Goal: Task Accomplishment & Management: Complete application form

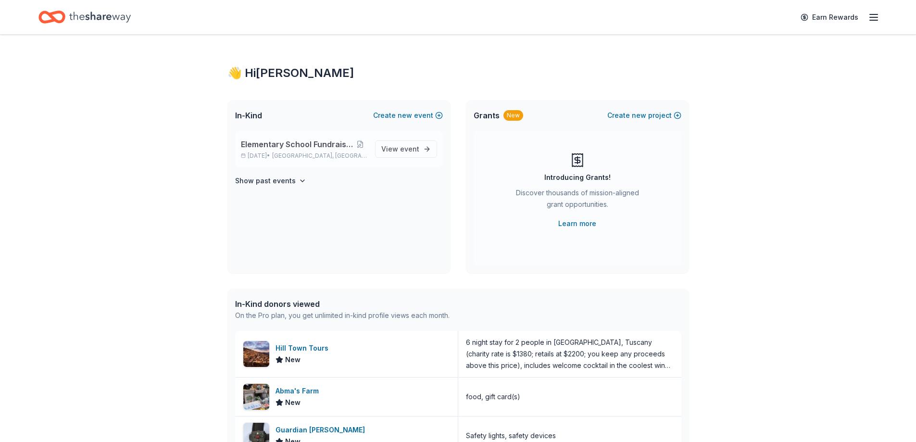
click at [306, 149] on span "Elementary School Fundraiser/ Tricky Tray" at bounding box center [297, 145] width 113 height 12
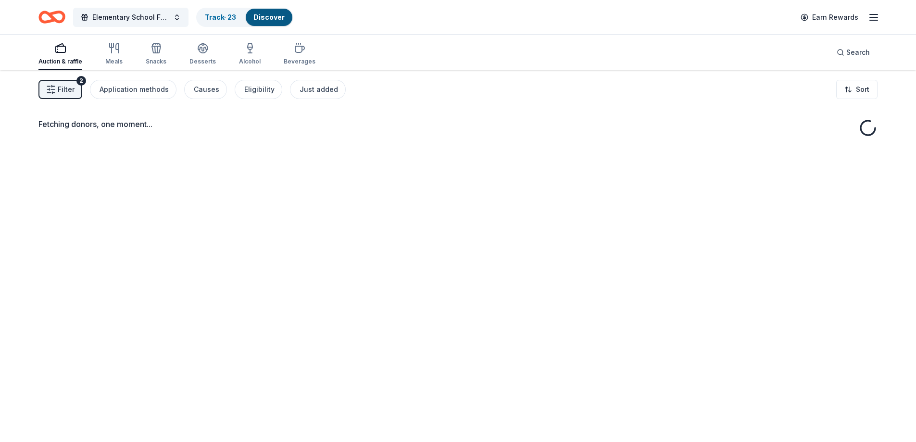
click at [59, 94] on span "Filter" at bounding box center [66, 90] width 17 height 12
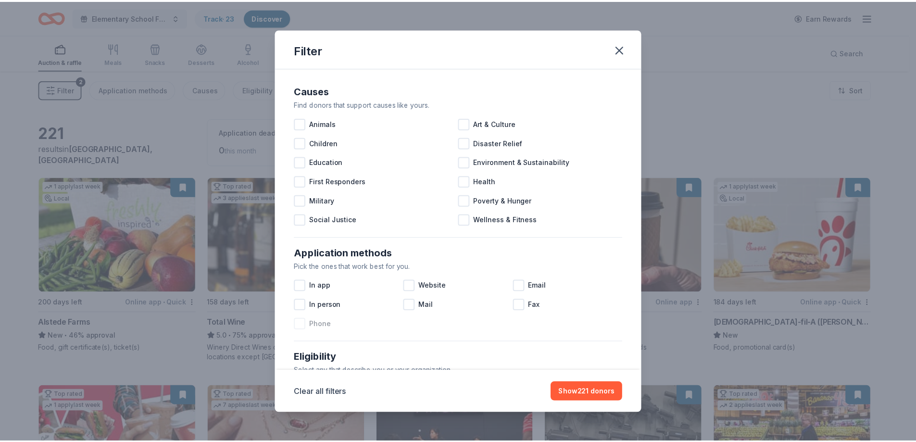
scroll to position [331, 0]
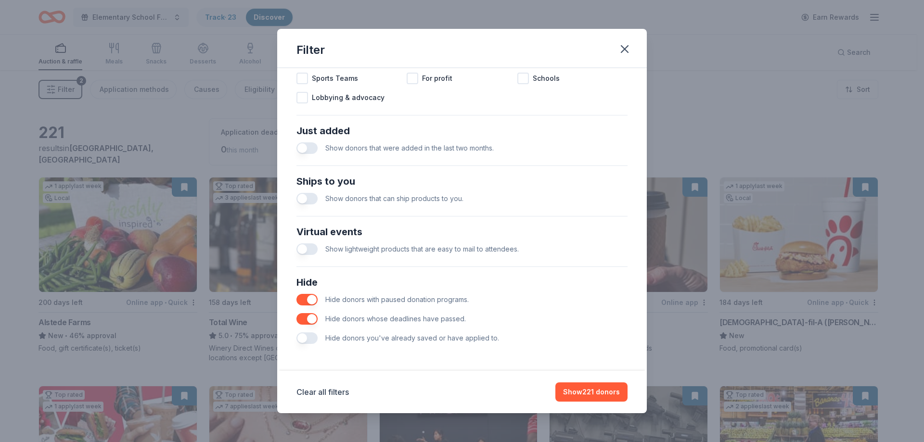
click at [304, 340] on button "button" at bounding box center [306, 338] width 21 height 12
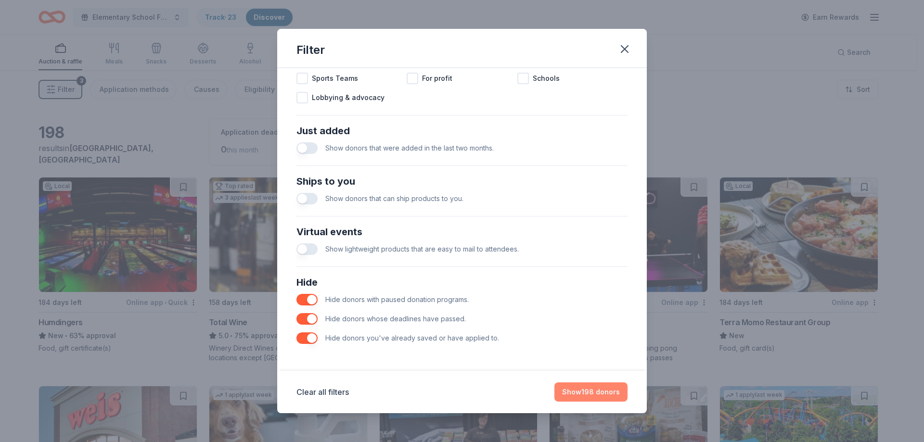
click at [603, 393] on button "Show 198 donors" at bounding box center [590, 391] width 73 height 19
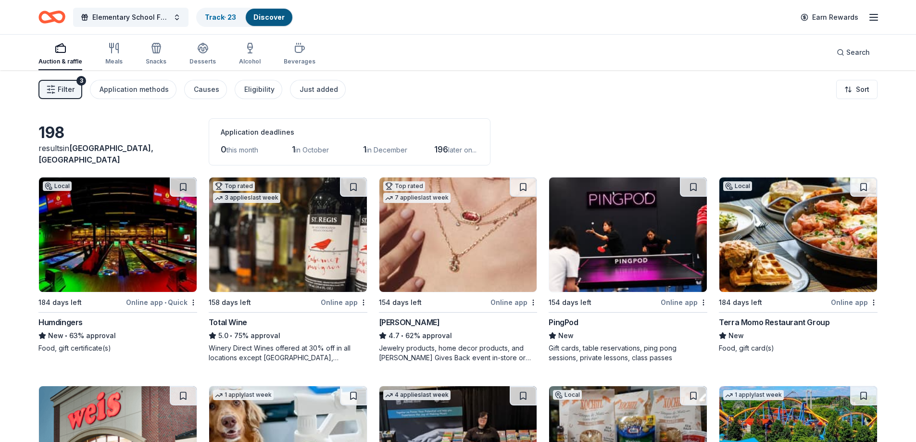
click at [650, 225] on img at bounding box center [628, 235] width 158 height 114
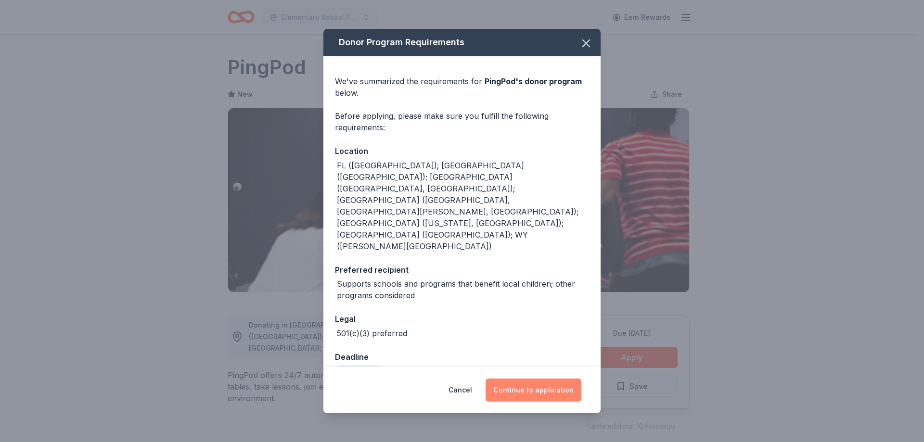
click at [540, 379] on button "Continue to application" at bounding box center [533, 390] width 96 height 23
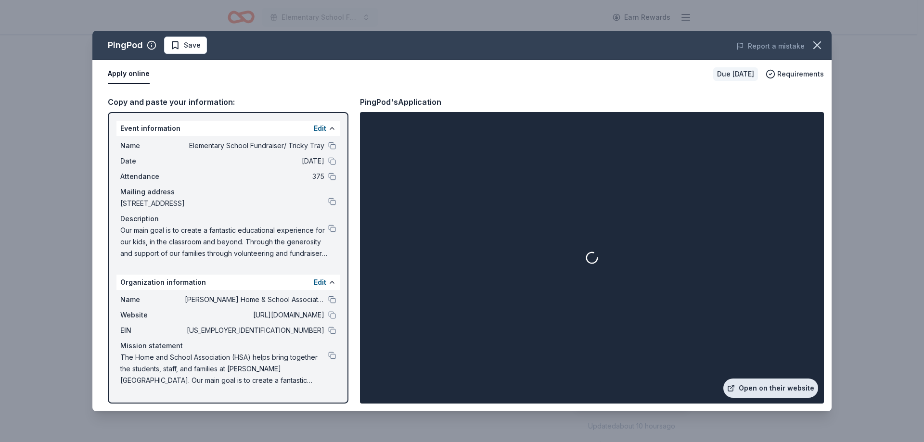
click at [792, 388] on link "Open on their website" at bounding box center [770, 388] width 95 height 19
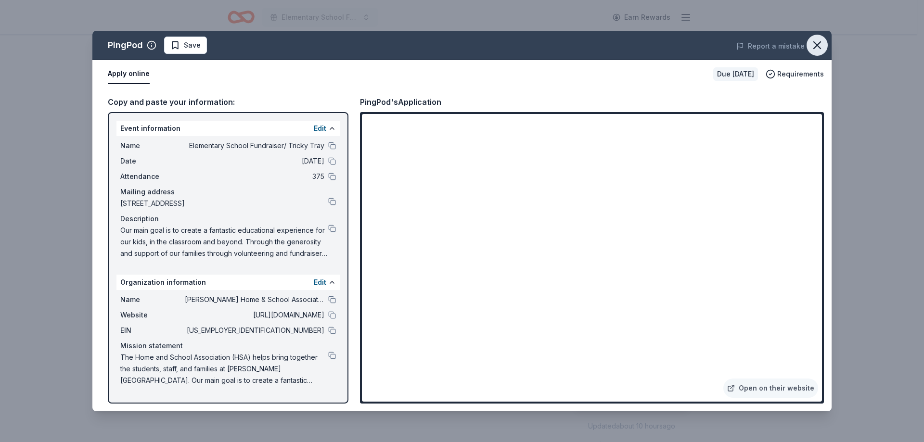
click at [817, 48] on icon "button" at bounding box center [816, 44] width 13 height 13
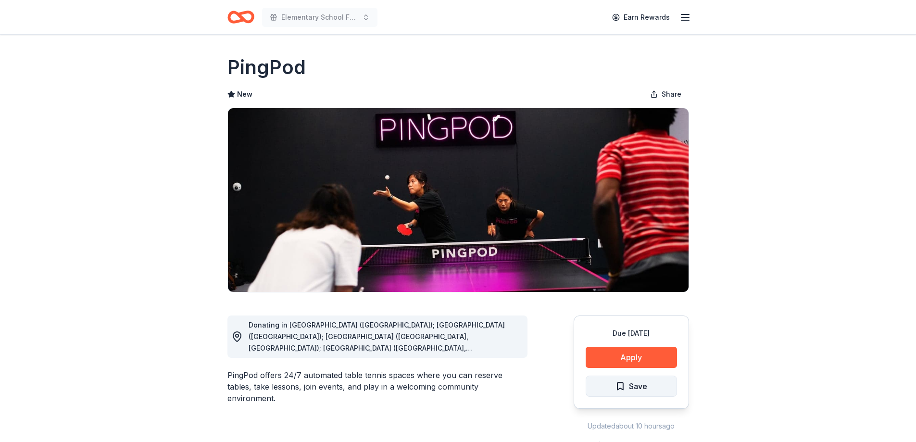
click at [636, 389] on span "Save" at bounding box center [638, 386] width 18 height 13
click at [244, 15] on icon "Home" at bounding box center [241, 17] width 27 height 23
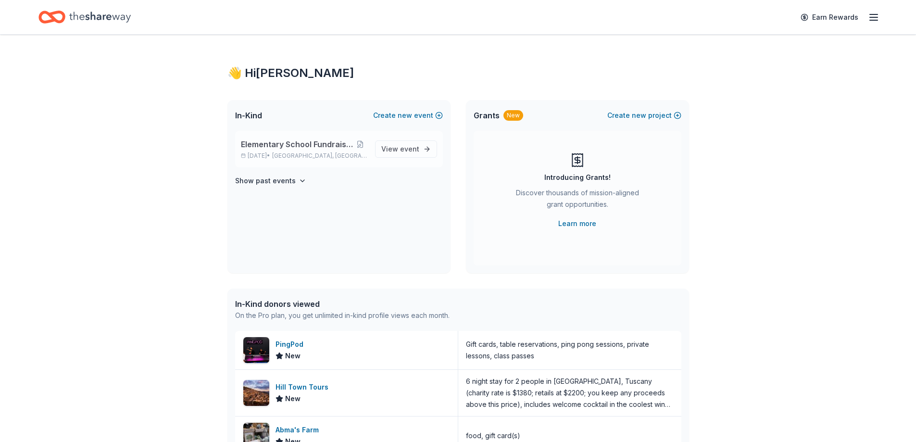
click at [305, 144] on span "Elementary School Fundraiser/ Tricky Tray" at bounding box center [297, 145] width 113 height 12
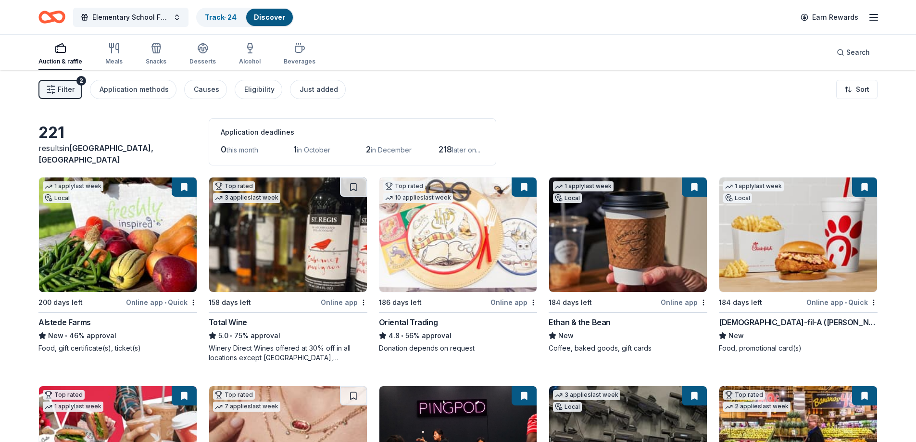
click at [872, 17] on line "button" at bounding box center [874, 17] width 8 height 0
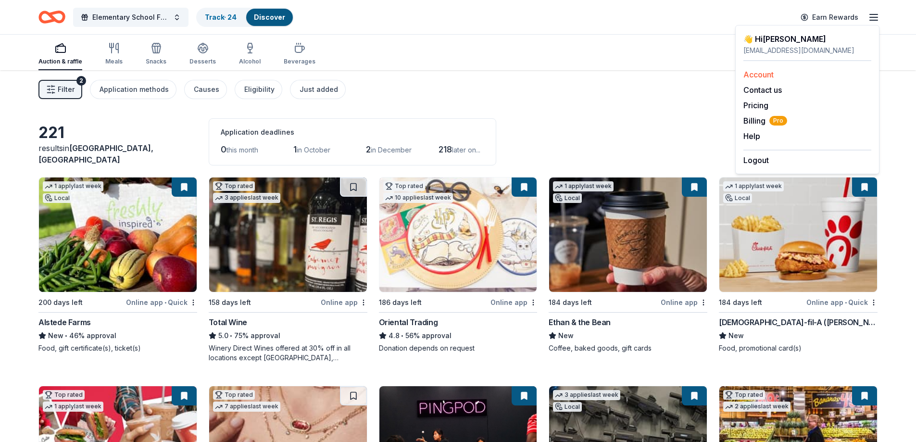
click at [762, 76] on link "Account" at bounding box center [759, 75] width 30 height 10
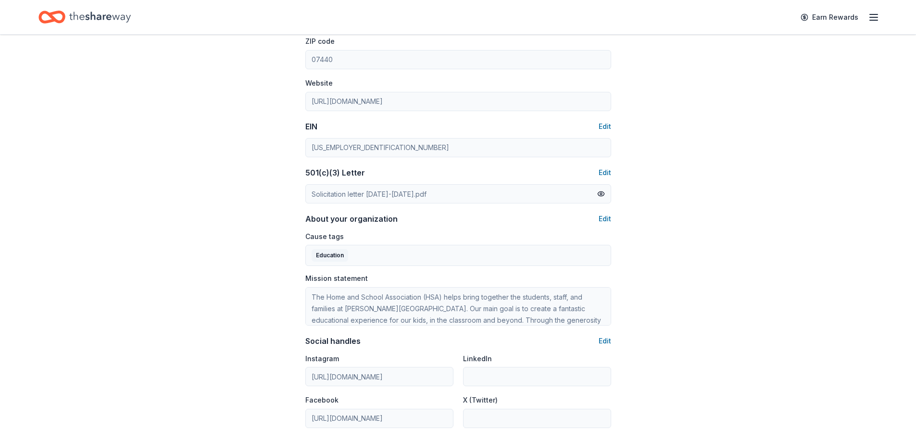
scroll to position [385, 0]
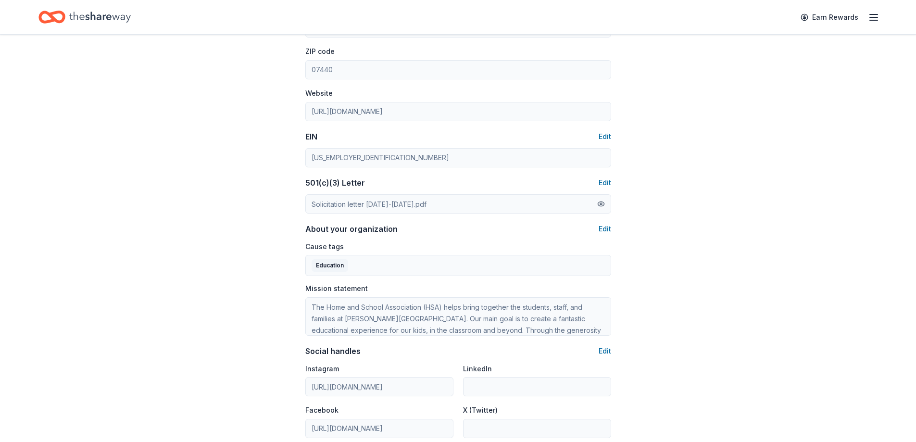
click at [604, 203] on button at bounding box center [601, 204] width 8 height 11
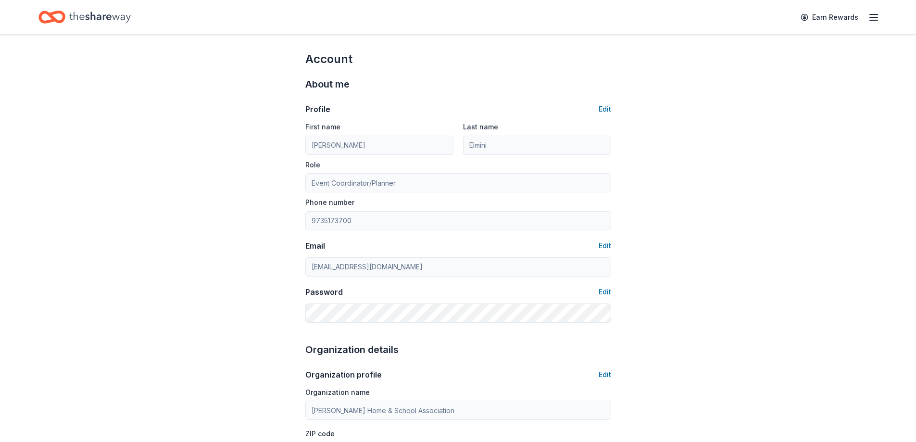
scroll to position [0, 0]
click at [607, 112] on button "Edit" at bounding box center [605, 112] width 13 height 12
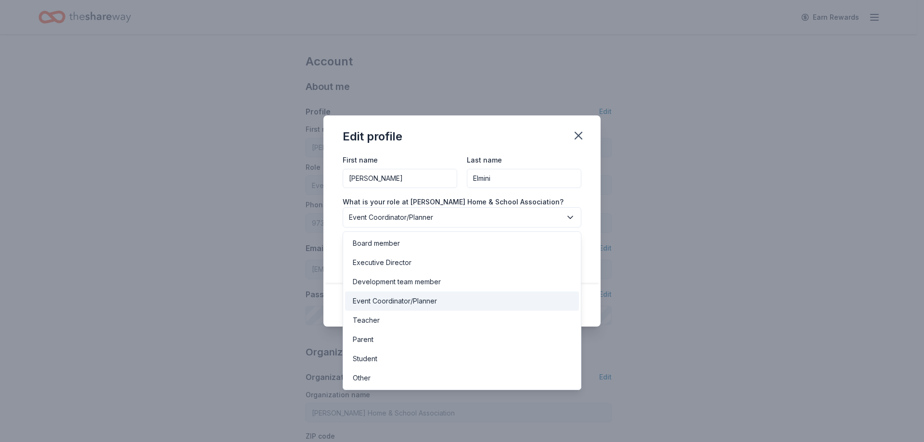
click at [443, 218] on span "Event Coordinator/Planner" at bounding box center [455, 218] width 213 height 12
click at [668, 202] on div "Edit profile First name Suzanne Last name Elmini What is your role at Stephen J…" at bounding box center [462, 221] width 924 height 442
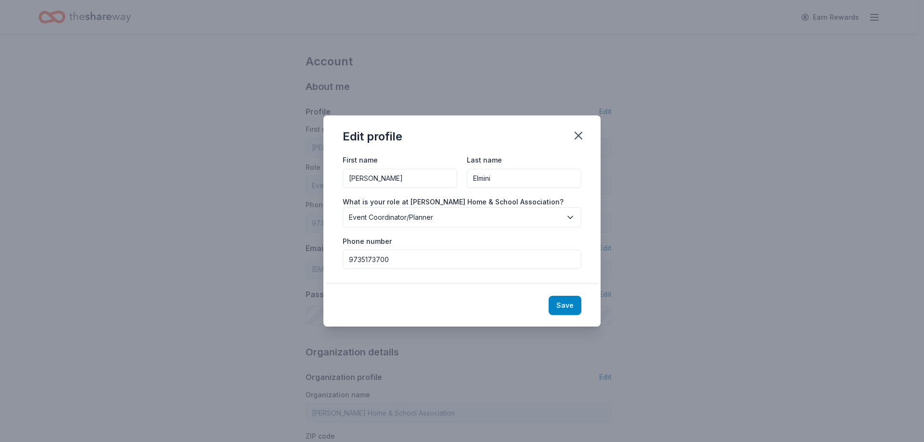
click at [572, 307] on button "Save" at bounding box center [564, 305] width 33 height 19
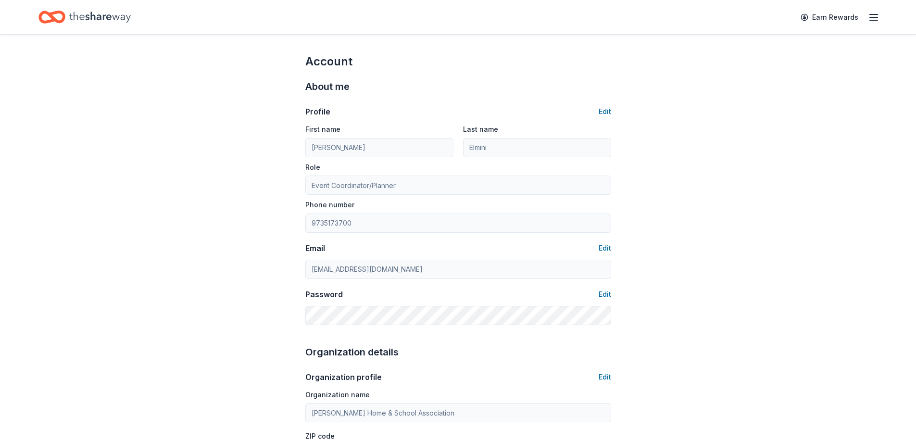
click at [868, 18] on icon "button" at bounding box center [874, 18] width 12 height 12
click at [52, 20] on icon "Home" at bounding box center [47, 17] width 15 height 10
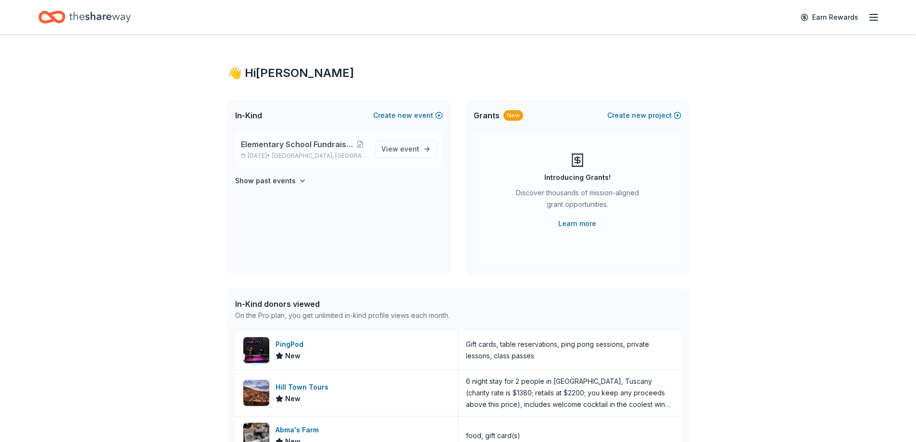
click at [302, 155] on span "Pequannock Township, NJ" at bounding box center [319, 156] width 95 height 8
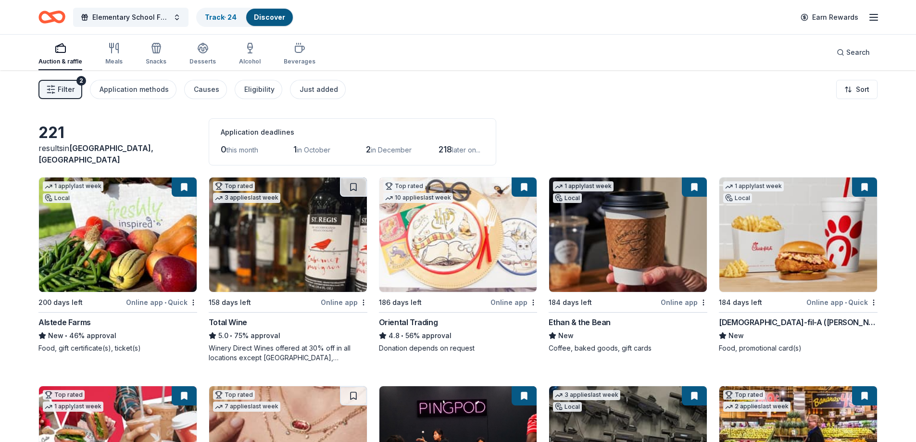
click at [69, 89] on span "Filter" at bounding box center [66, 90] width 17 height 12
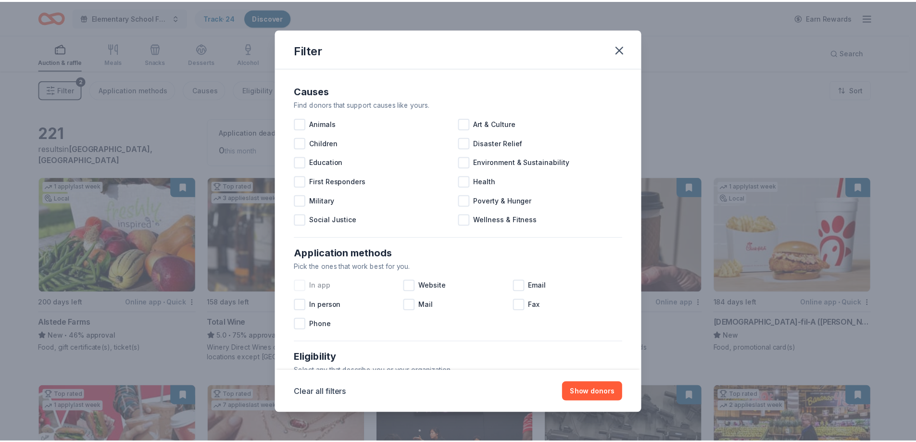
scroll to position [331, 0]
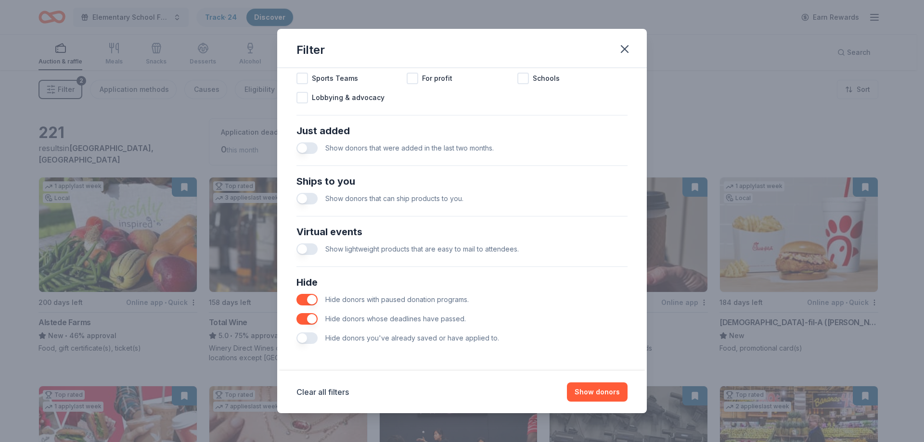
click at [295, 338] on div "Hide Hide donors with paused donation programs. Hide donors whose deadlines hav…" at bounding box center [461, 311] width 339 height 81
click at [302, 338] on button "button" at bounding box center [306, 338] width 21 height 12
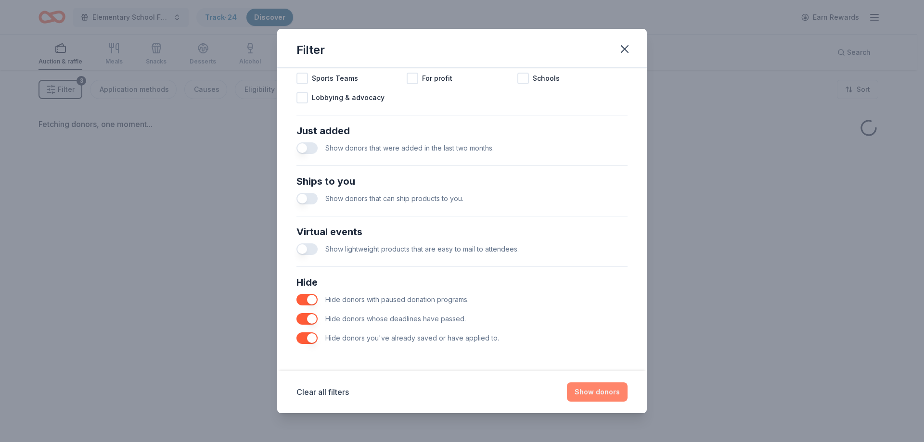
click at [597, 393] on button "Show donors" at bounding box center [597, 391] width 61 height 19
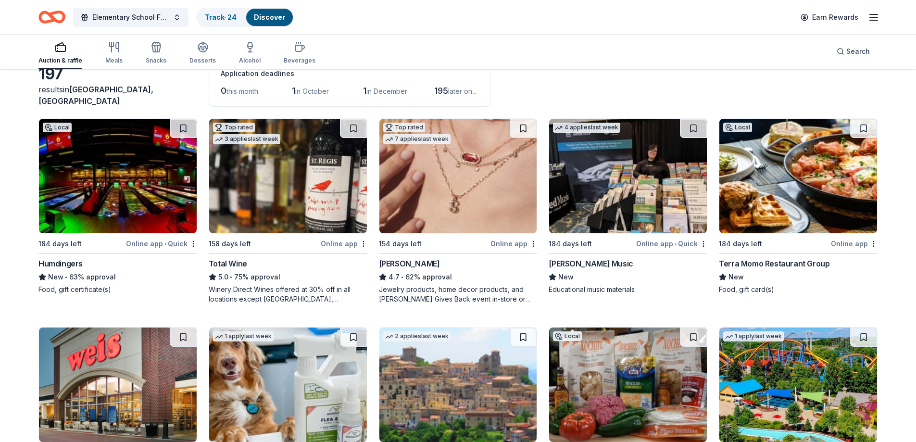
scroll to position [144, 0]
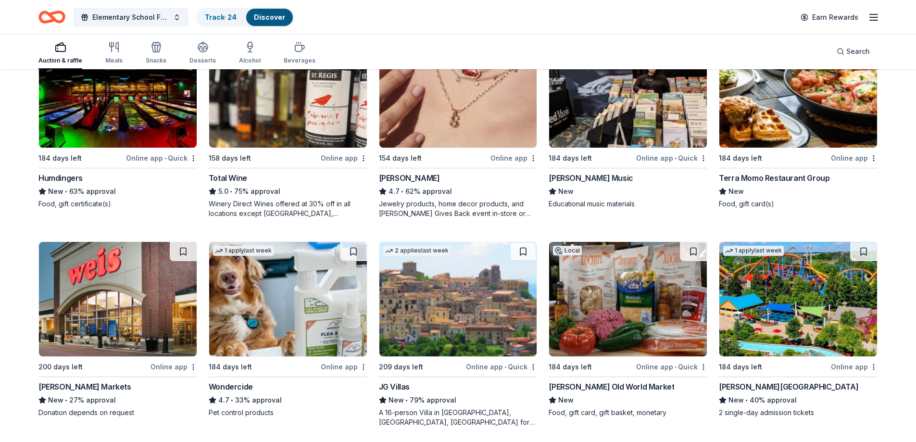
click at [471, 303] on img at bounding box center [459, 299] width 158 height 114
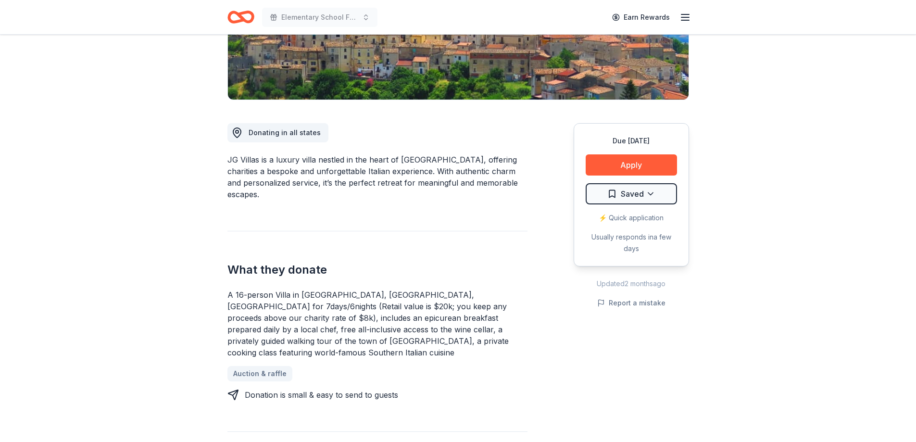
click at [625, 199] on html "Elementary School Fundraiser/ Tricky Tray Earn Rewards Due in 209 days Share JG…" at bounding box center [458, 29] width 916 height 442
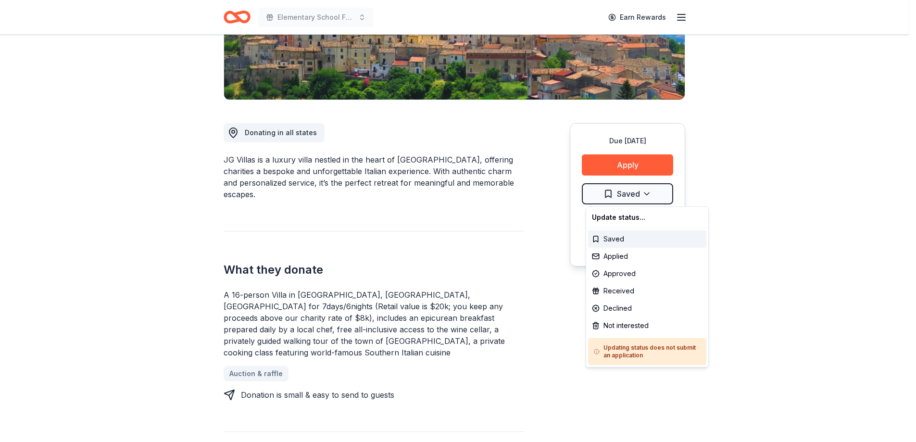
scroll to position [192, 0]
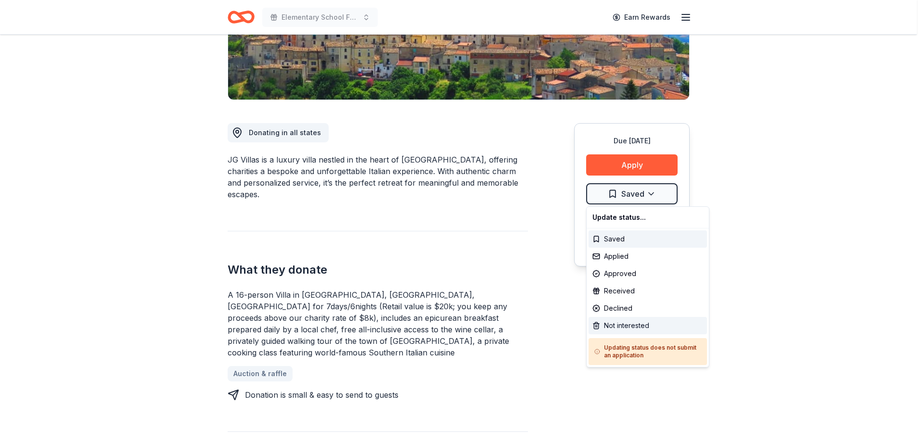
click at [622, 330] on div "Not interested" at bounding box center [647, 325] width 118 height 17
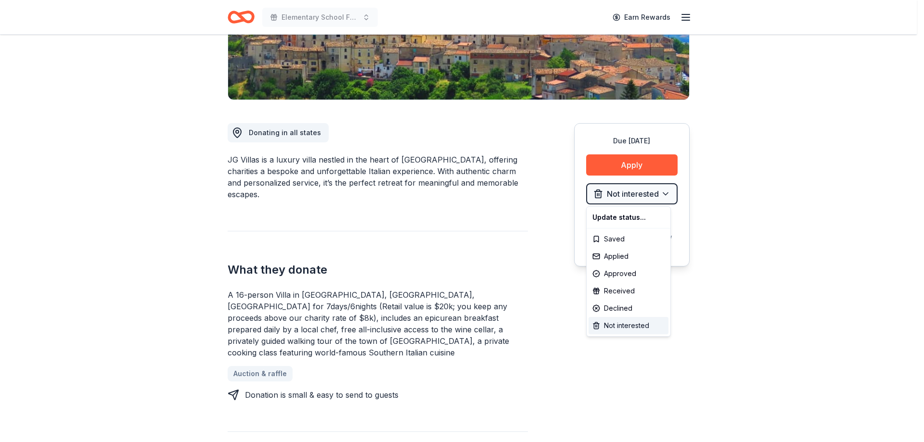
click at [623, 325] on div "Not interested" at bounding box center [628, 325] width 80 height 17
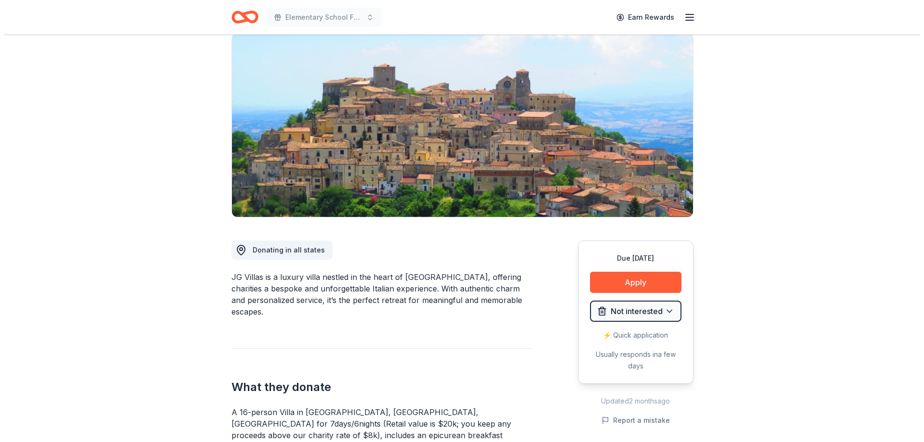
scroll to position [0, 0]
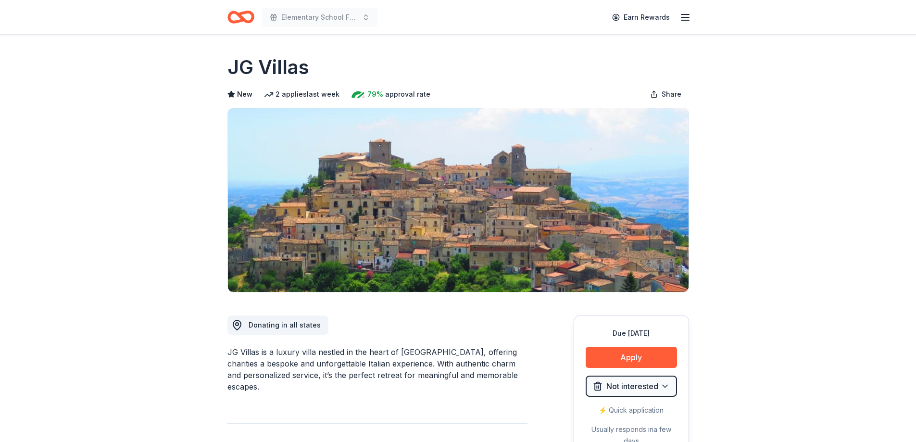
click at [243, 16] on icon "Home" at bounding box center [241, 17] width 27 height 23
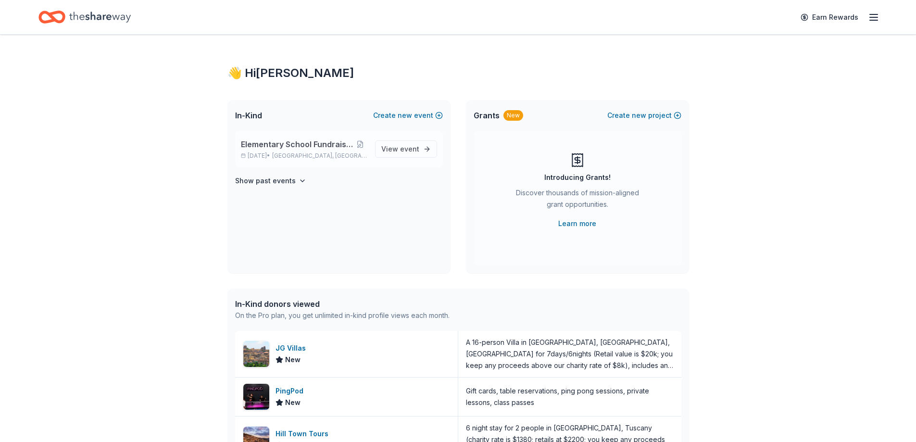
click at [293, 151] on div "Elementary School Fundraiser/ Tricky Tray Apr 24, 2026 • Pequannock Township, NJ" at bounding box center [304, 149] width 127 height 21
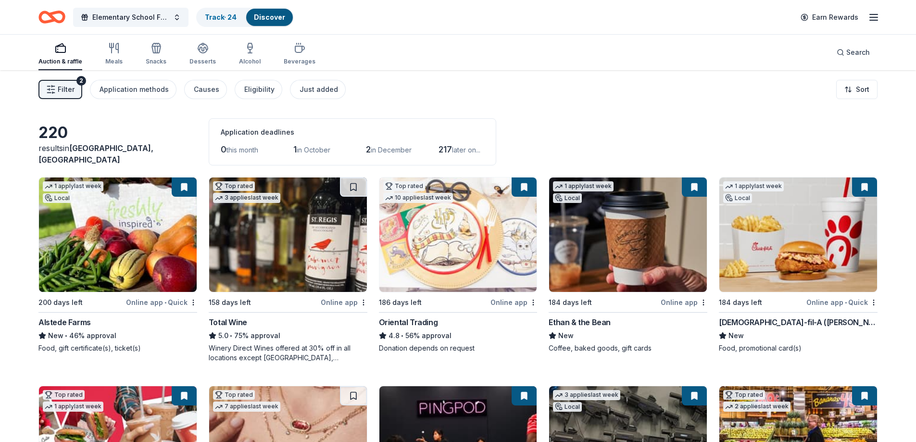
click at [66, 92] on span "Filter" at bounding box center [66, 90] width 17 height 12
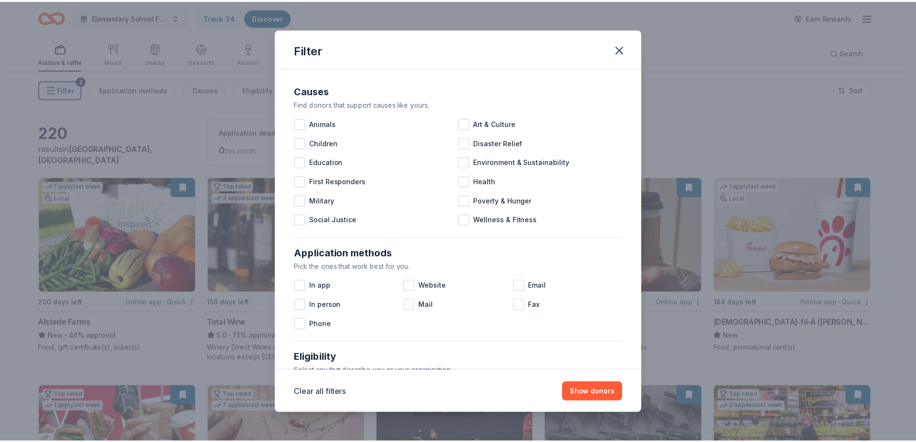
scroll to position [331, 0]
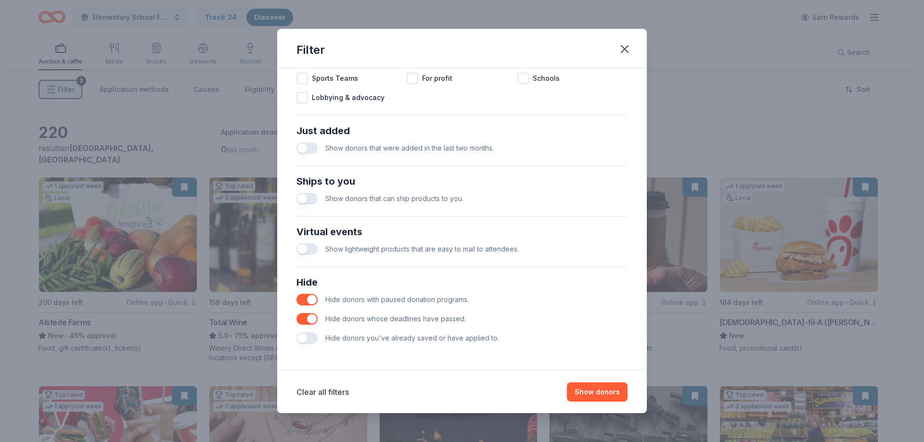
click at [310, 336] on button "button" at bounding box center [306, 338] width 21 height 12
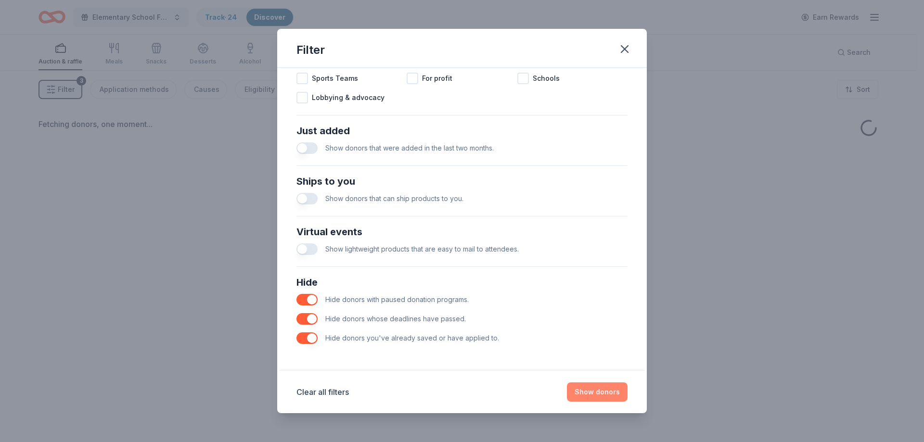
click at [607, 389] on button "Show donors" at bounding box center [597, 391] width 61 height 19
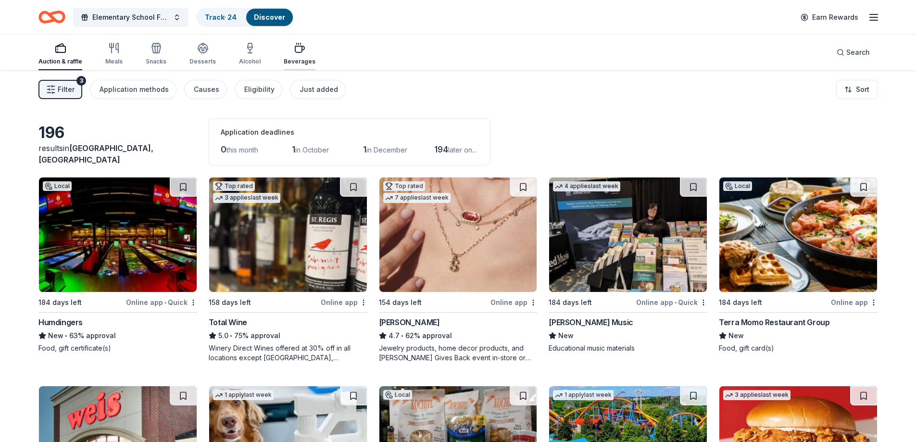
click at [295, 57] on div "Beverages" at bounding box center [300, 53] width 32 height 23
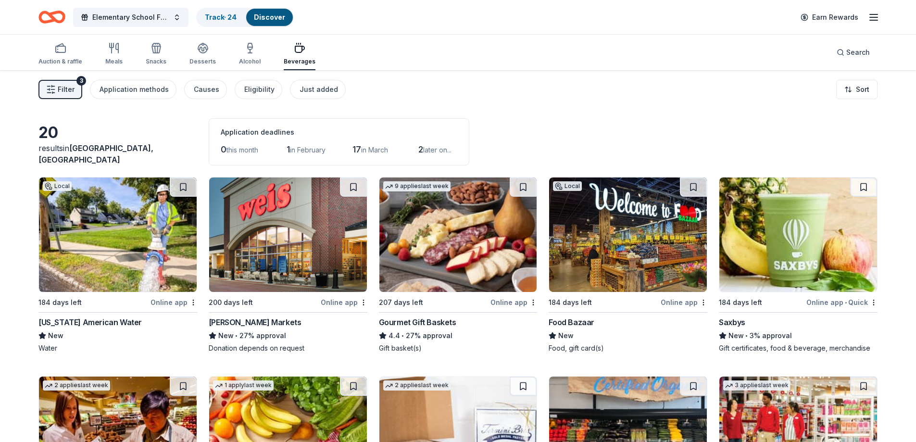
click at [117, 230] on img at bounding box center [118, 235] width 158 height 114
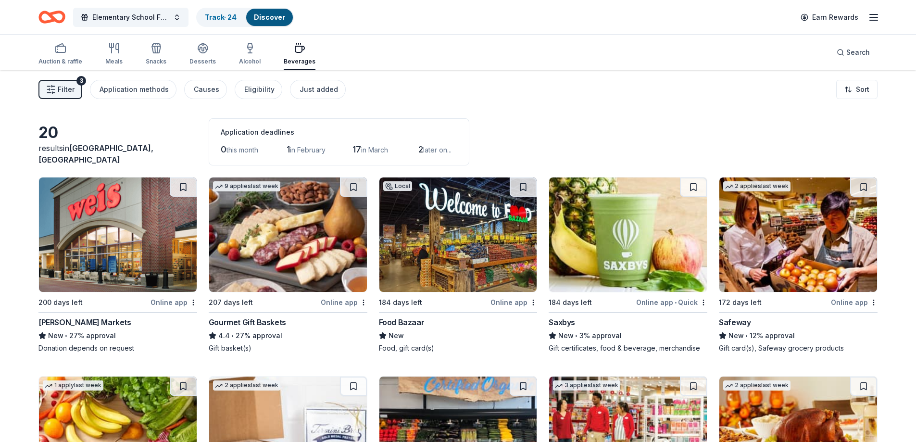
click at [163, 236] on img at bounding box center [118, 235] width 158 height 114
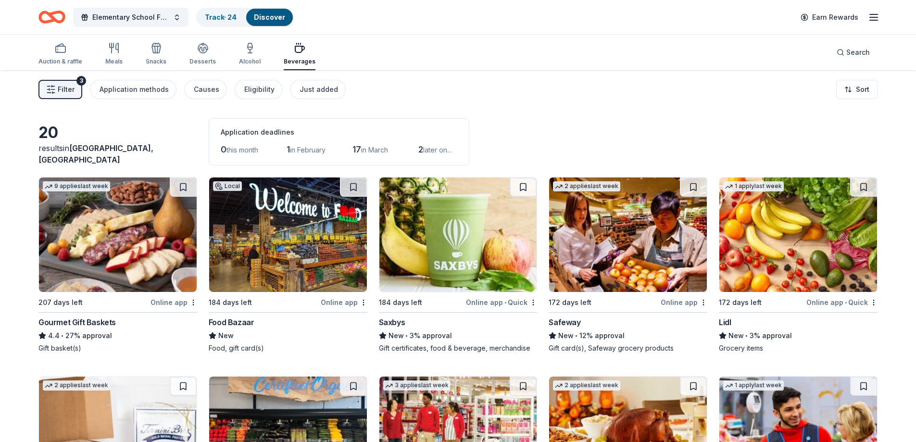
click at [137, 243] on img at bounding box center [118, 235] width 158 height 114
click at [495, 246] on img at bounding box center [459, 235] width 158 height 114
click at [303, 228] on img at bounding box center [288, 235] width 158 height 114
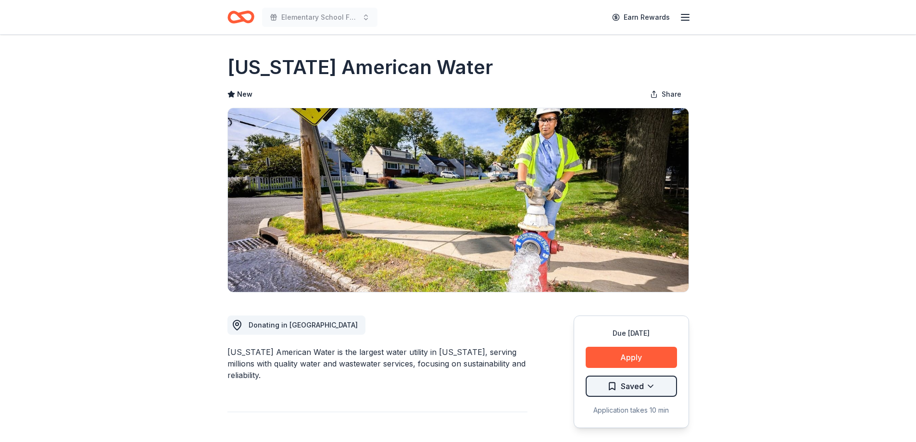
click at [648, 386] on html "Elementary School Fundraiser/ Tricky Tray Earn Rewards Due in 184 days Share Ne…" at bounding box center [458, 221] width 916 height 442
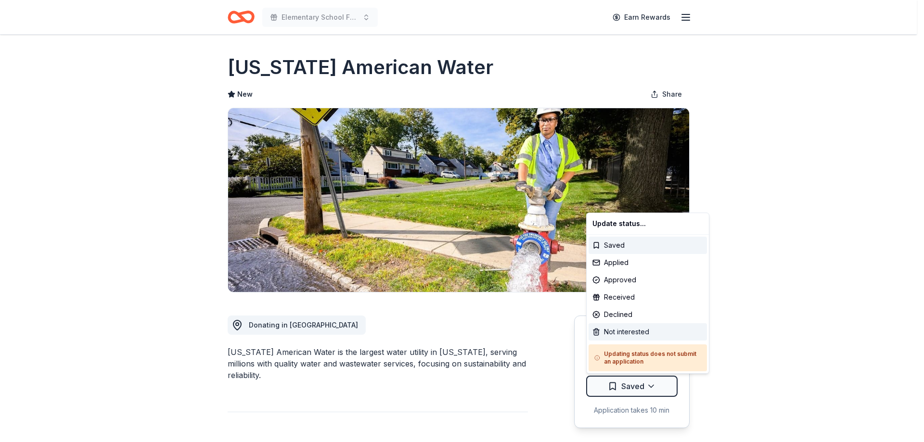
click at [642, 331] on div "Not interested" at bounding box center [647, 331] width 118 height 17
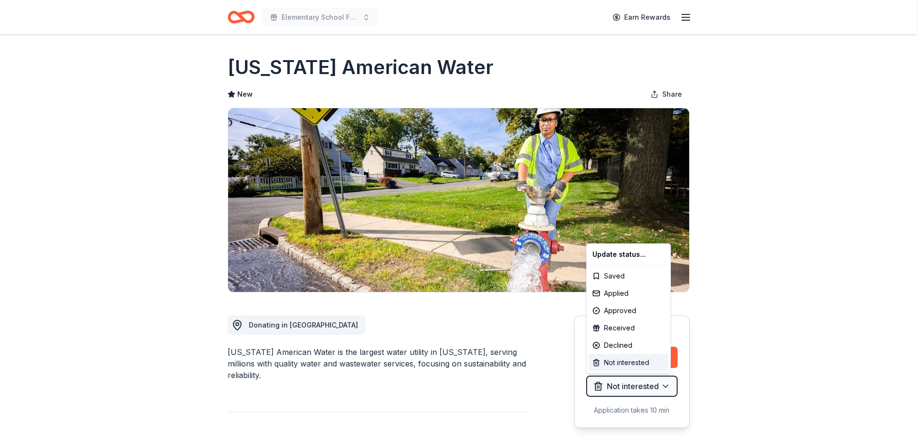
click at [634, 362] on div "Not interested" at bounding box center [628, 362] width 80 height 17
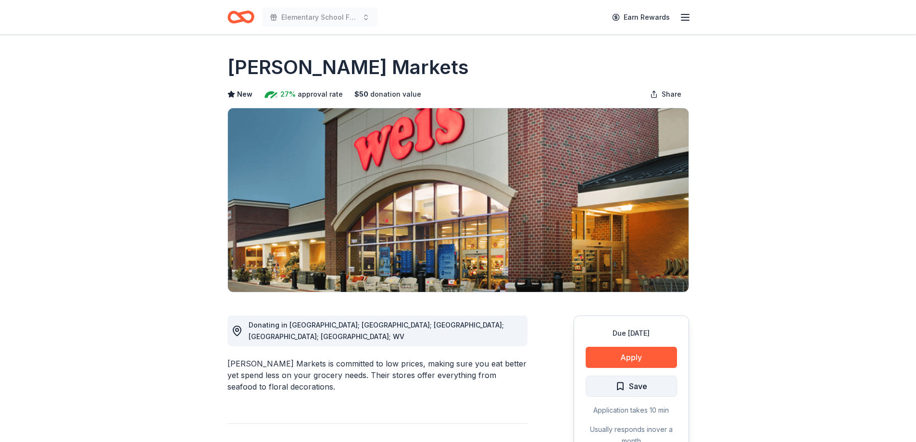
click at [656, 392] on button "Save" at bounding box center [631, 386] width 91 height 21
click at [656, 392] on html "Elementary School Fundraiser/ Tricky Tray Earn Rewards Due in 200 days Share We…" at bounding box center [458, 221] width 916 height 442
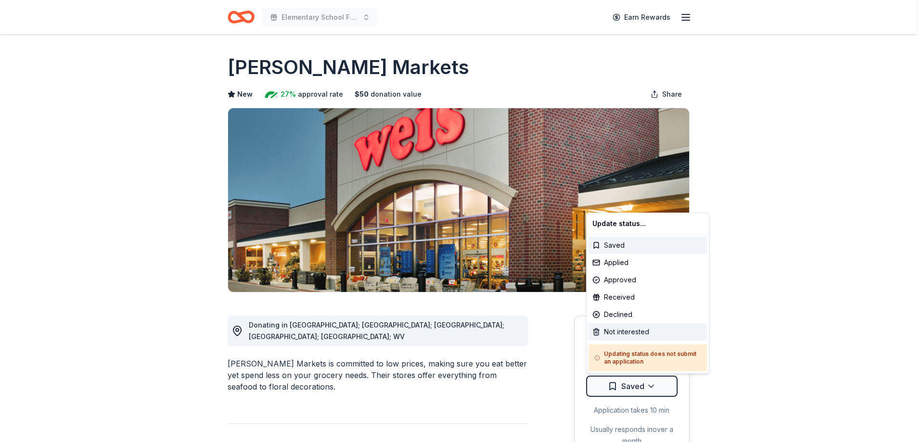
click at [639, 332] on div "Not interested" at bounding box center [647, 331] width 118 height 17
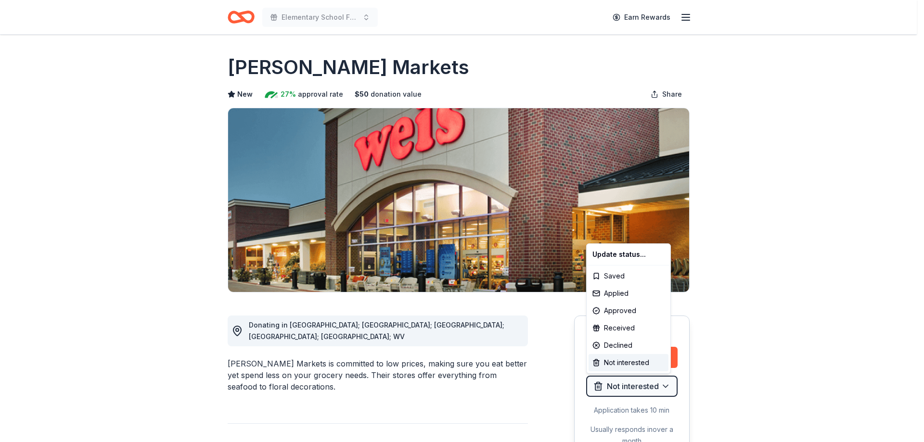
click at [140, 162] on html "Elementary School Fundraiser/ Tricky Tray Earn Rewards Due in 200 days Share We…" at bounding box center [462, 221] width 924 height 442
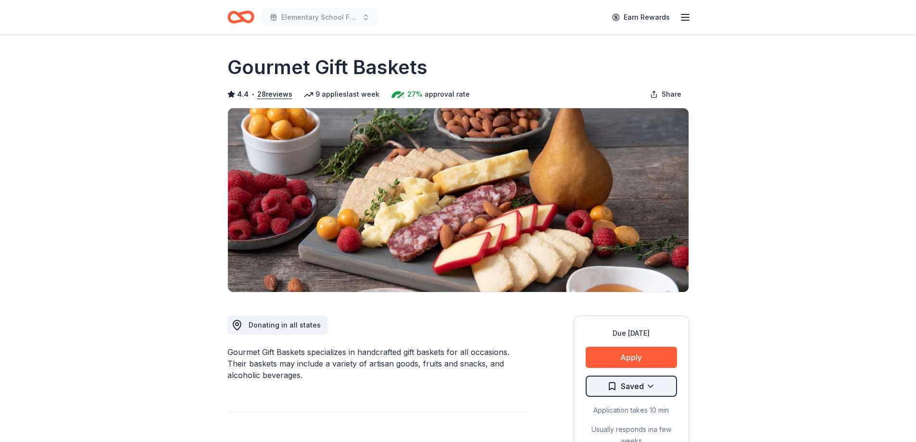
click at [640, 385] on html "Elementary School Fundraiser/ Tricky Tray Earn Rewards Due in 207 days Share Go…" at bounding box center [458, 221] width 916 height 442
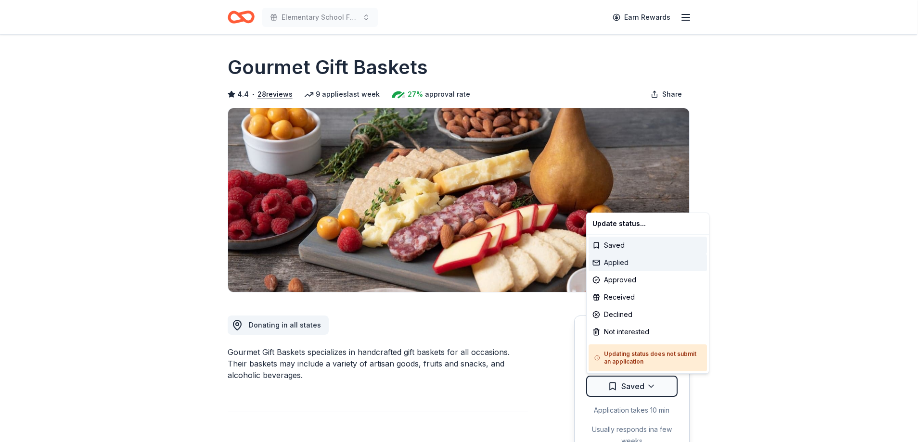
click at [638, 266] on div "Applied" at bounding box center [647, 262] width 118 height 17
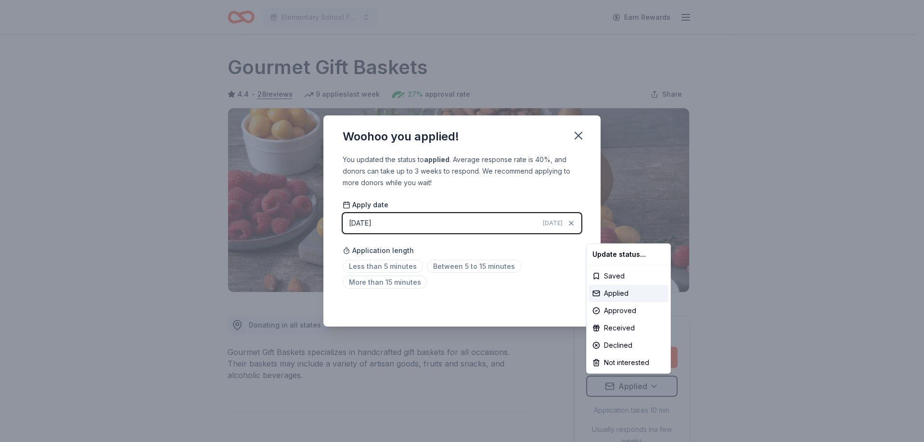
click at [473, 267] on html "Elementary School Fundraiser/ Tricky Tray Earn Rewards Due in 207 days Share Go…" at bounding box center [462, 221] width 924 height 442
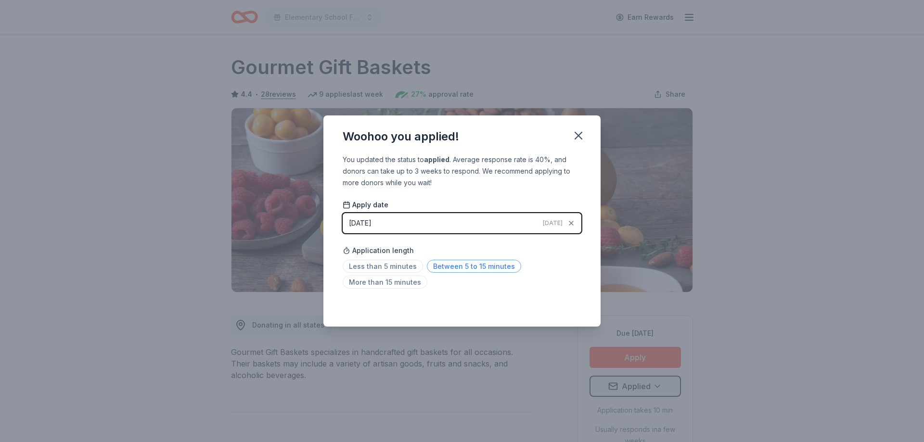
click at [486, 266] on span "Between 5 to 15 minutes" at bounding box center [474, 266] width 94 height 13
click at [580, 133] on icon "button" at bounding box center [578, 135] width 7 height 7
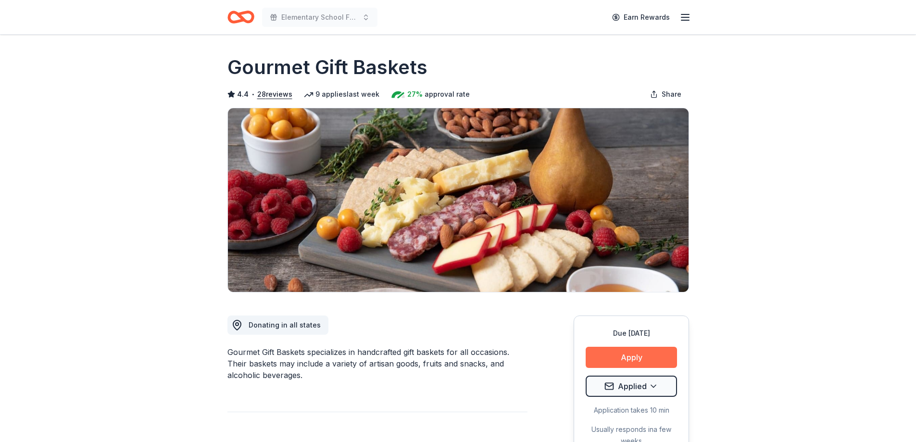
click at [637, 355] on button "Apply" at bounding box center [631, 357] width 91 height 21
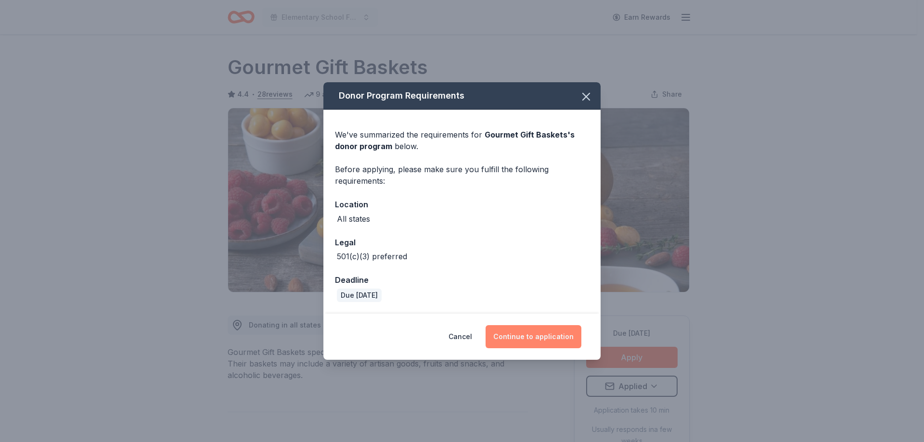
click at [559, 335] on button "Continue to application" at bounding box center [533, 336] width 96 height 23
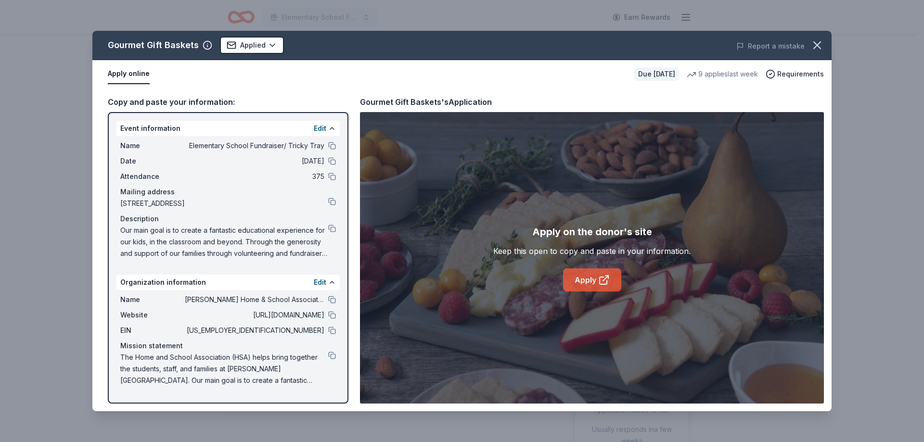
click at [598, 282] on icon at bounding box center [604, 280] width 12 height 12
click at [330, 301] on button at bounding box center [332, 300] width 8 height 8
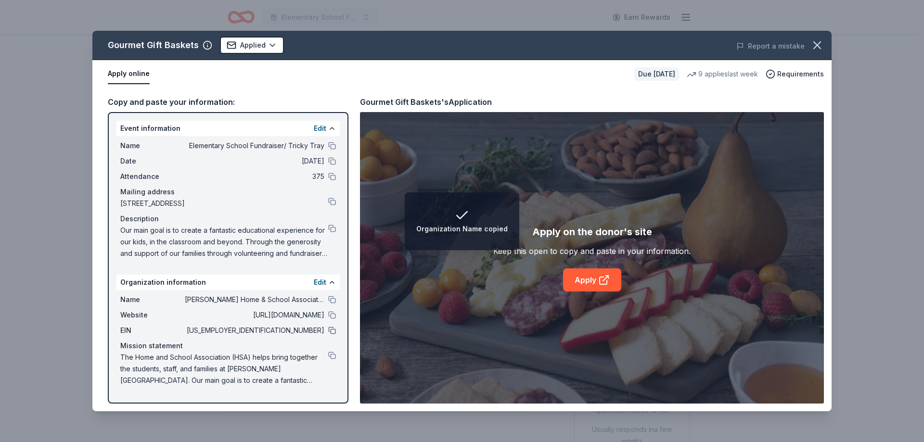
click at [335, 330] on button at bounding box center [332, 331] width 8 height 8
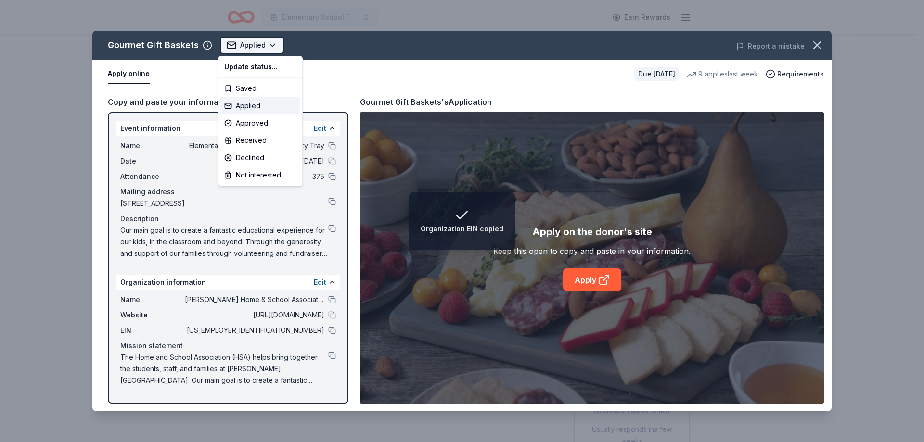
click at [247, 43] on html "Organization EIN copied Elementary School Fundraiser/ Tricky Tray Earn Rewards …" at bounding box center [462, 221] width 924 height 442
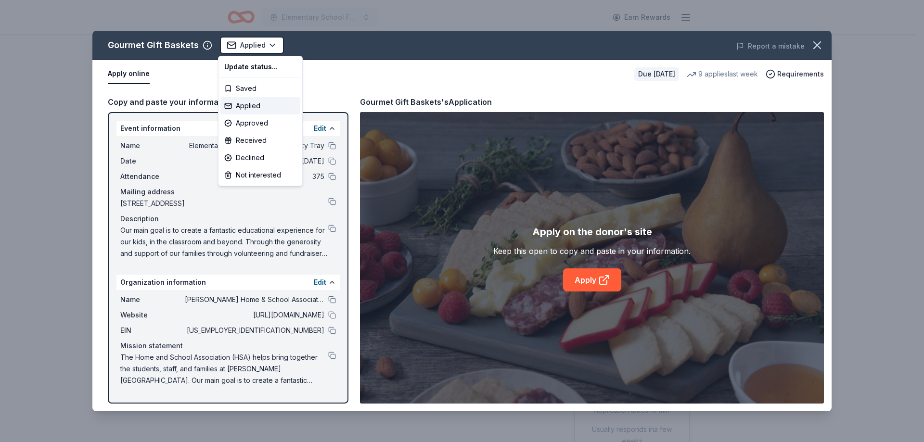
click at [459, 42] on html "Elementary School Fundraiser/ Tricky Tray Earn Rewards Due in 207 days Share Go…" at bounding box center [462, 221] width 924 height 442
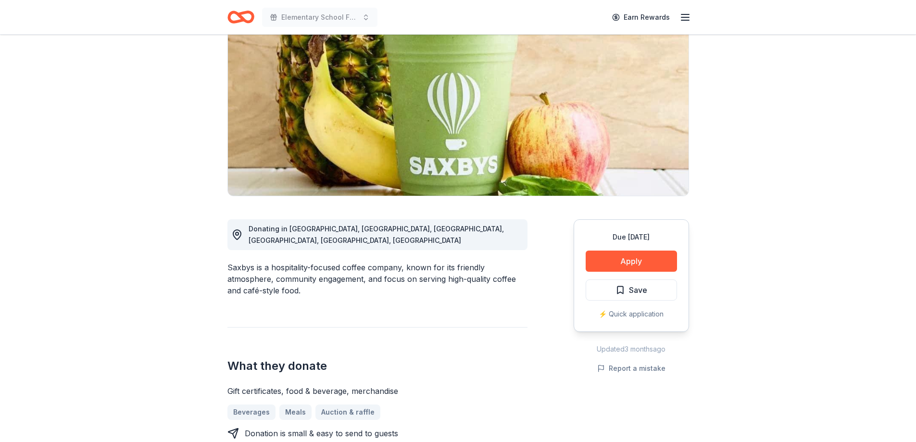
scroll to position [96, 0]
click at [647, 259] on button "Apply" at bounding box center [631, 261] width 91 height 21
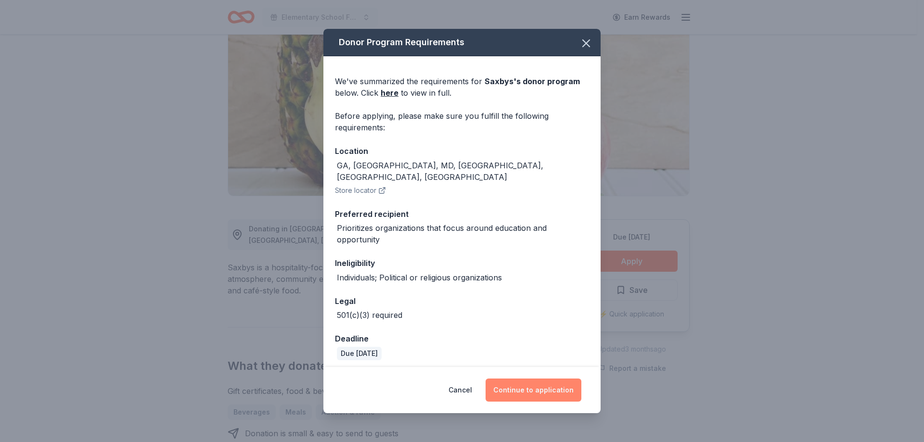
click at [546, 383] on button "Continue to application" at bounding box center [533, 390] width 96 height 23
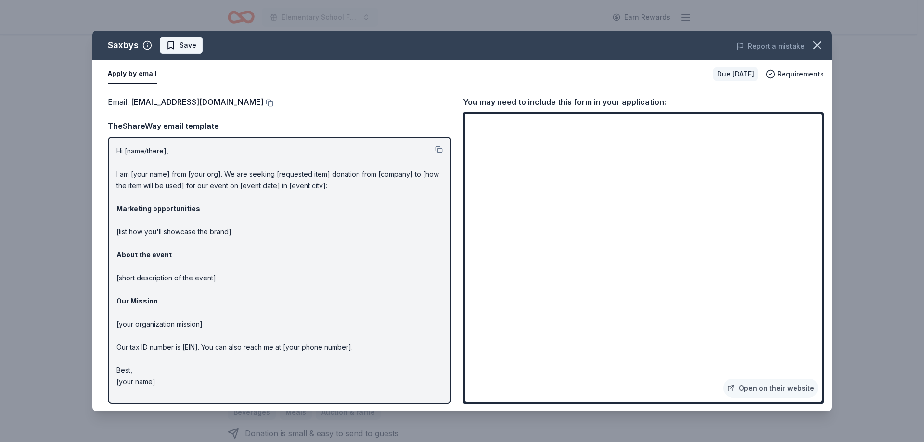
click at [187, 47] on span "Save" at bounding box center [187, 45] width 17 height 12
click at [817, 43] on icon "button" at bounding box center [816, 44] width 13 height 13
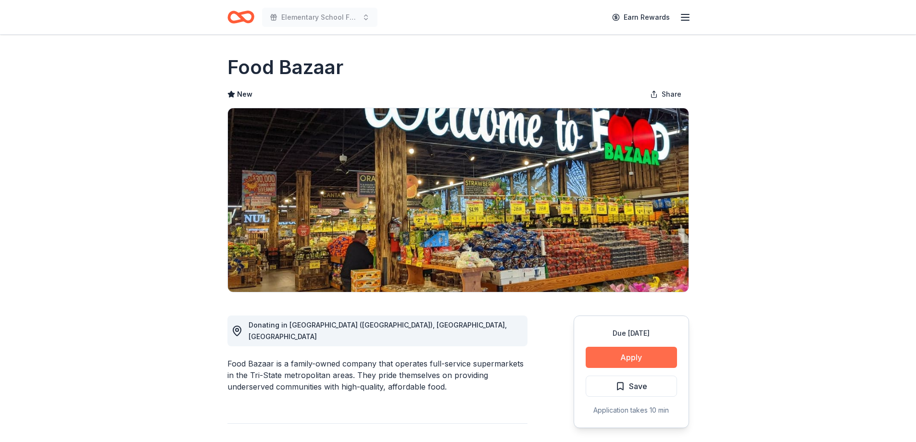
click at [630, 361] on button "Apply" at bounding box center [631, 357] width 91 height 21
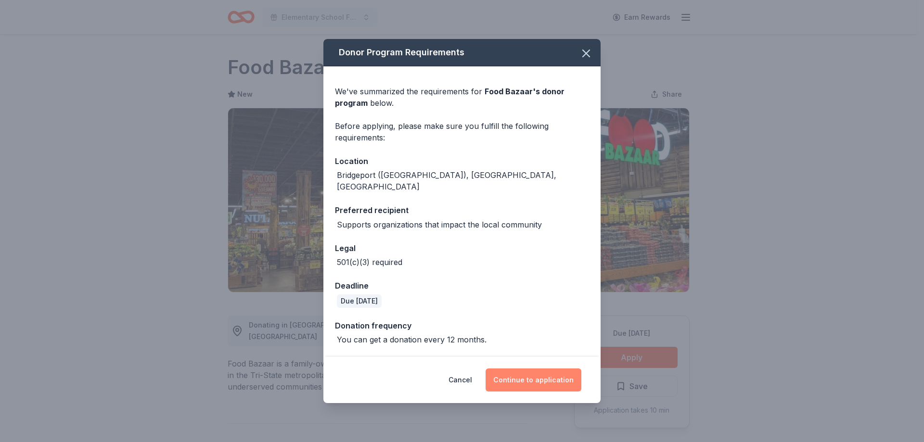
click at [539, 371] on button "Continue to application" at bounding box center [533, 379] width 96 height 23
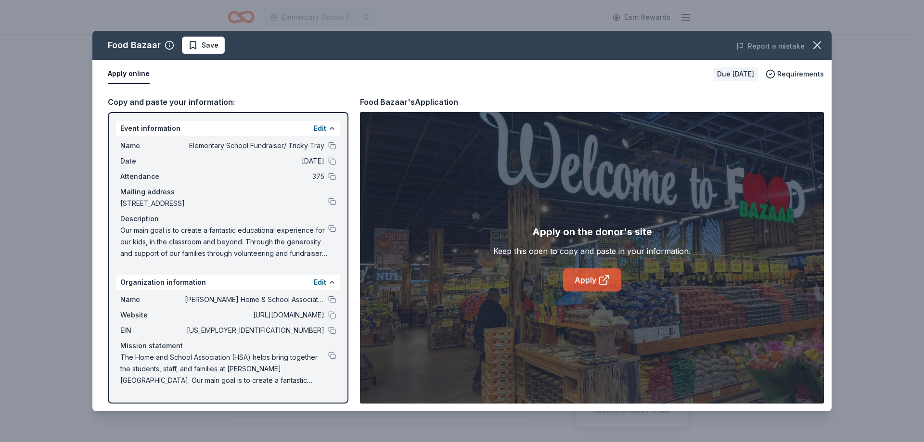
click at [589, 280] on link "Apply" at bounding box center [592, 279] width 58 height 23
click at [330, 301] on button at bounding box center [332, 300] width 8 height 8
click at [329, 331] on button at bounding box center [332, 331] width 8 height 8
click at [334, 144] on button at bounding box center [332, 146] width 8 height 8
click at [204, 46] on span "Save" at bounding box center [210, 45] width 17 height 12
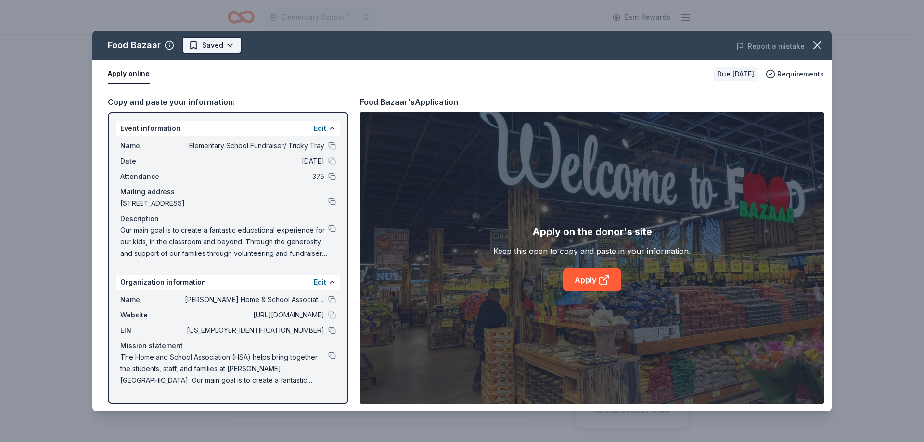
click at [230, 44] on html "Elementary School Fundraiser/ Tricky Tray Earn Rewards Due [DATE] Share Food Ba…" at bounding box center [462, 221] width 924 height 442
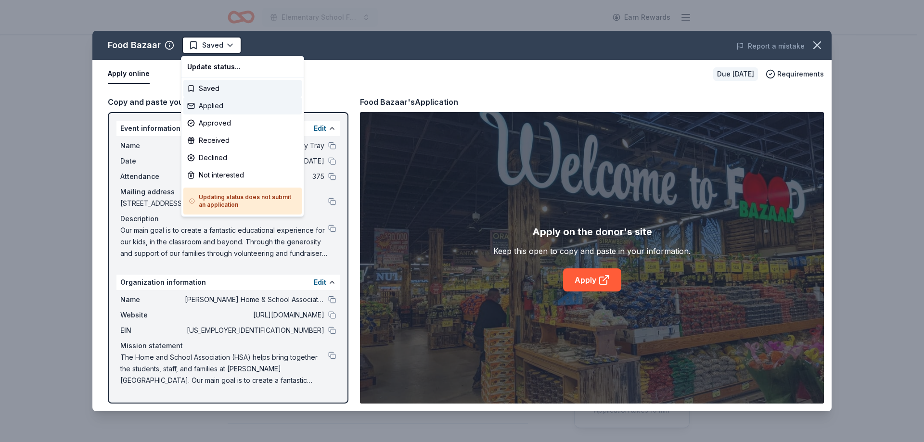
click at [231, 107] on div "Applied" at bounding box center [242, 105] width 118 height 17
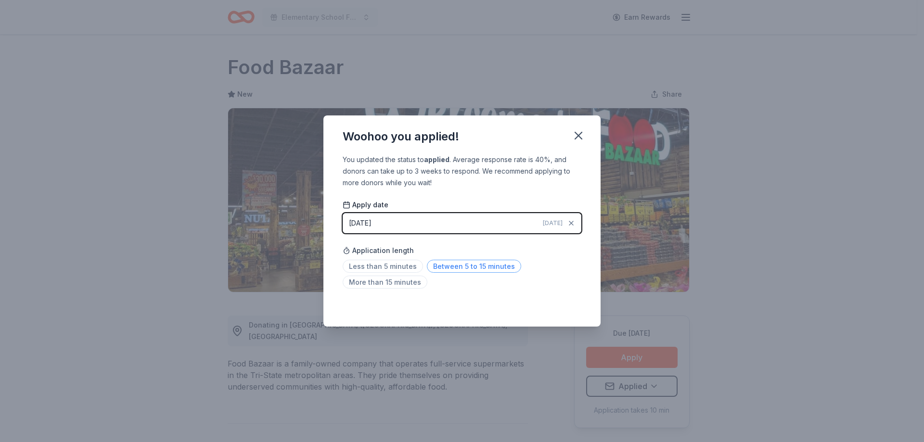
click at [479, 266] on span "Between 5 to 15 minutes" at bounding box center [474, 266] width 94 height 13
click at [579, 136] on icon "button" at bounding box center [578, 135] width 7 height 7
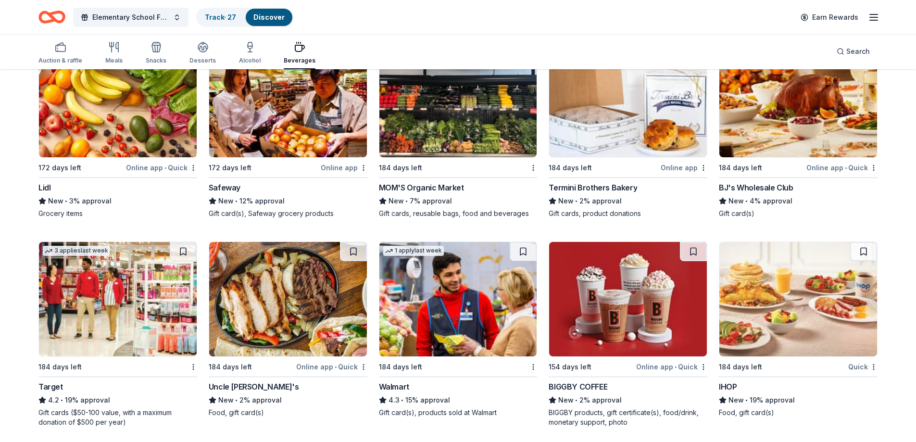
scroll to position [241, 0]
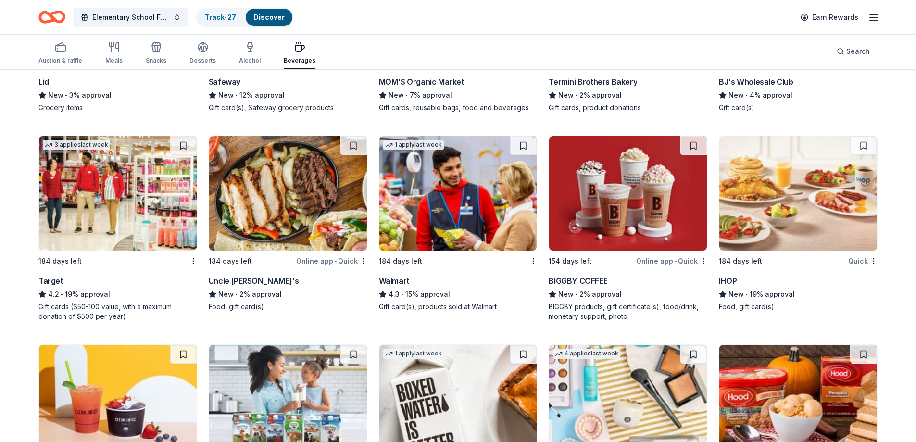
click at [649, 215] on img at bounding box center [628, 193] width 158 height 114
click at [825, 208] on img at bounding box center [799, 193] width 158 height 114
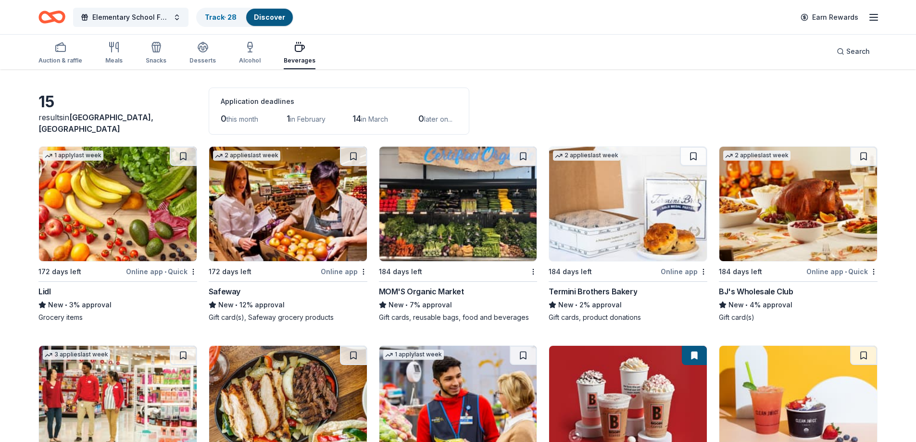
scroll to position [0, 0]
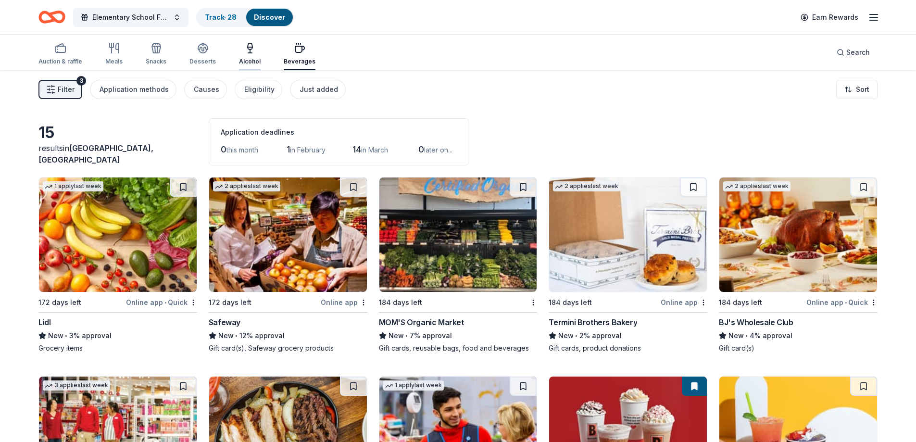
click at [244, 54] on div "Alcohol" at bounding box center [250, 53] width 22 height 23
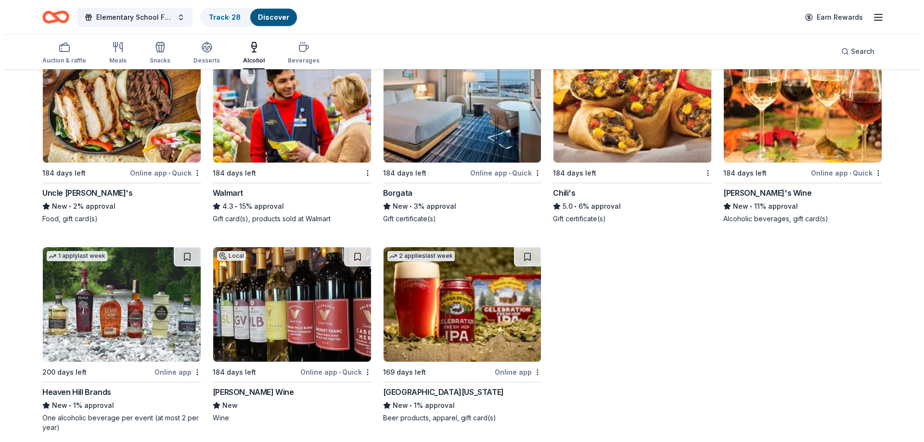
scroll to position [557, 0]
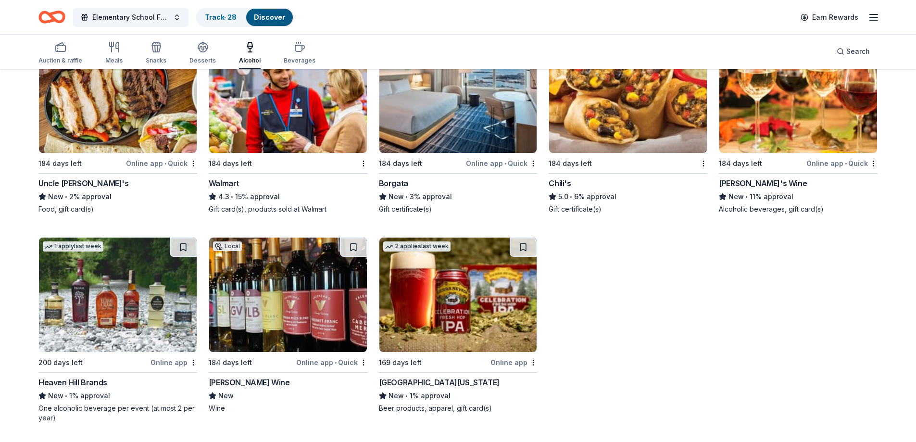
click at [317, 328] on img at bounding box center [288, 295] width 158 height 114
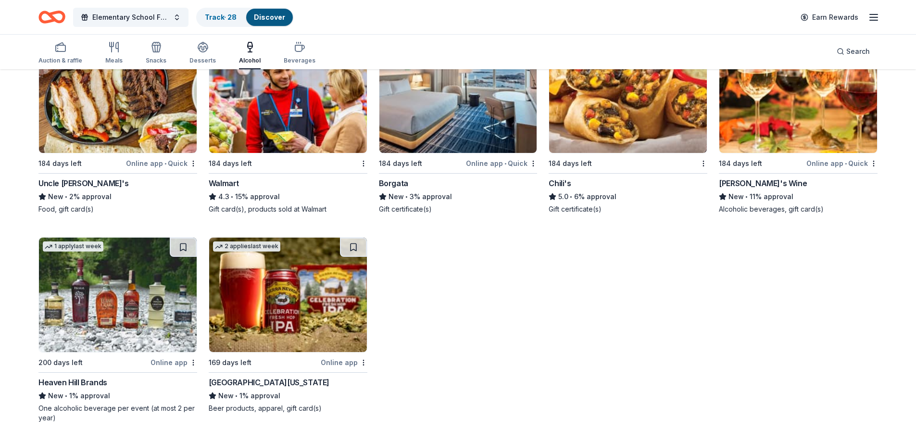
click at [179, 303] on img at bounding box center [118, 295] width 158 height 114
click at [90, 316] on img at bounding box center [118, 295] width 158 height 114
click at [127, 278] on img at bounding box center [118, 295] width 158 height 114
click at [116, 21] on span "Elementary School Fundraiser/ Tricky Tray" at bounding box center [130, 18] width 77 height 12
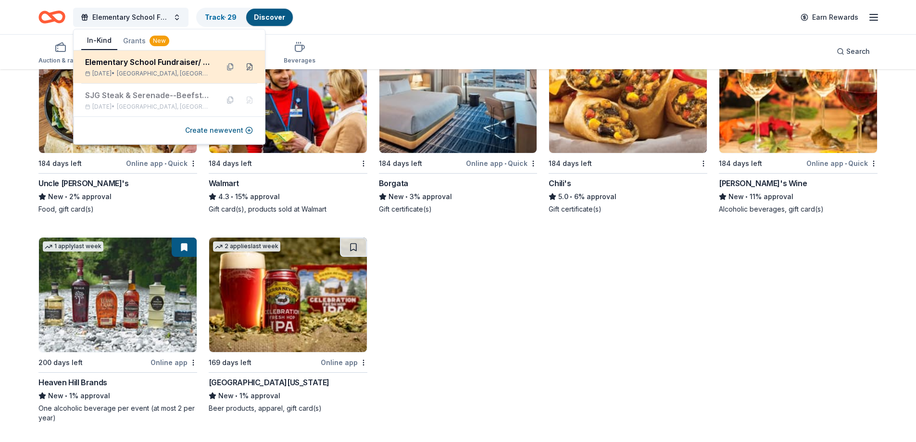
click at [253, 67] on button at bounding box center [249, 66] width 15 height 15
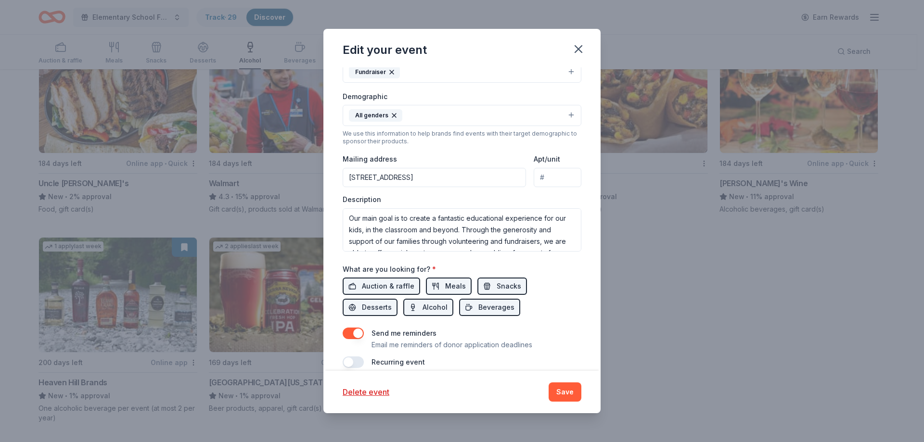
scroll to position [218, 0]
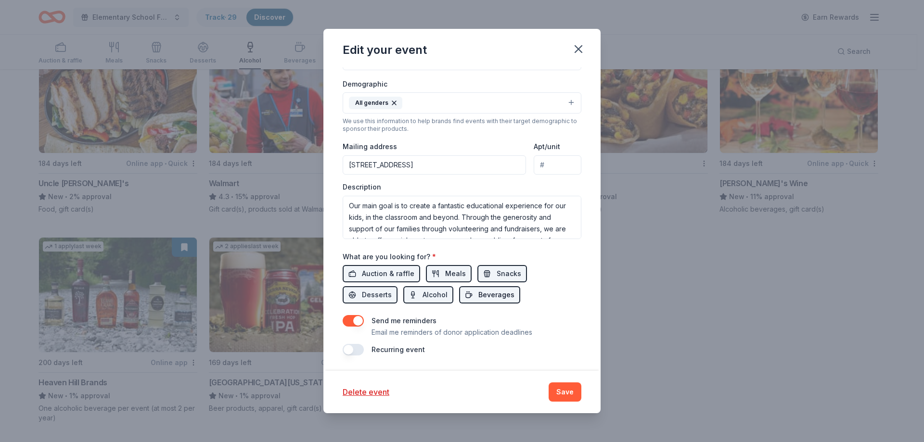
click at [479, 300] on span "Beverages" at bounding box center [496, 295] width 36 height 12
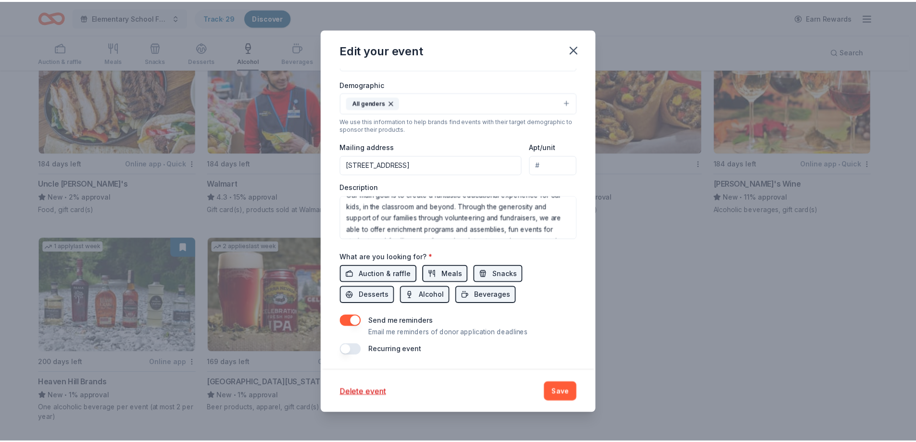
scroll to position [0, 0]
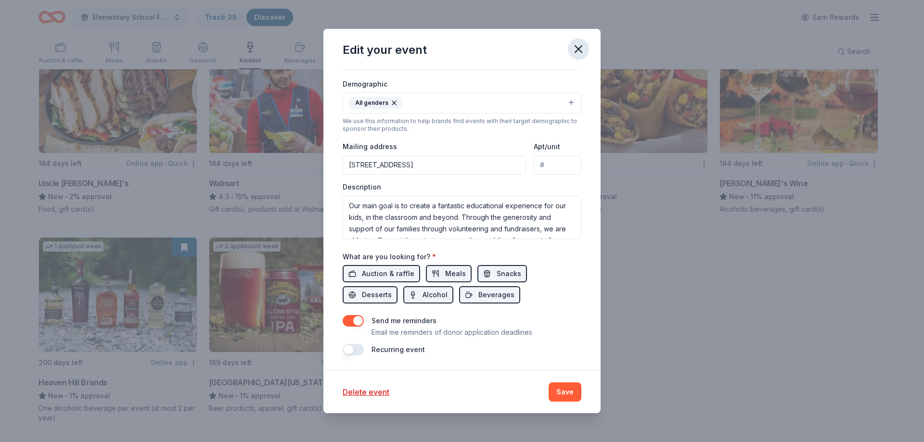
click at [581, 48] on icon "button" at bounding box center [577, 48] width 13 height 13
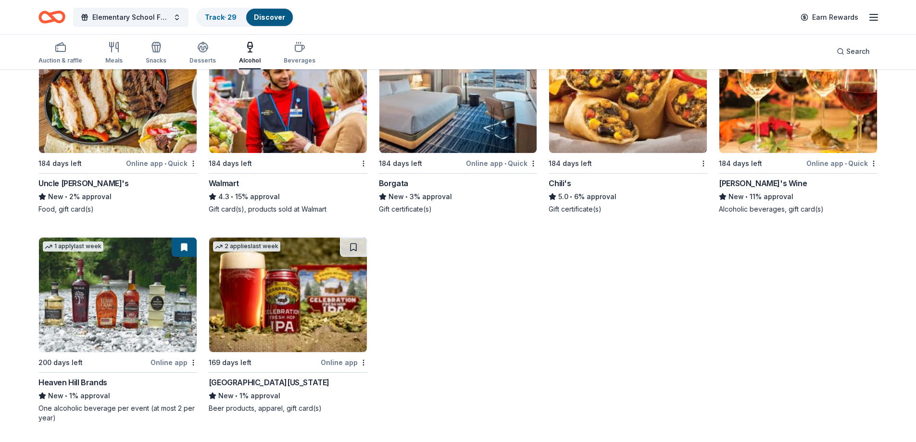
click at [53, 12] on icon "Home" at bounding box center [51, 17] width 27 height 23
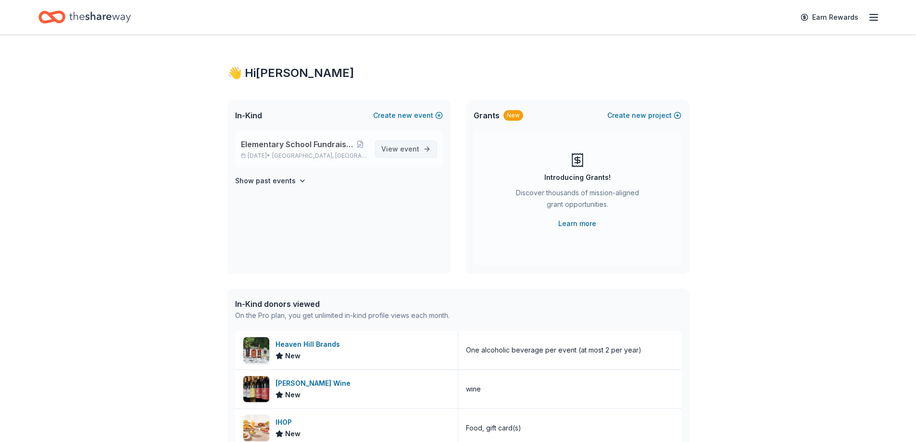
click at [401, 150] on span "event" at bounding box center [409, 149] width 19 height 8
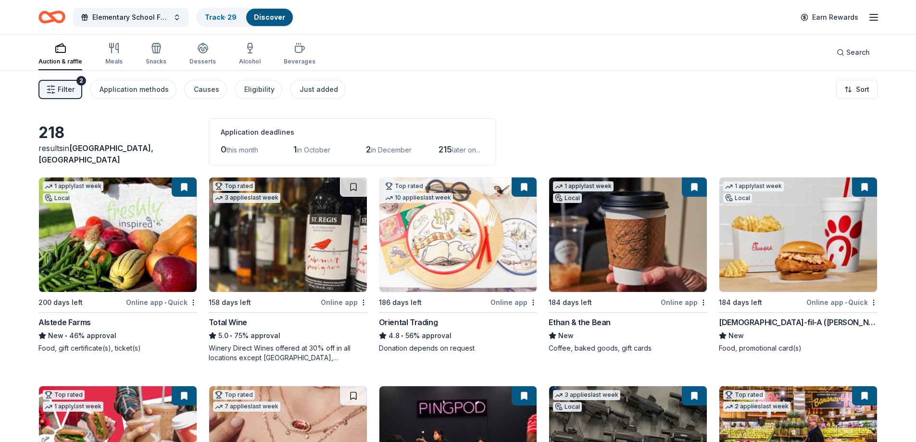
click at [447, 240] on img at bounding box center [459, 235] width 158 height 114
click at [64, 93] on span "Filter" at bounding box center [66, 90] width 17 height 12
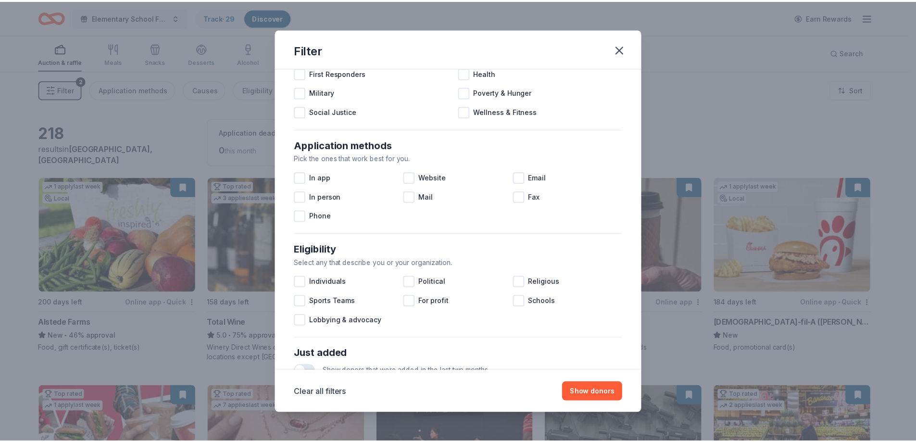
scroll to position [331, 0]
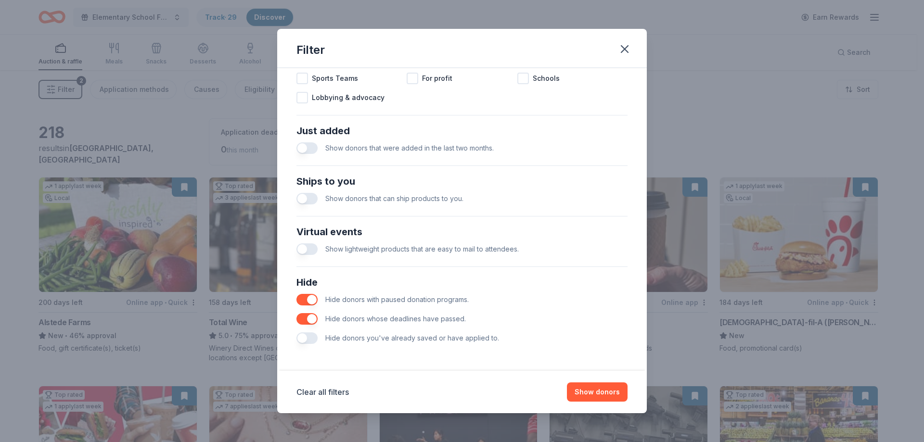
click at [316, 340] on button "button" at bounding box center [306, 338] width 21 height 12
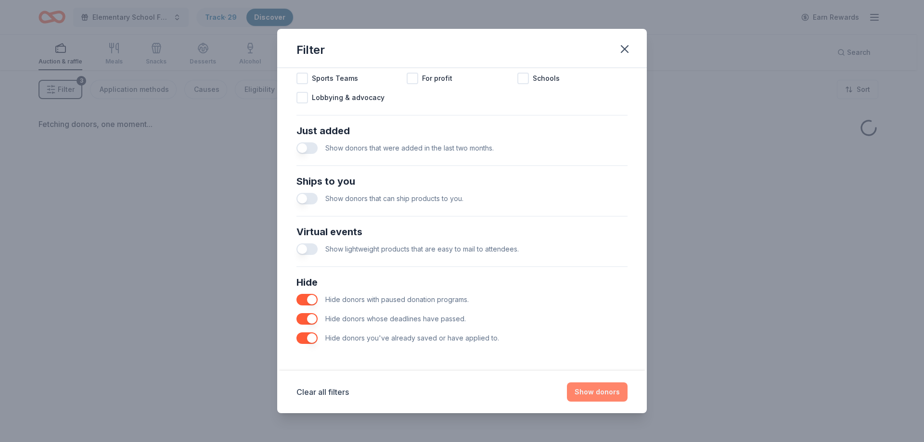
click at [609, 392] on button "Show donors" at bounding box center [597, 391] width 61 height 19
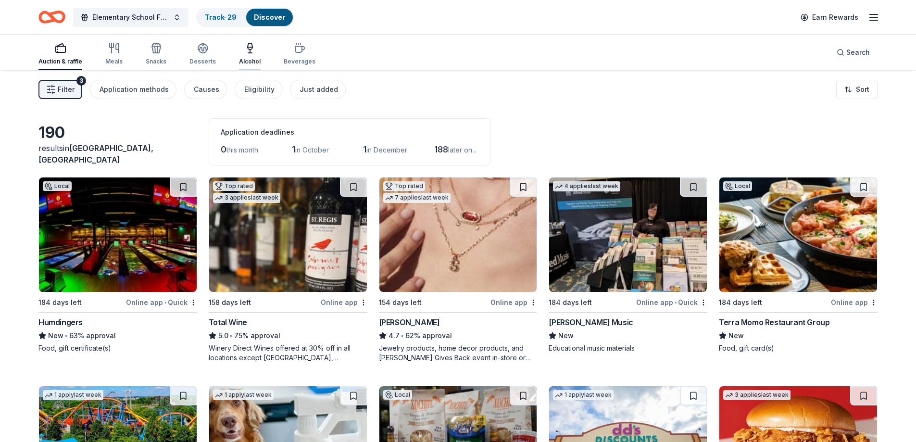
click at [247, 61] on div "Alcohol" at bounding box center [250, 62] width 22 height 8
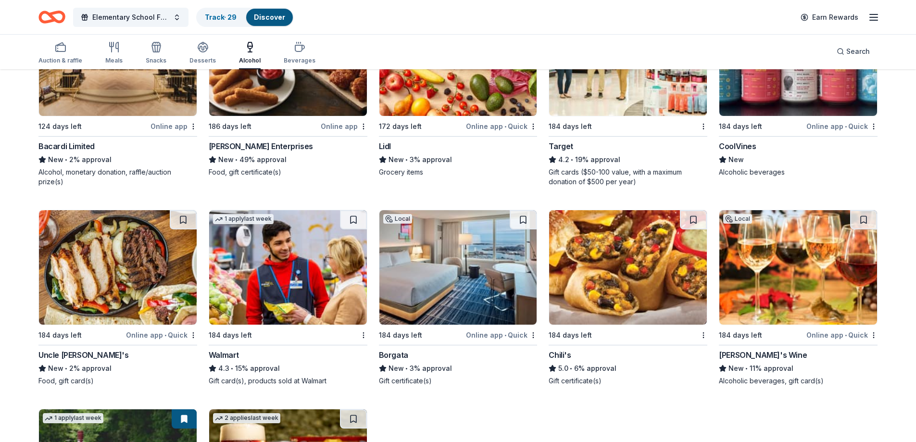
scroll to position [557, 0]
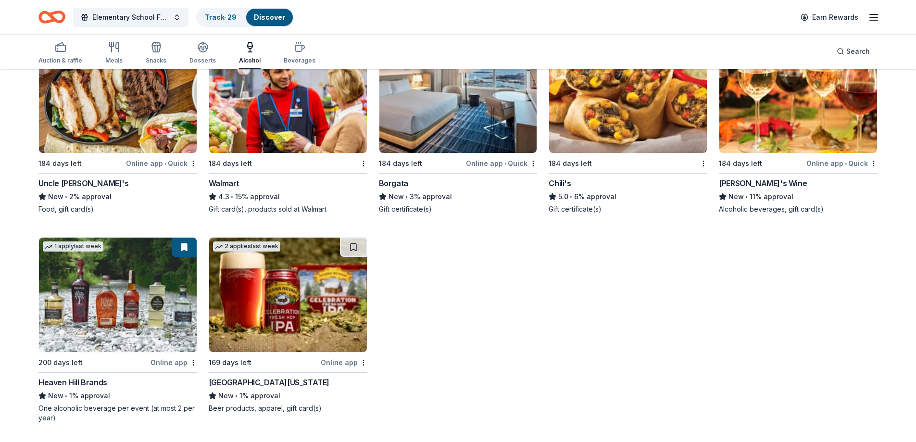
click at [187, 250] on button at bounding box center [184, 247] width 25 height 19
click at [142, 284] on img at bounding box center [118, 295] width 158 height 114
click at [300, 301] on img at bounding box center [288, 295] width 158 height 114
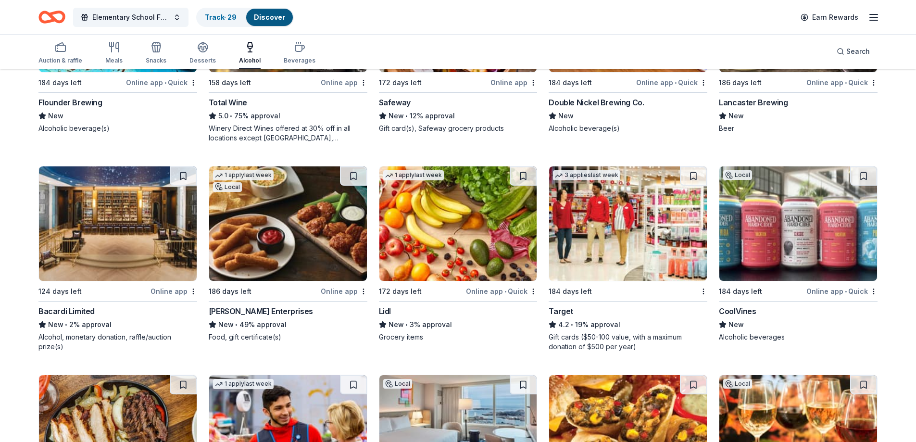
scroll to position [0, 0]
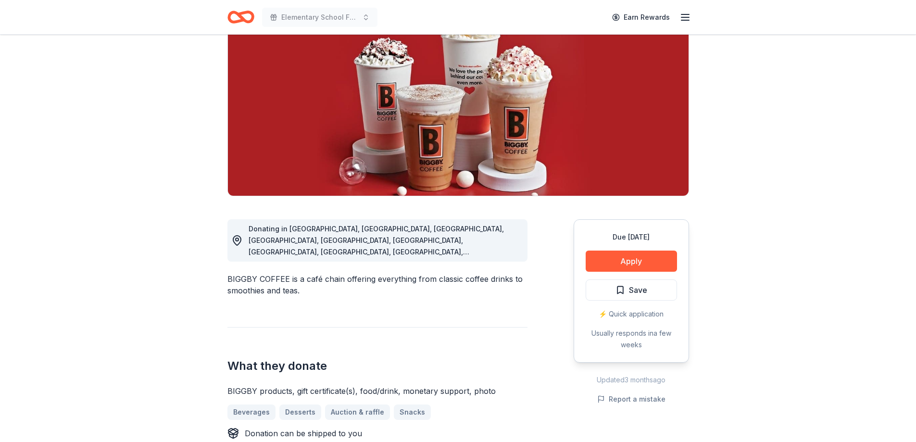
scroll to position [96, 0]
click at [649, 264] on button "Apply" at bounding box center [631, 261] width 91 height 21
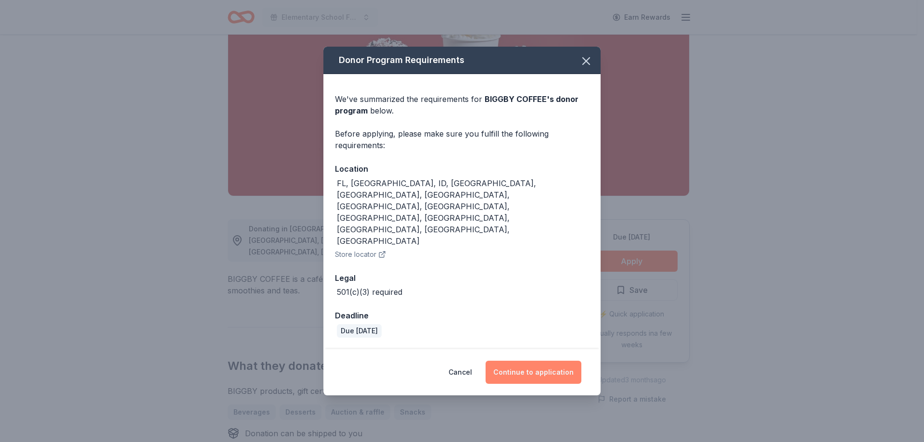
click at [535, 361] on button "Continue to application" at bounding box center [533, 372] width 96 height 23
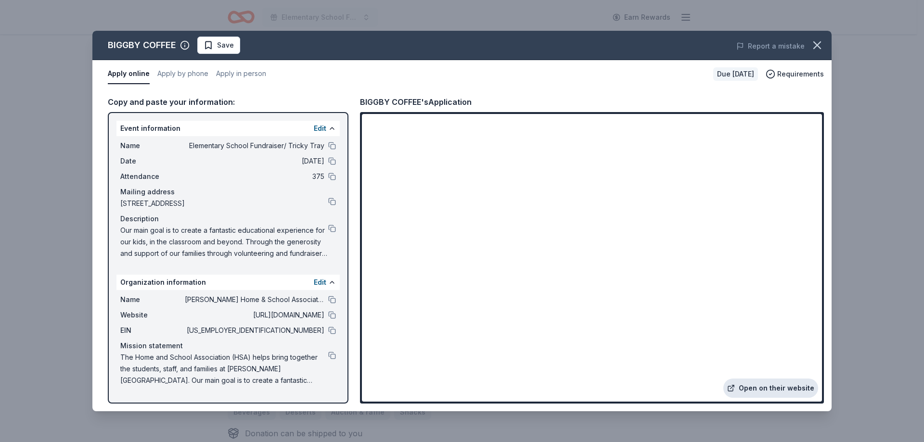
click at [787, 385] on link "Open on their website" at bounding box center [770, 388] width 95 height 19
click at [800, 76] on span "Requirements" at bounding box center [800, 74] width 47 height 12
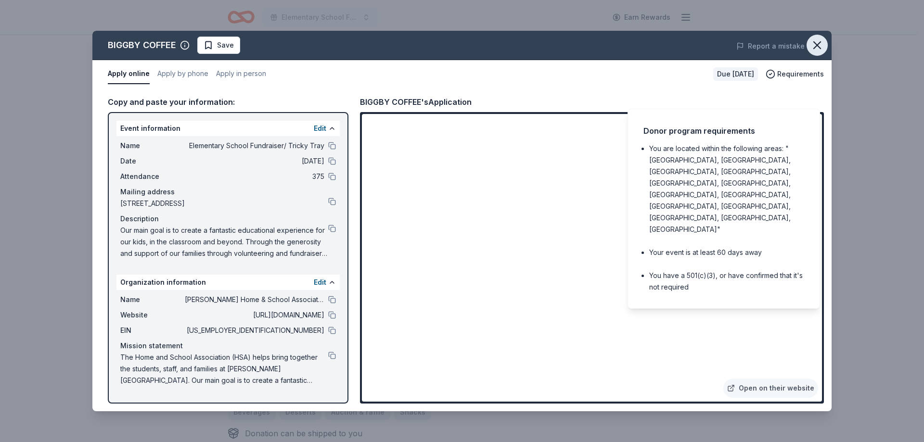
click at [819, 48] on icon "button" at bounding box center [816, 45] width 7 height 7
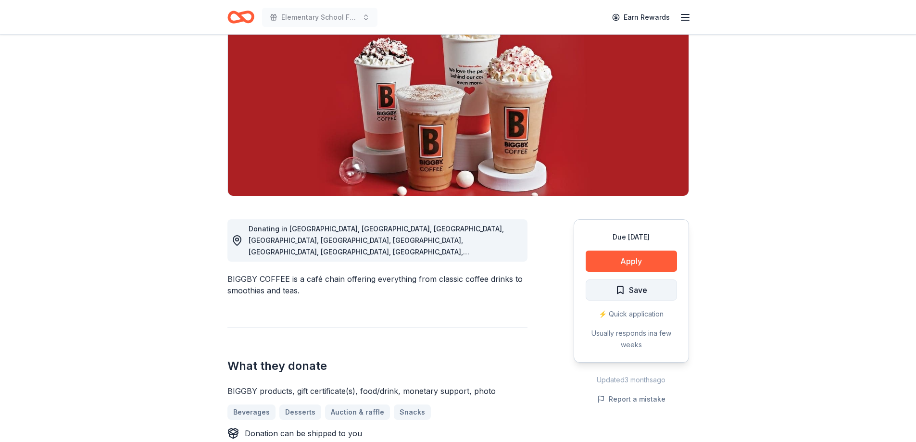
click at [641, 292] on span "Save" at bounding box center [638, 290] width 18 height 13
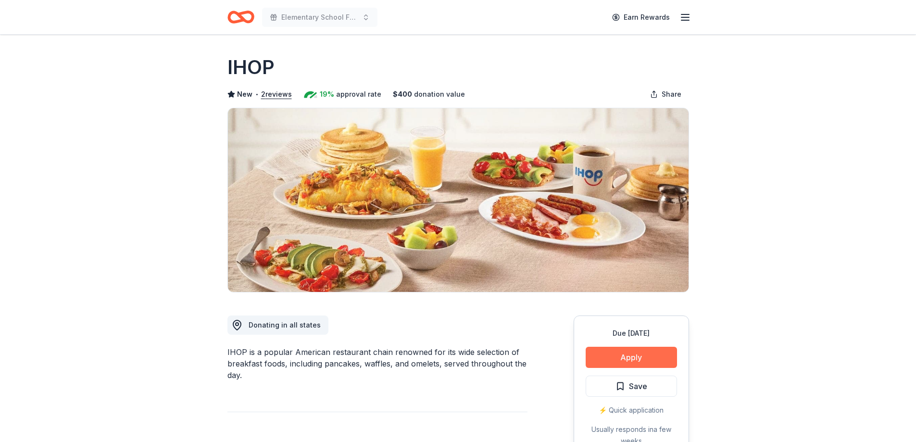
click at [629, 350] on button "Apply" at bounding box center [631, 357] width 91 height 21
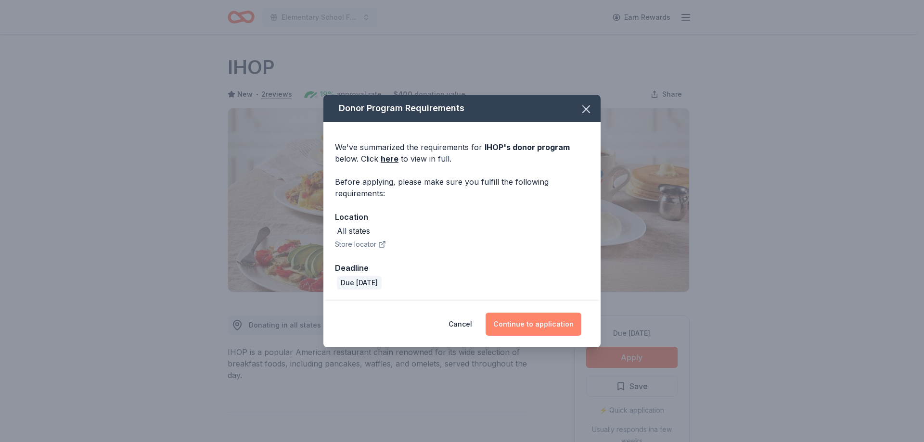
click at [545, 327] on button "Continue to application" at bounding box center [533, 324] width 96 height 23
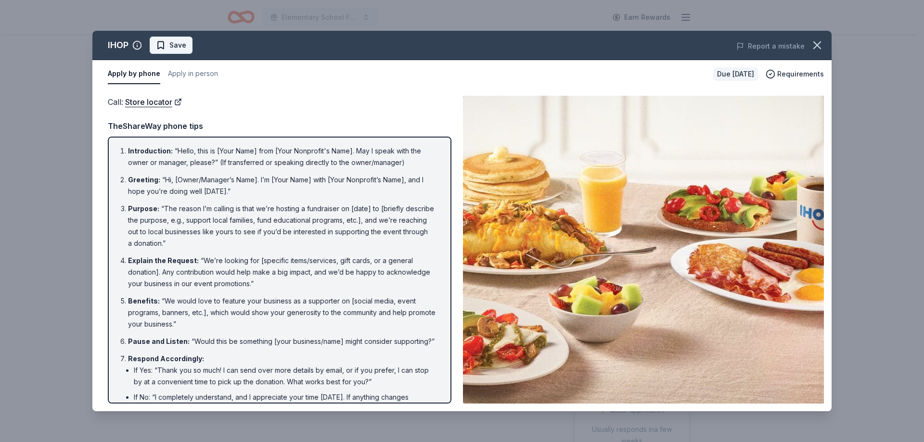
click at [178, 45] on span "Save" at bounding box center [177, 45] width 17 height 12
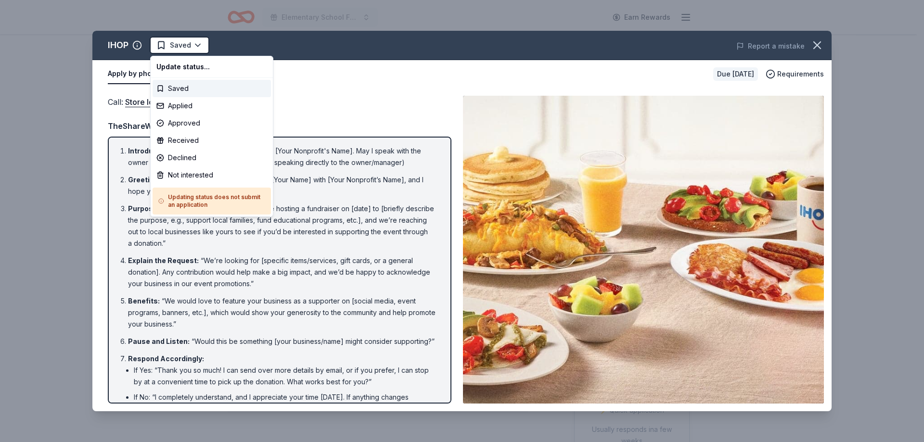
click at [177, 45] on html "Elementary School Fundraiser/ Tricky Tray Earn Rewards Due [DATE] Share IHOP Ne…" at bounding box center [462, 221] width 924 height 442
click at [194, 178] on div "Not interested" at bounding box center [211, 174] width 118 height 17
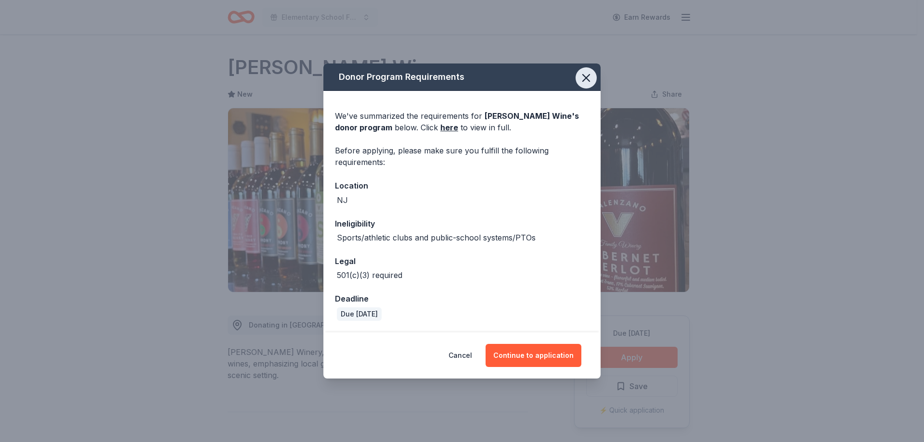
click at [581, 81] on icon "button" at bounding box center [585, 77] width 13 height 13
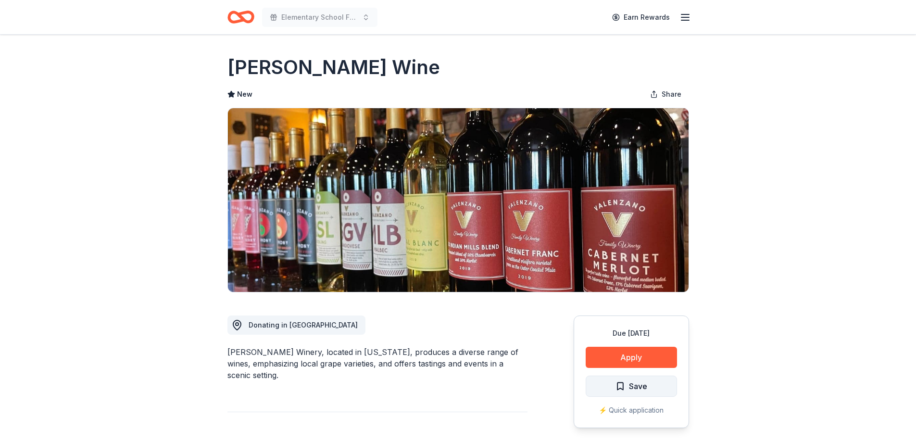
click at [660, 392] on button "Save" at bounding box center [631, 386] width 91 height 21
click at [655, 387] on html "Elementary School Fundraiser/ Tricky Tray Earn Rewards Due in 184 days Share Va…" at bounding box center [458, 221] width 916 height 442
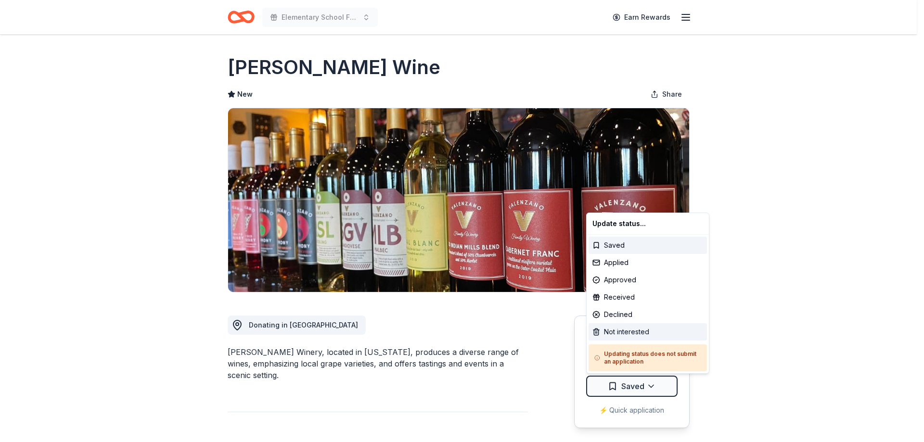
click at [653, 330] on div "Not interested" at bounding box center [647, 331] width 118 height 17
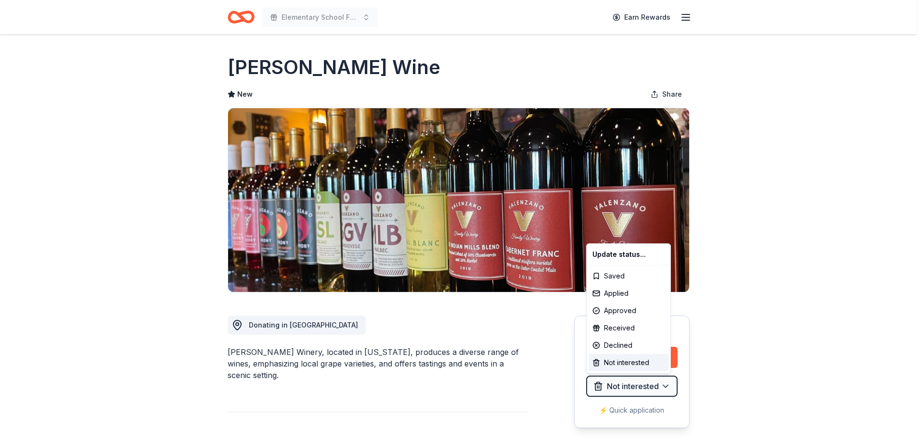
click at [769, 320] on html "Elementary School Fundraiser/ Tricky Tray Earn Rewards Due in 184 days Share Va…" at bounding box center [462, 221] width 924 height 442
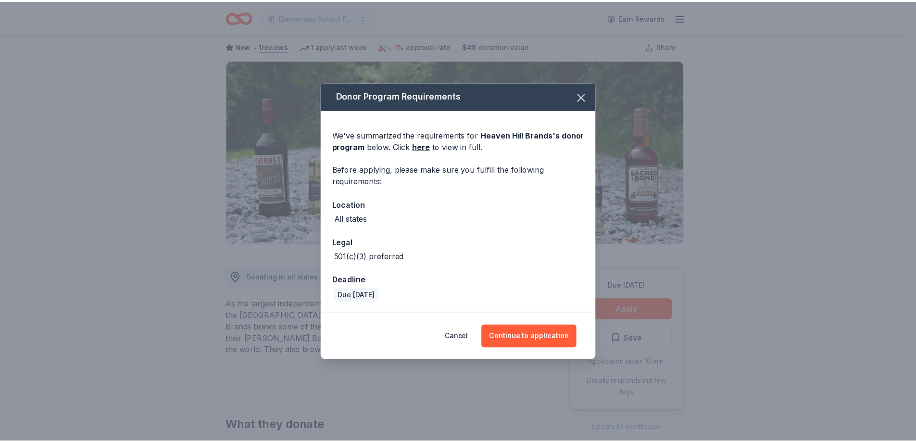
scroll to position [48, 0]
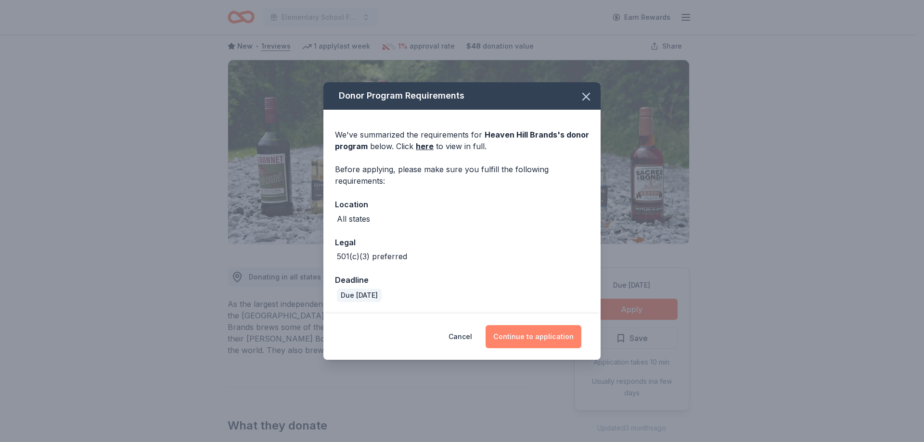
click at [535, 336] on button "Continue to application" at bounding box center [533, 336] width 96 height 23
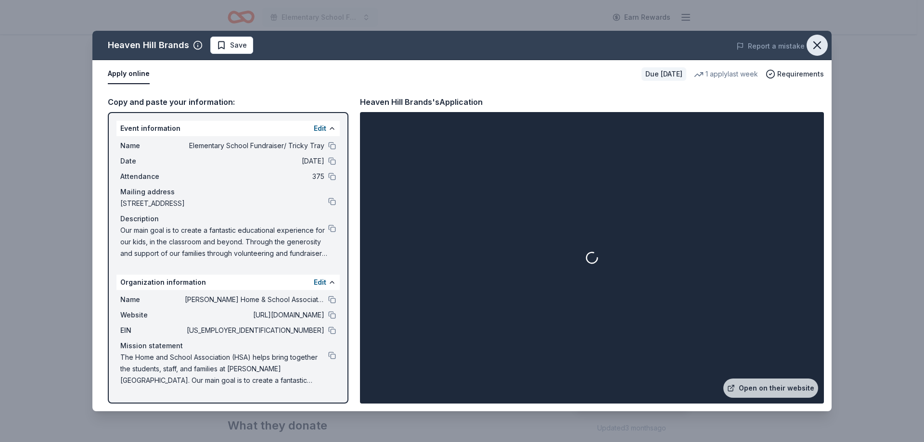
click at [819, 46] on icon "button" at bounding box center [816, 44] width 13 height 13
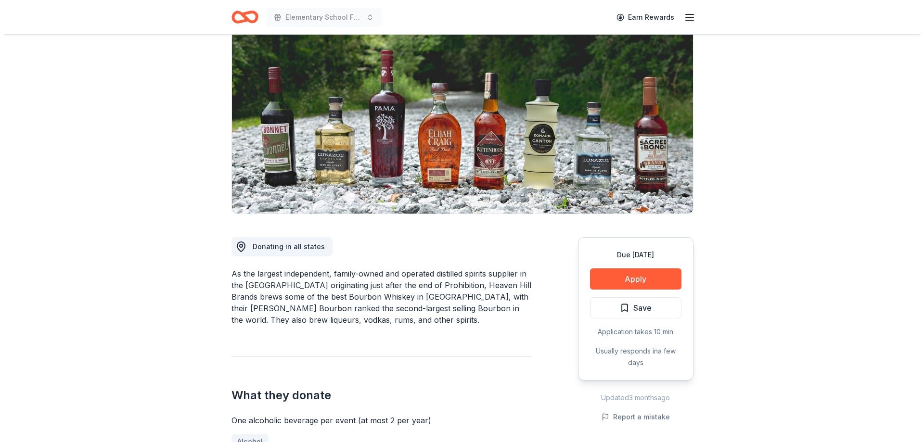
scroll to position [96, 0]
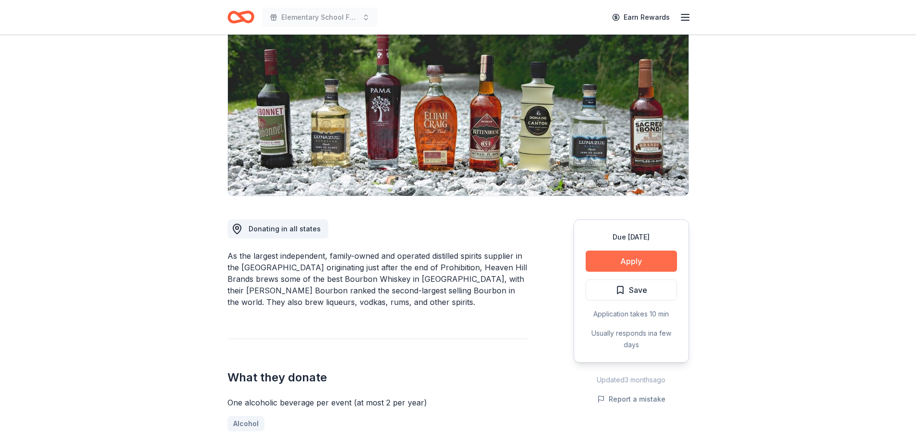
click at [640, 262] on button "Apply" at bounding box center [631, 261] width 91 height 21
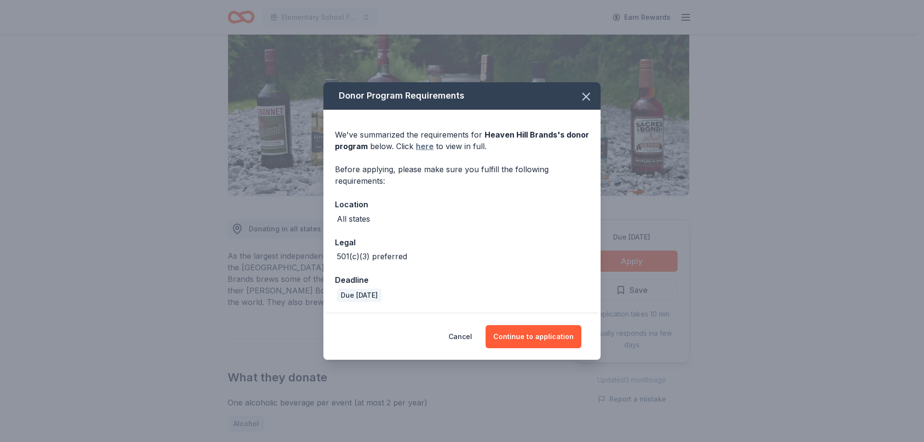
click at [423, 149] on link "here" at bounding box center [425, 146] width 18 height 12
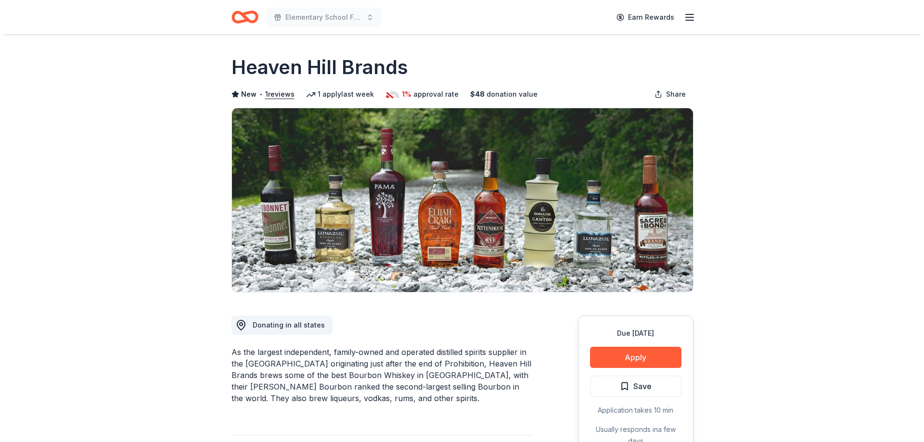
scroll to position [144, 0]
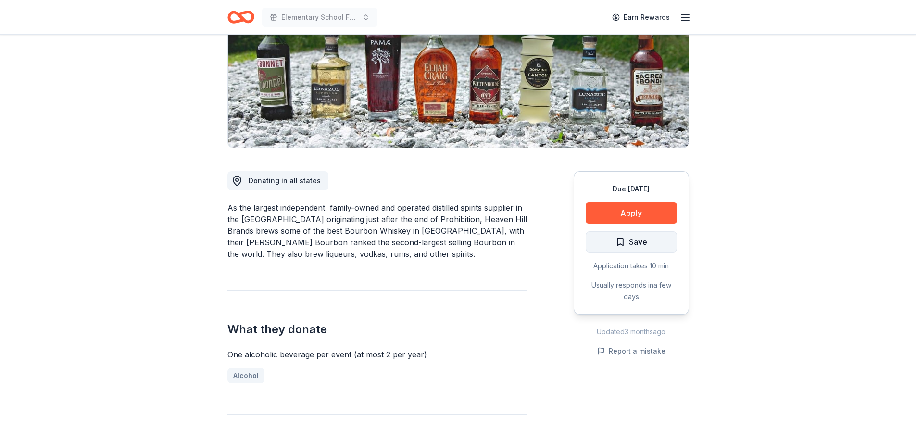
click at [648, 242] on button "Save" at bounding box center [631, 241] width 91 height 21
click at [648, 242] on html "Elementary School Fundraiser/ Tricky Tray Earn Rewards Due [DATE] Share Heaven …" at bounding box center [458, 77] width 916 height 442
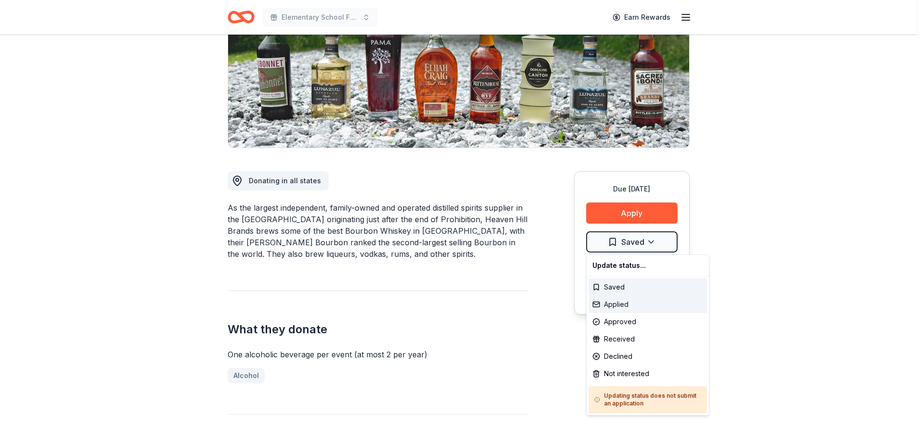
click at [625, 305] on div "Applied" at bounding box center [647, 304] width 118 height 17
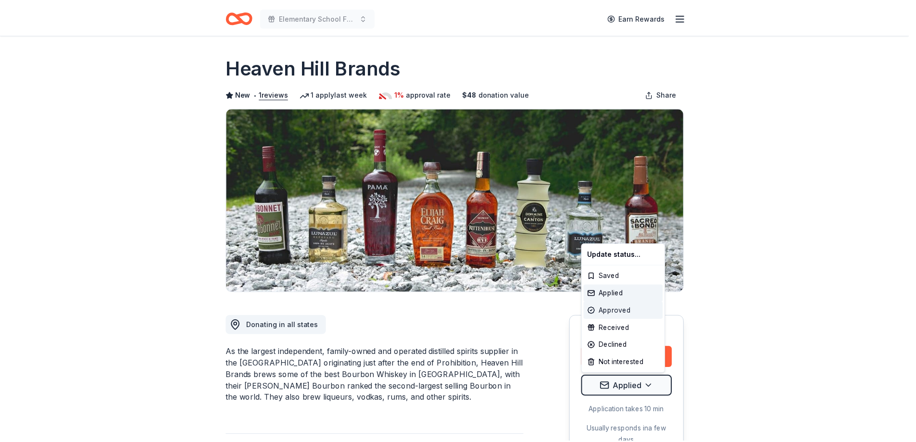
scroll to position [0, 0]
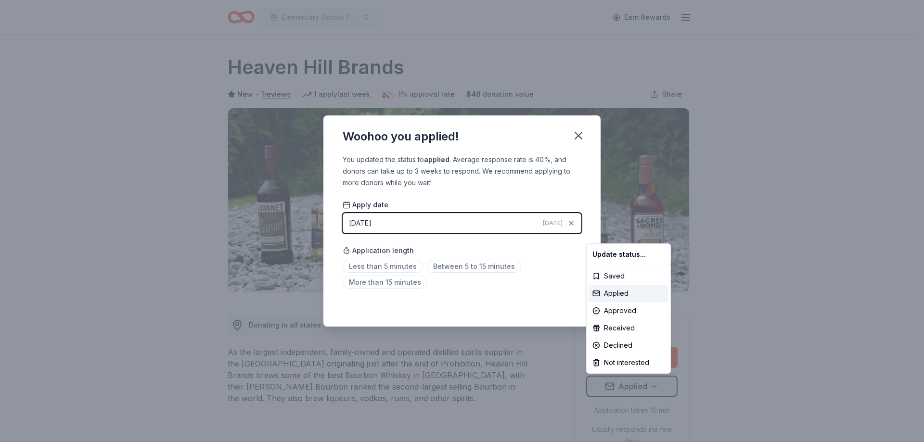
click at [462, 268] on html "Elementary School Fundraiser/ Tricky Tray Earn Rewards Due [DATE] Share Heaven …" at bounding box center [462, 221] width 924 height 442
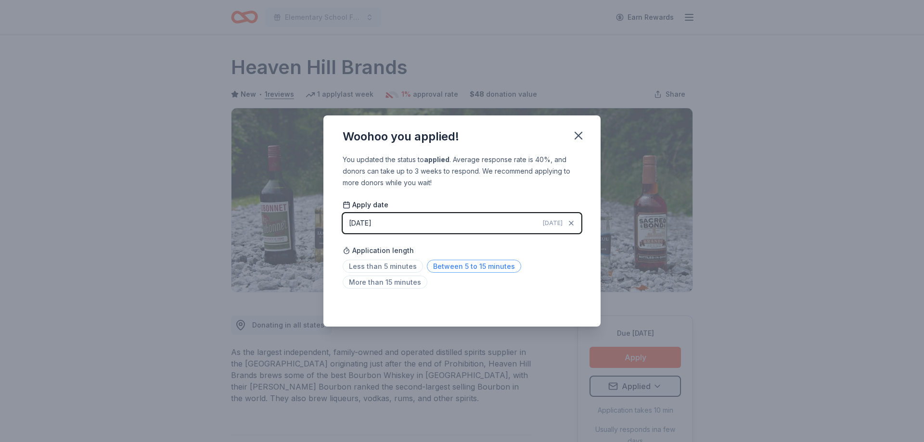
click at [491, 267] on span "Between 5 to 15 minutes" at bounding box center [474, 266] width 94 height 13
click at [578, 138] on icon "button" at bounding box center [577, 135] width 13 height 13
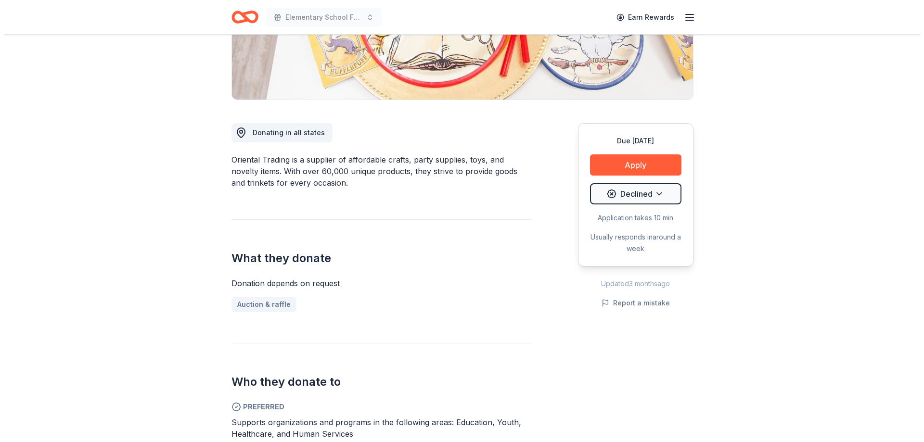
scroll to position [192, 0]
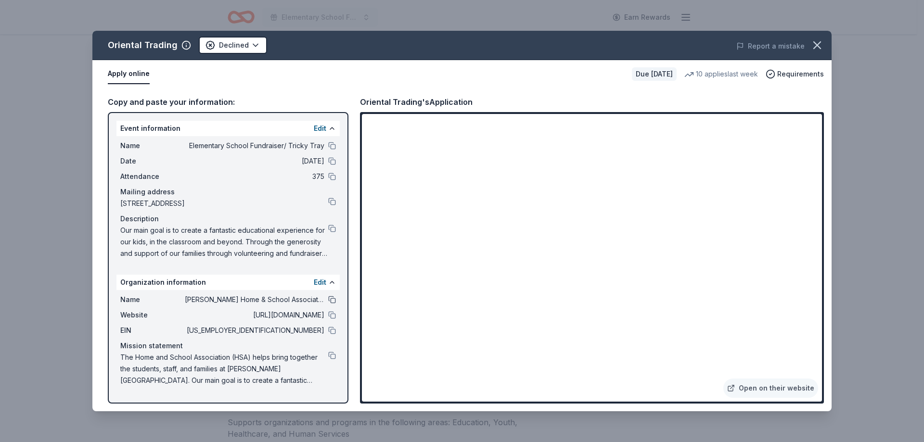
click at [330, 299] on button at bounding box center [332, 300] width 8 height 8
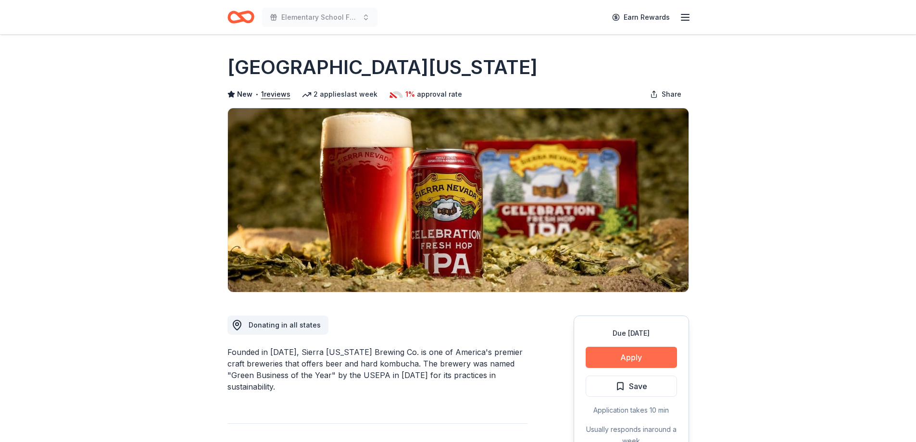
click at [632, 360] on button "Apply" at bounding box center [631, 357] width 91 height 21
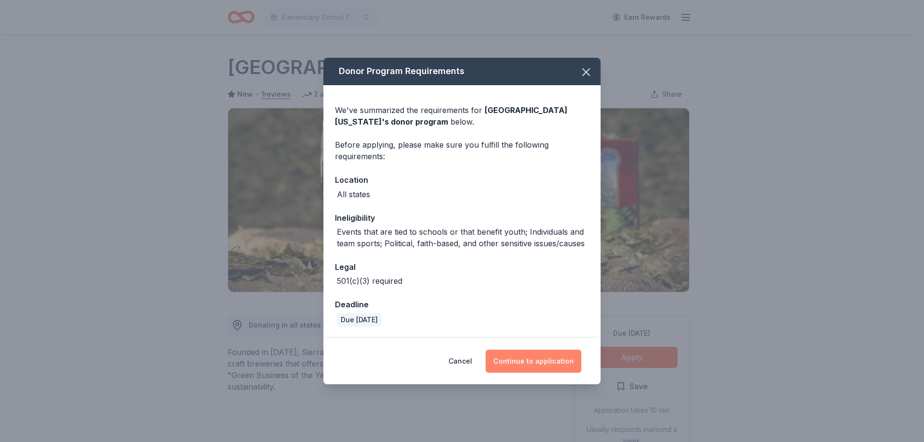
click at [525, 363] on button "Continue to application" at bounding box center [533, 361] width 96 height 23
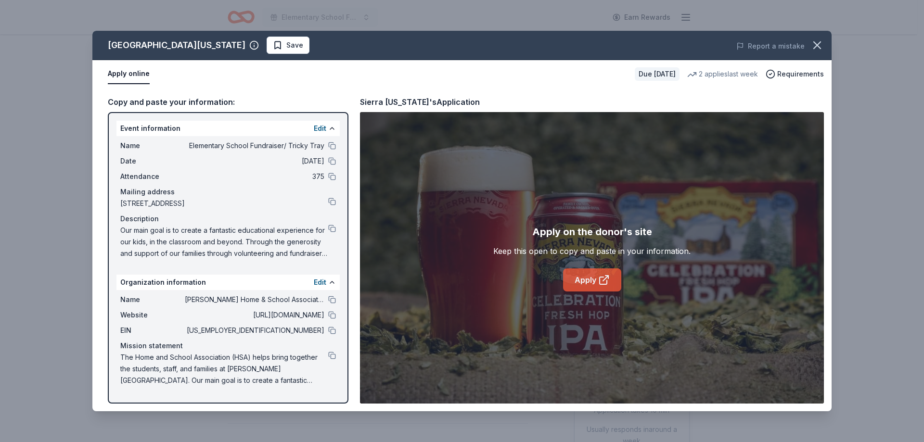
click at [598, 282] on icon at bounding box center [604, 280] width 12 height 12
click at [821, 44] on icon "button" at bounding box center [816, 44] width 13 height 13
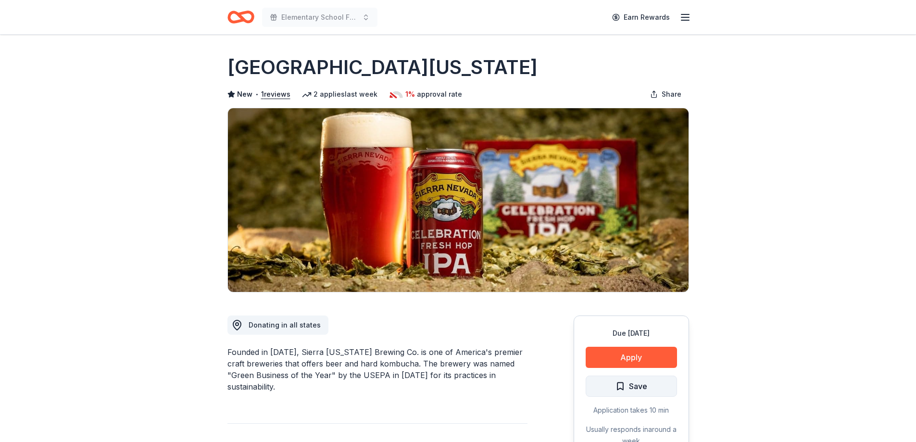
click at [648, 386] on button "Save" at bounding box center [631, 386] width 91 height 21
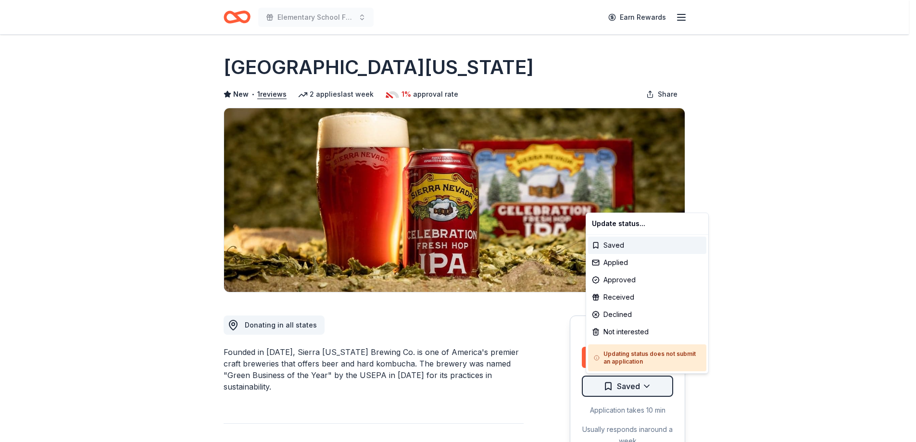
click at [646, 386] on html "Elementary School Fundraiser/ Tricky Tray Earn Rewards Due [DATE] Share [GEOGRA…" at bounding box center [458, 221] width 916 height 442
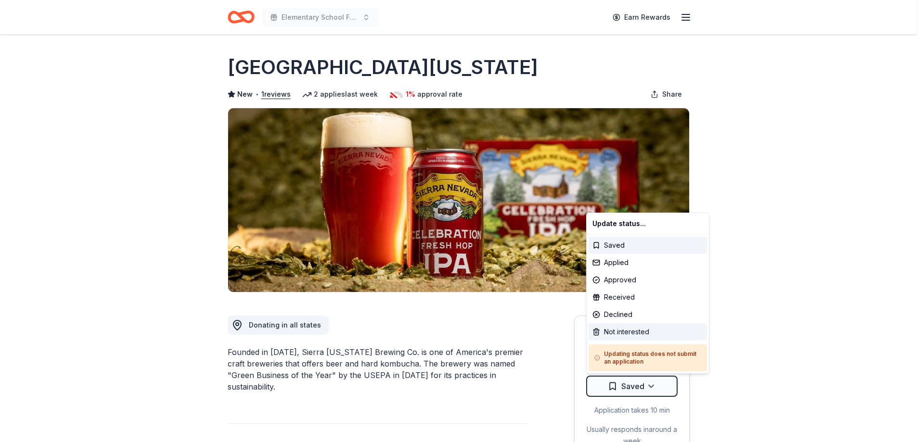
click at [642, 336] on div "Not interested" at bounding box center [647, 331] width 118 height 17
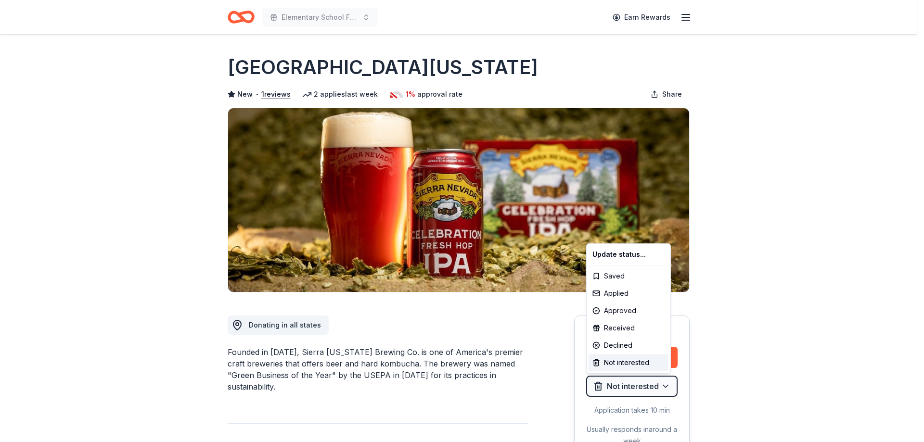
click at [854, 149] on html "Elementary School Fundraiser/ Tricky Tray Earn Rewards Due [DATE] Share [GEOGRA…" at bounding box center [462, 221] width 924 height 442
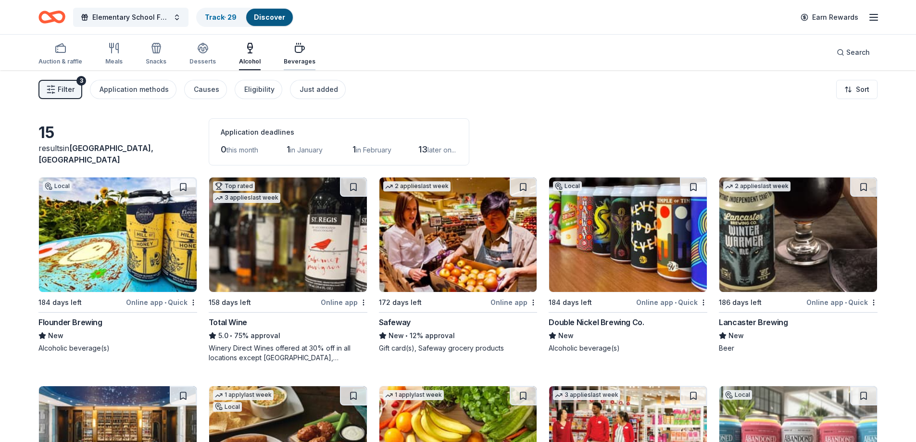
click at [292, 56] on div "Beverages" at bounding box center [300, 53] width 32 height 23
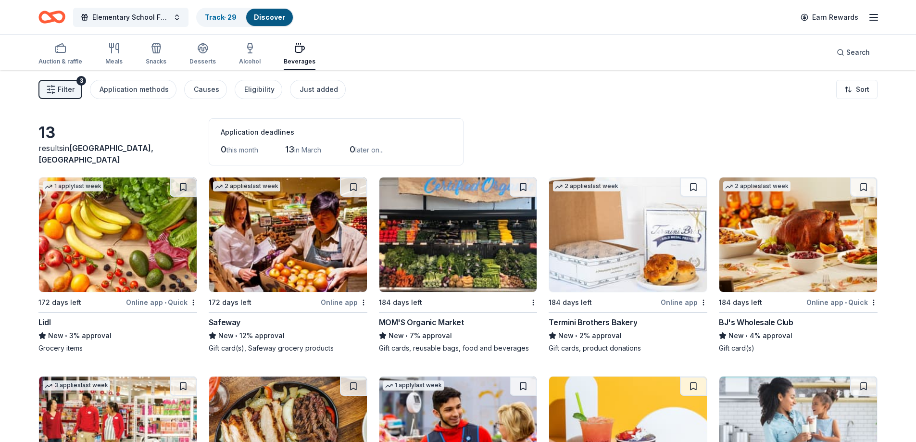
click at [314, 239] on img at bounding box center [288, 235] width 158 height 114
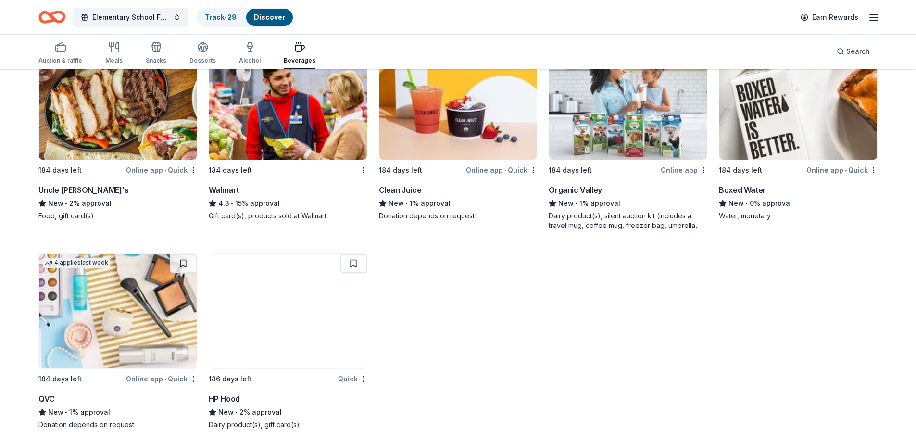
scroll to position [348, 0]
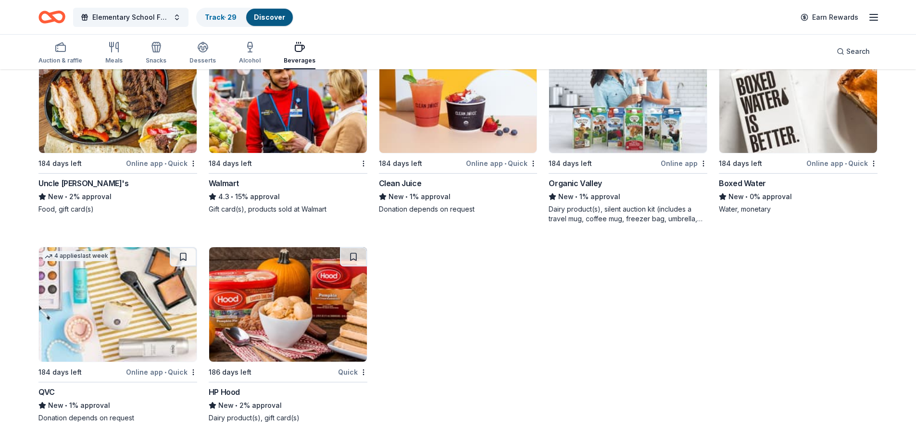
click at [112, 310] on img at bounding box center [118, 304] width 158 height 114
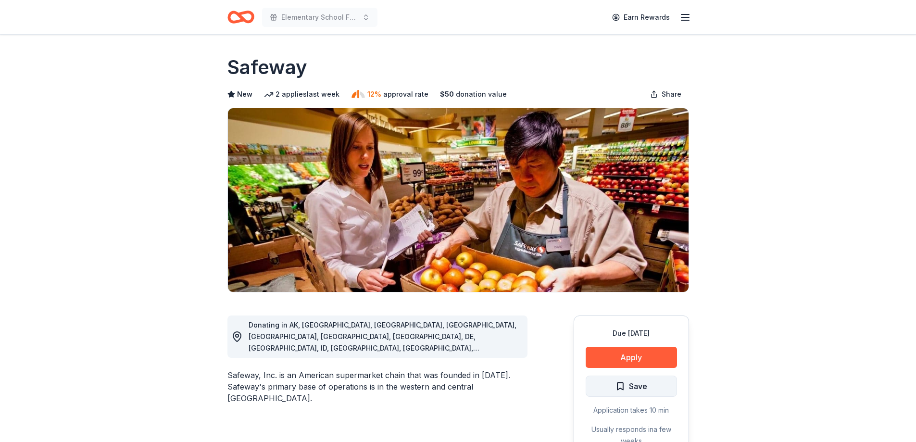
click at [635, 385] on span "Save" at bounding box center [638, 386] width 18 height 13
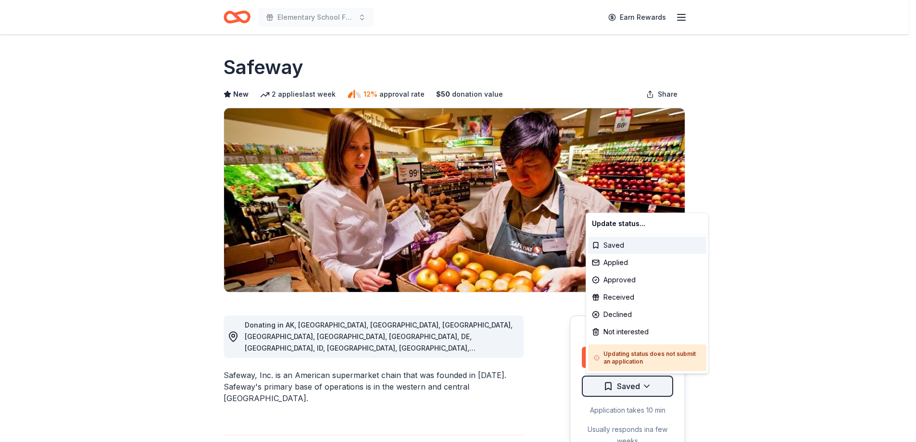
click at [648, 386] on html "Elementary School Fundraiser/ Tricky Tray Earn Rewards Due [DATE] Share Safeway…" at bounding box center [458, 221] width 916 height 442
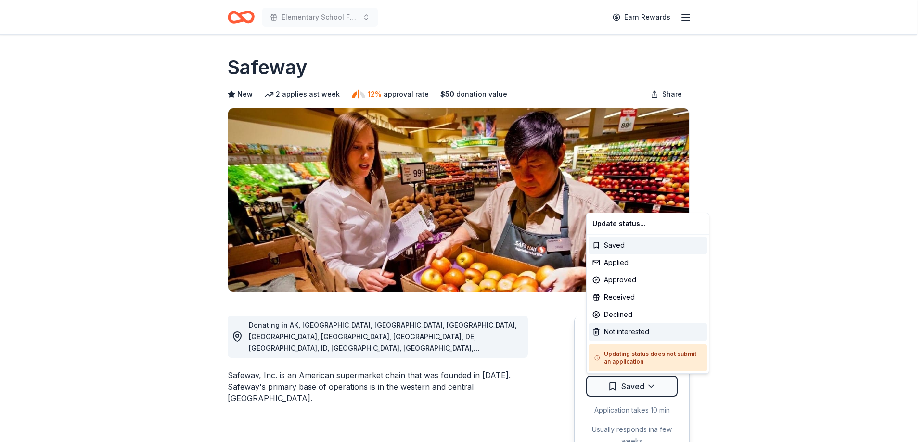
click at [634, 330] on div "Not interested" at bounding box center [647, 331] width 118 height 17
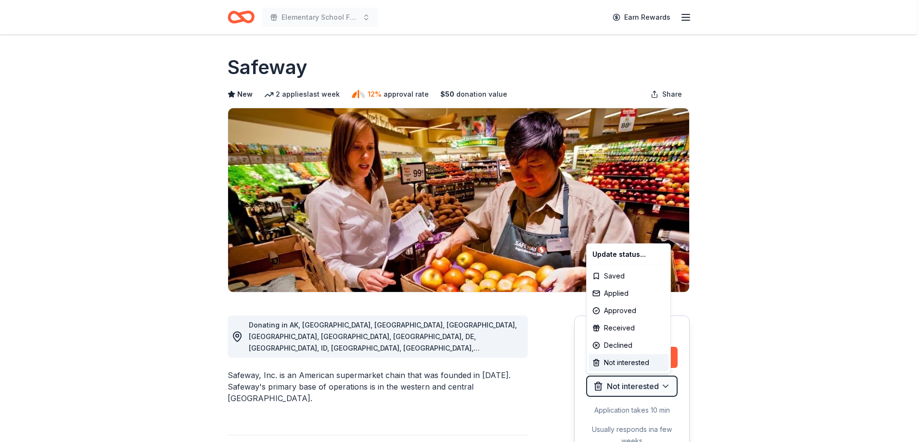
click at [762, 326] on html "Elementary School Fundraiser/ Tricky Tray Earn Rewards Due [DATE] Share Safeway…" at bounding box center [462, 221] width 924 height 442
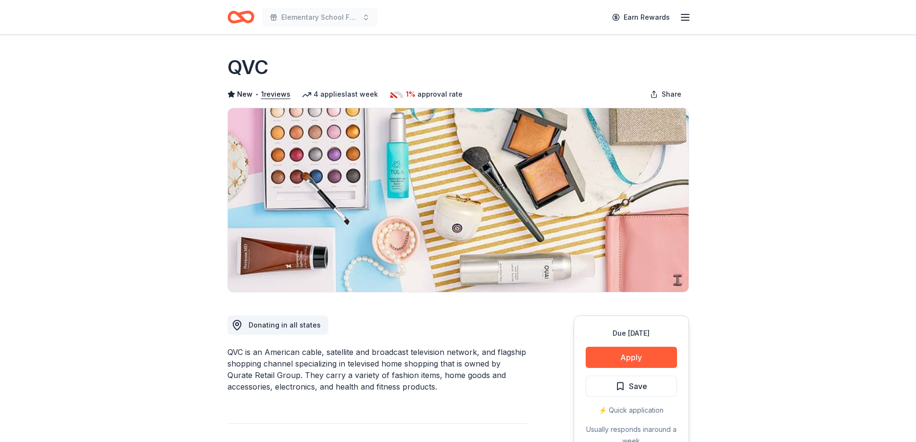
click at [637, 357] on button "Apply" at bounding box center [631, 357] width 91 height 21
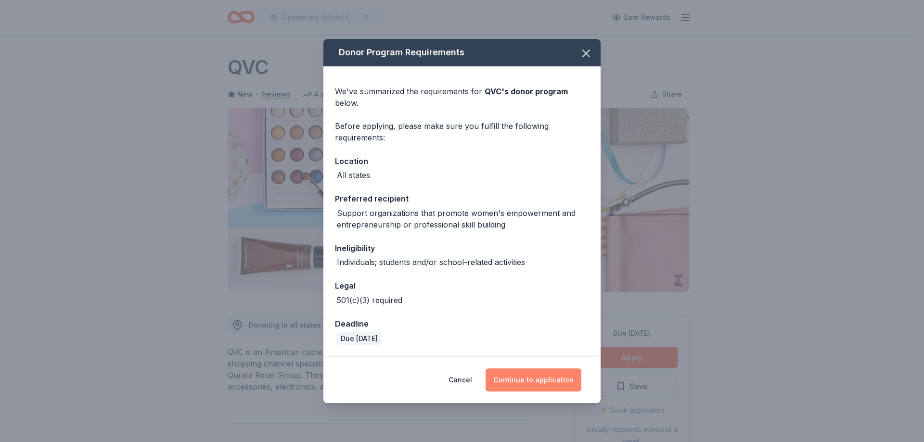
click at [527, 383] on button "Continue to application" at bounding box center [533, 379] width 96 height 23
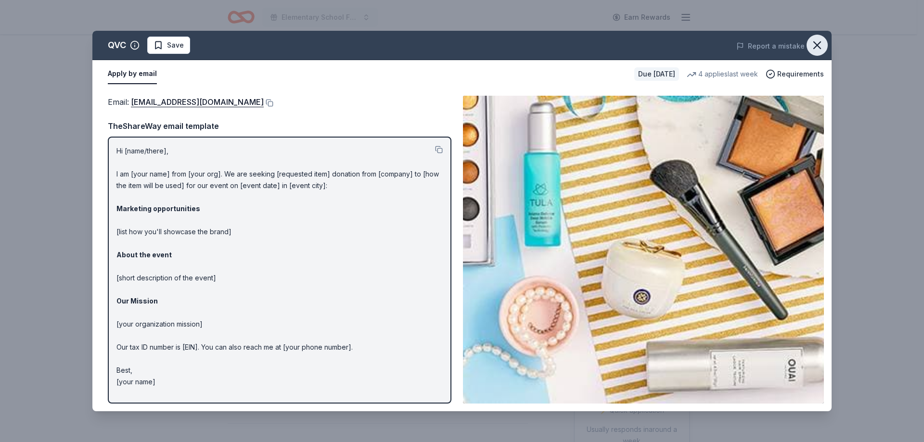
click at [817, 43] on icon "button" at bounding box center [816, 44] width 13 height 13
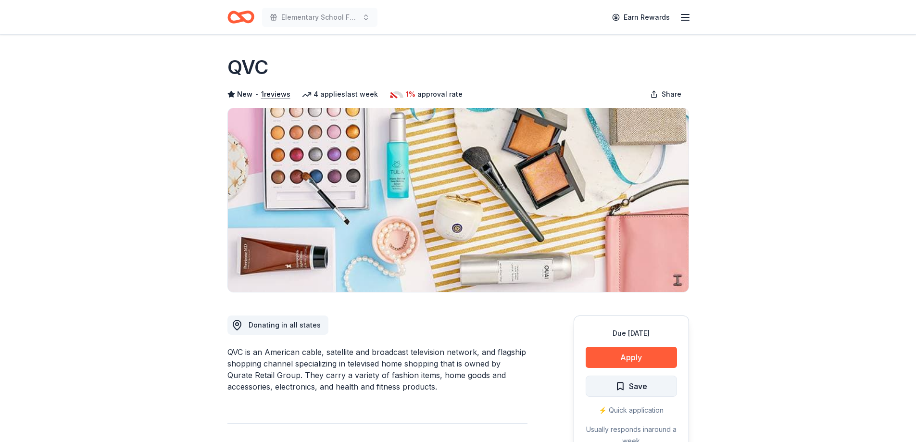
click at [650, 388] on button "Save" at bounding box center [631, 386] width 91 height 21
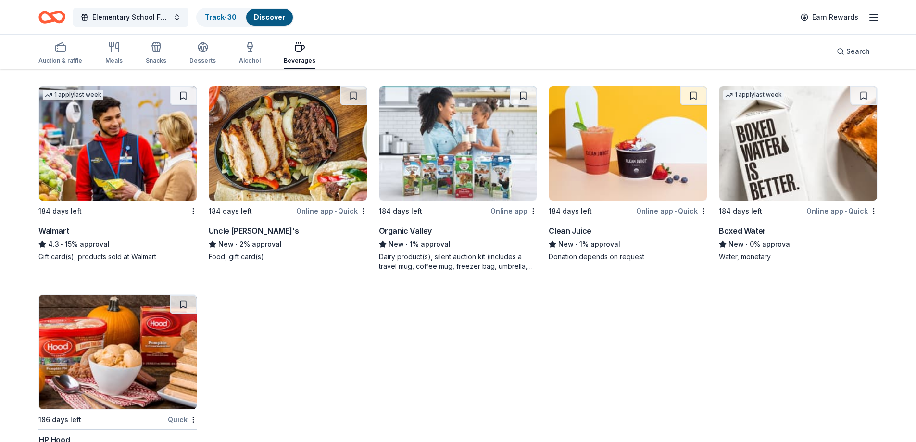
scroll to position [203, 0]
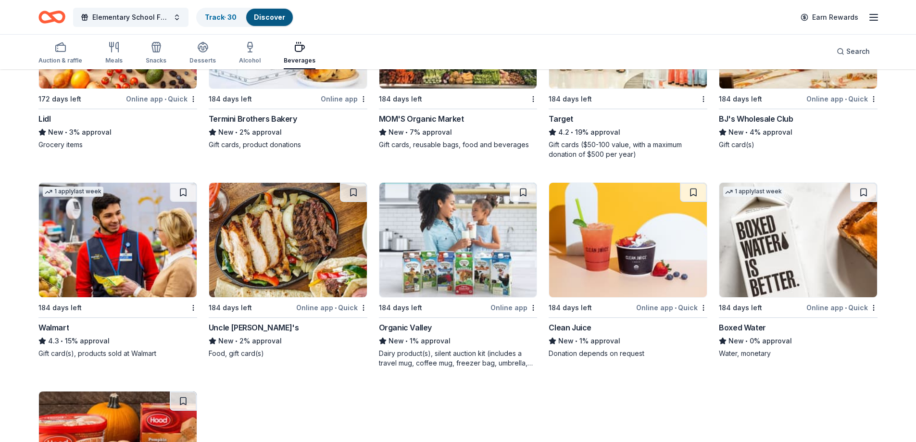
click at [792, 240] on img at bounding box center [799, 240] width 158 height 114
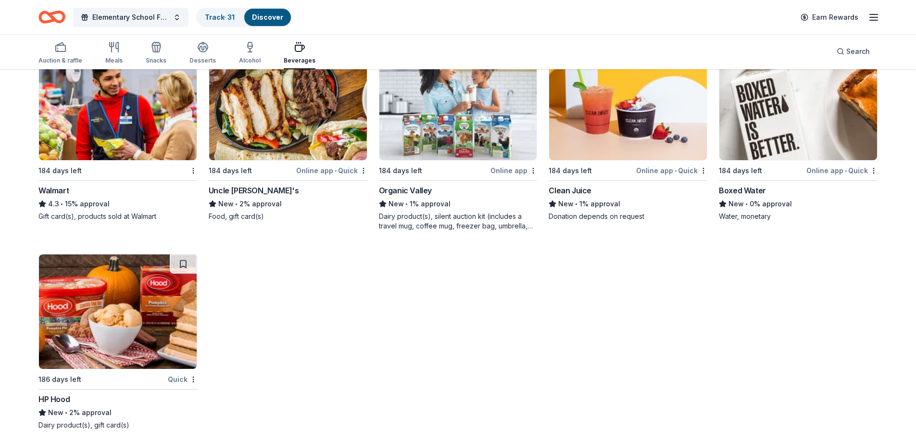
scroll to position [348, 0]
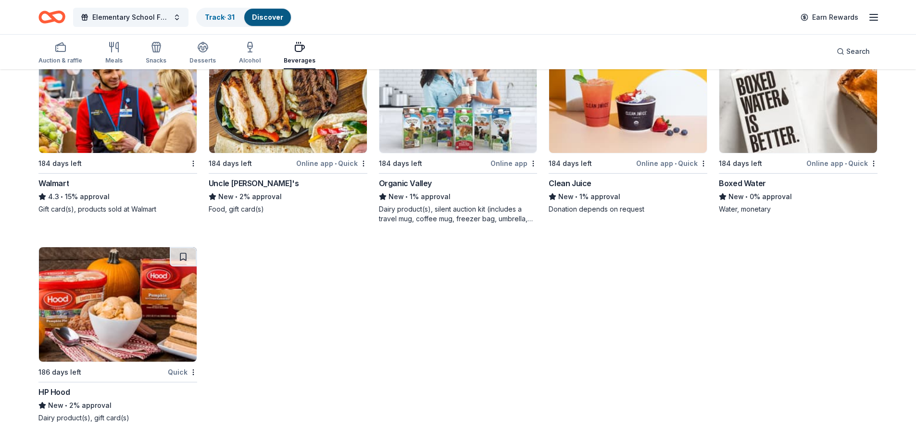
click at [618, 115] on img at bounding box center [628, 95] width 158 height 114
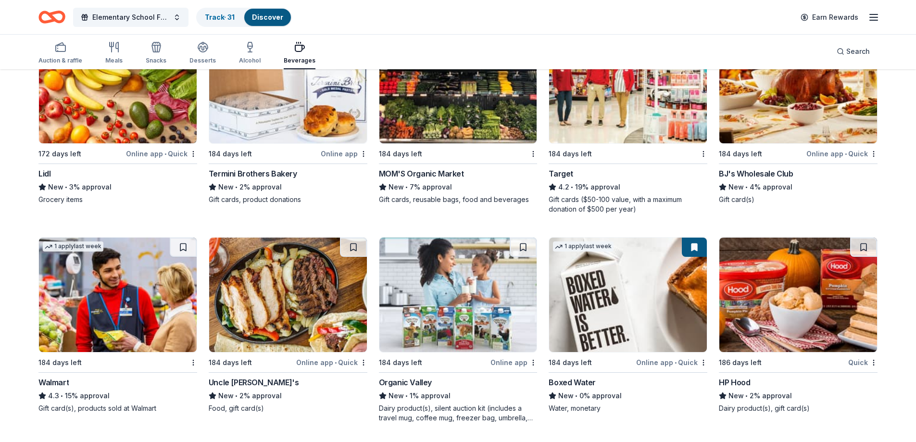
scroll to position [149, 0]
click at [470, 311] on img at bounding box center [459, 295] width 158 height 114
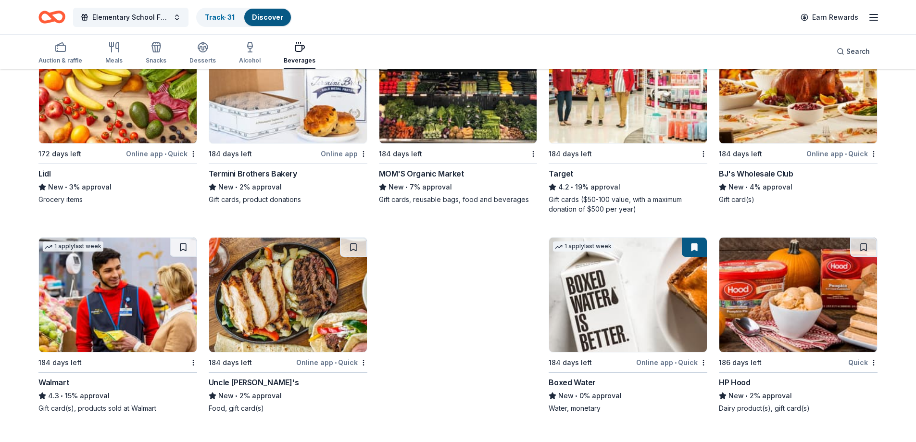
scroll to position [139, 0]
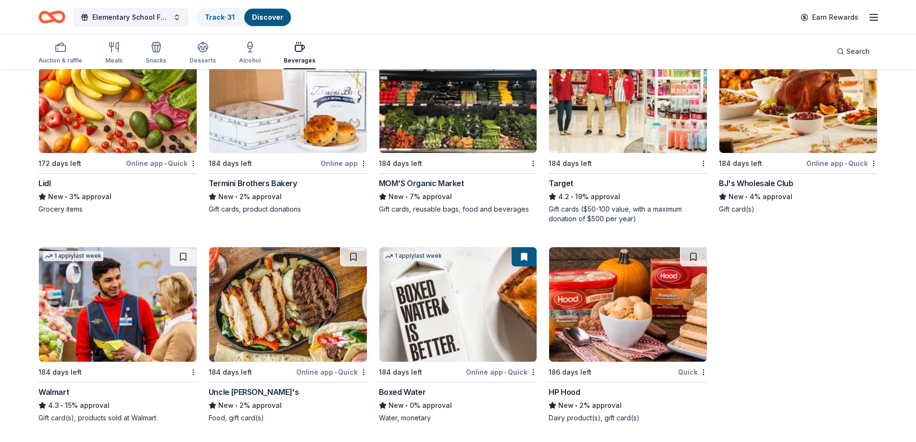
click at [632, 312] on img at bounding box center [628, 304] width 158 height 114
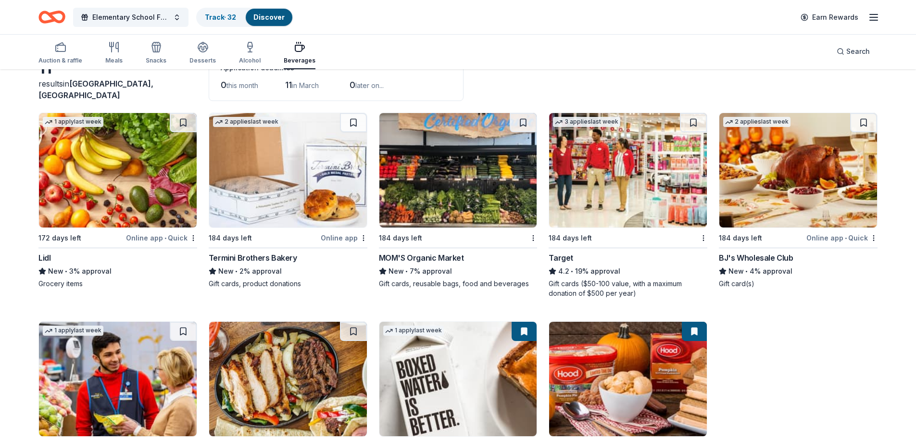
scroll to position [0, 0]
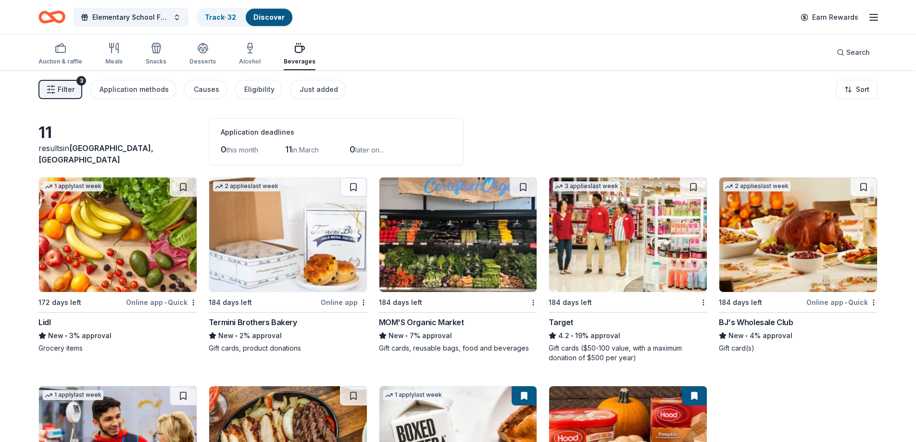
click at [118, 234] on img at bounding box center [118, 235] width 158 height 114
click at [299, 246] on img at bounding box center [288, 235] width 158 height 114
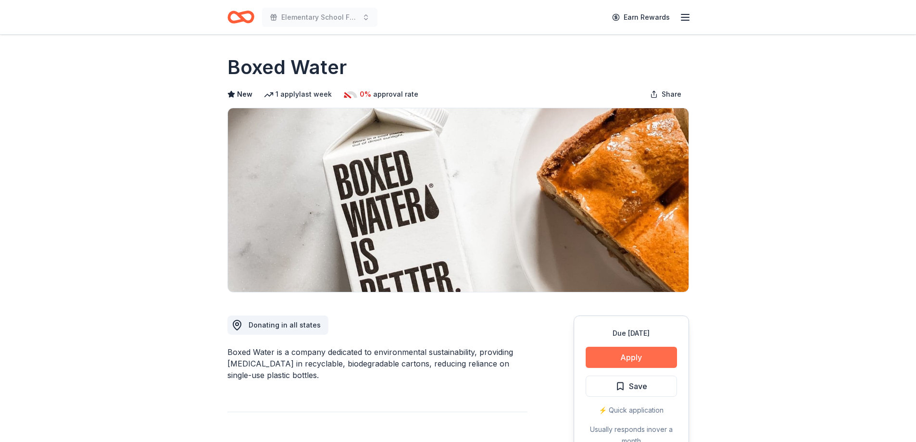
click at [638, 356] on button "Apply" at bounding box center [631, 357] width 91 height 21
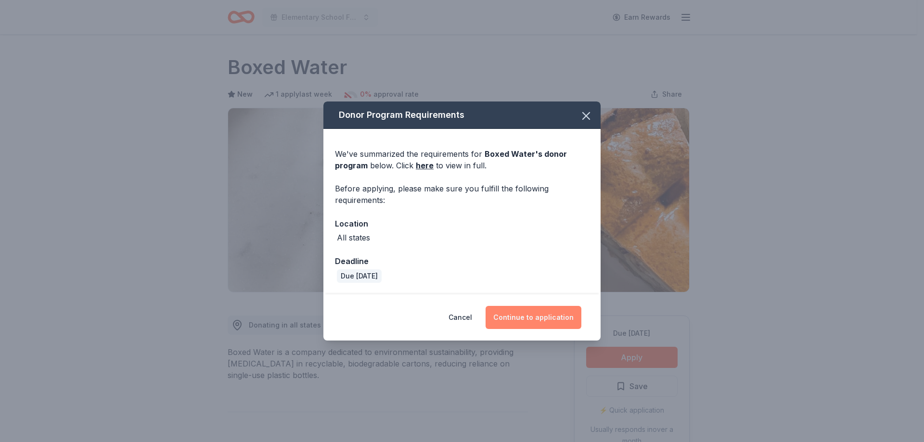
click at [537, 317] on button "Continue to application" at bounding box center [533, 317] width 96 height 23
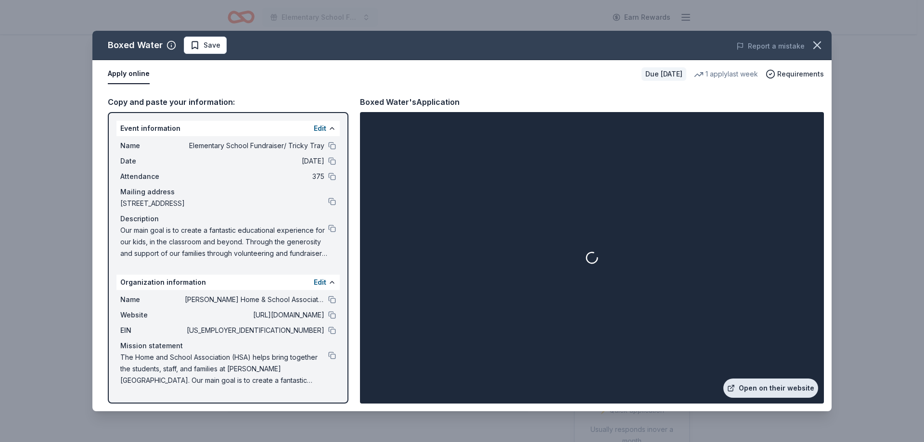
click at [781, 385] on link "Open on their website" at bounding box center [770, 388] width 95 height 19
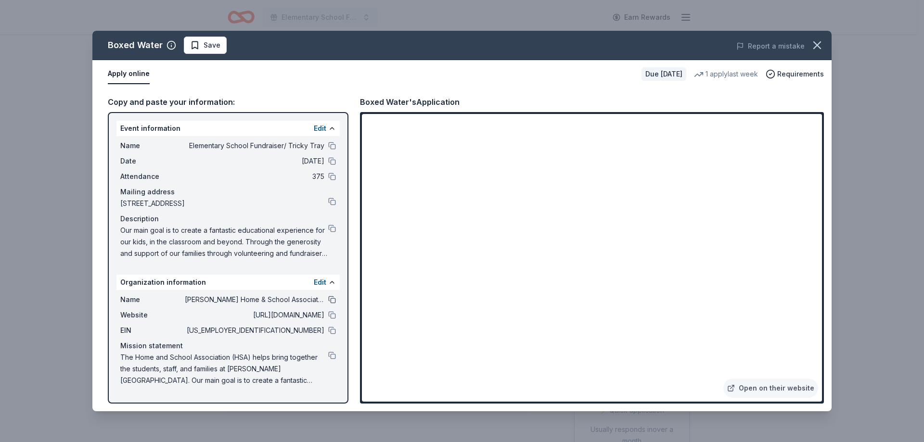
click at [331, 299] on button at bounding box center [332, 300] width 8 height 8
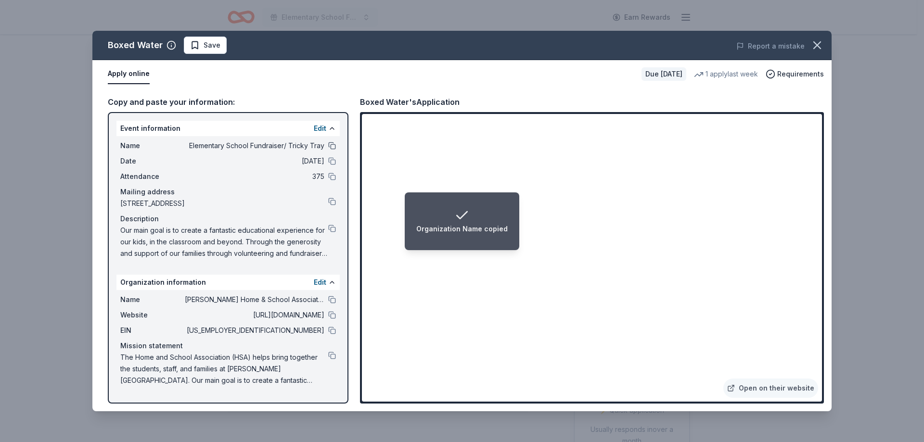
click at [330, 146] on button at bounding box center [332, 146] width 8 height 8
click at [211, 49] on span "Save" at bounding box center [211, 45] width 17 height 12
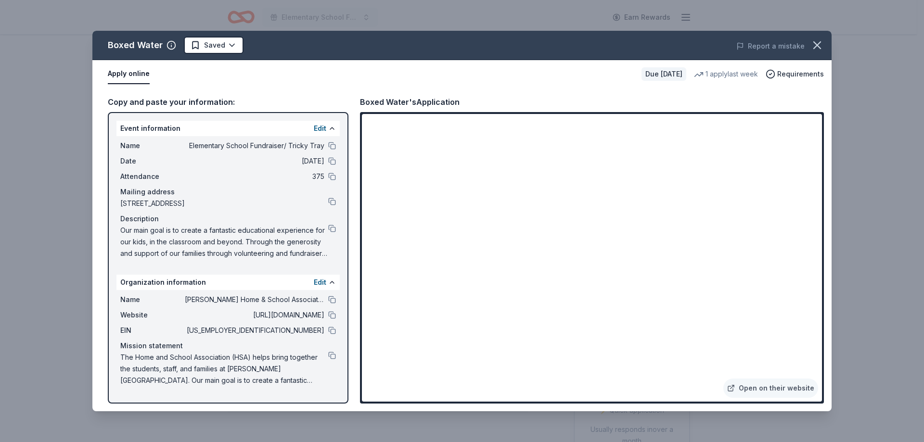
click at [211, 49] on html "Elementary School Fundraiser/ Tricky Tray Earn Rewards Due in 184 days Share Bo…" at bounding box center [462, 221] width 924 height 442
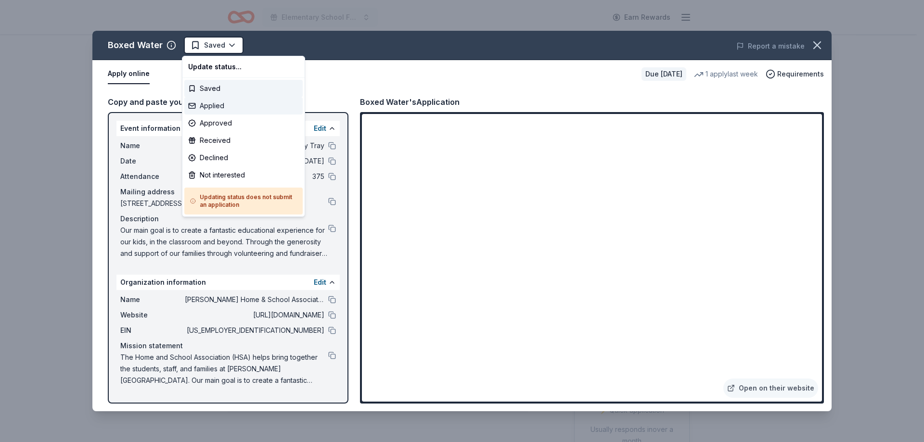
click at [222, 105] on div "Applied" at bounding box center [243, 105] width 118 height 17
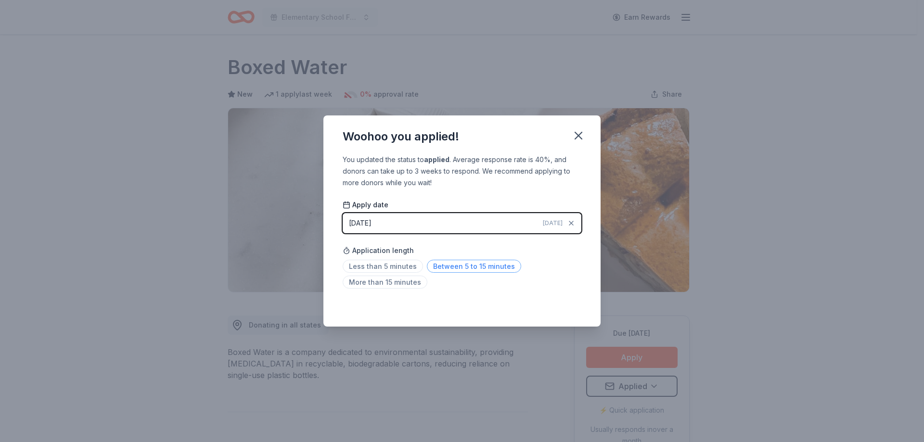
click at [482, 267] on span "Between 5 to 15 minutes" at bounding box center [474, 266] width 94 height 13
click at [576, 138] on icon "button" at bounding box center [578, 135] width 7 height 7
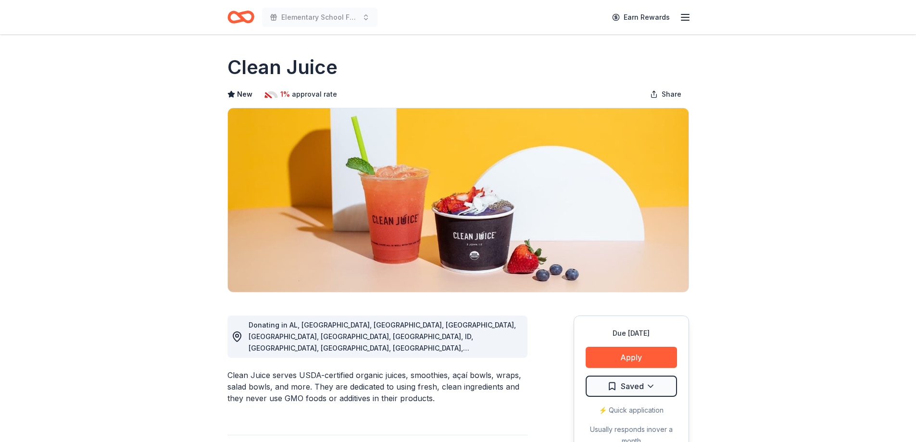
click at [652, 389] on html "Elementary School Fundraiser/ Tricky Tray Earn Rewards Due [DATE] Share Clean J…" at bounding box center [458, 221] width 916 height 442
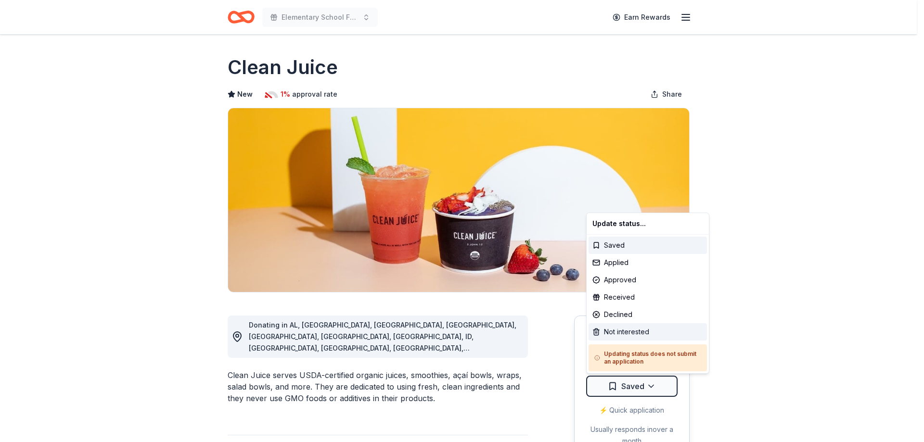
click at [629, 334] on div "Not interested" at bounding box center [647, 331] width 118 height 17
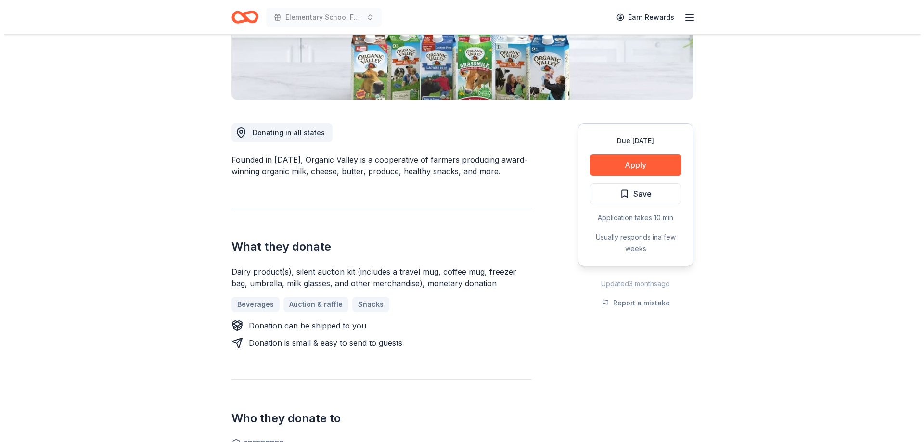
scroll to position [192, 0]
click at [618, 168] on button "Apply" at bounding box center [631, 164] width 91 height 21
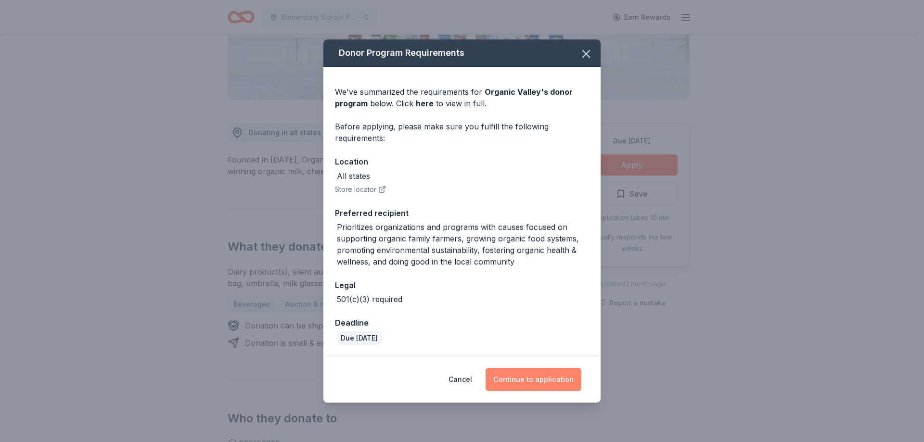
click at [533, 374] on button "Continue to application" at bounding box center [533, 379] width 96 height 23
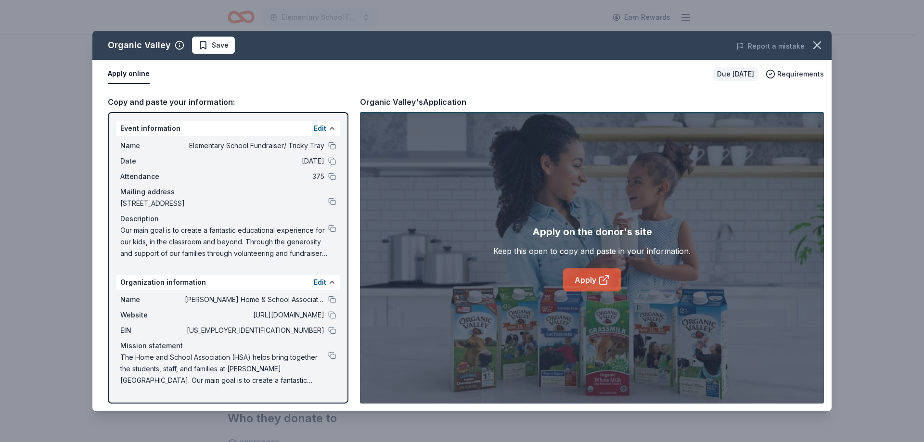
click at [592, 282] on link "Apply" at bounding box center [592, 279] width 58 height 23
click at [331, 300] on button at bounding box center [332, 300] width 8 height 8
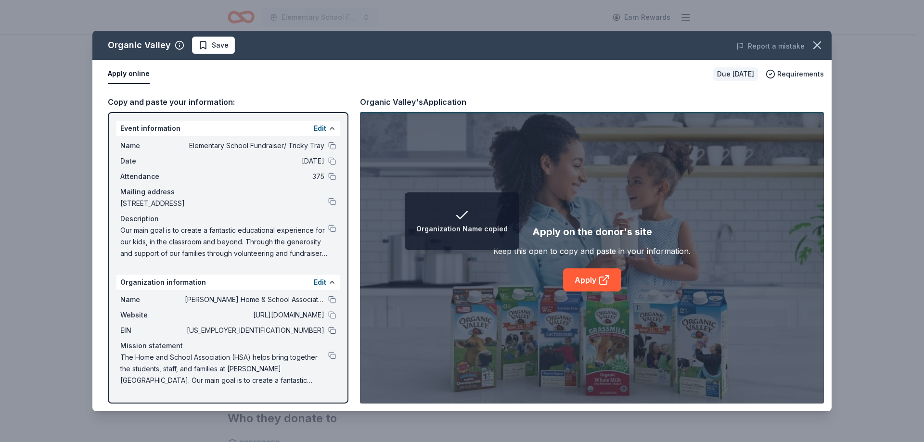
click at [334, 330] on button at bounding box center [332, 331] width 8 height 8
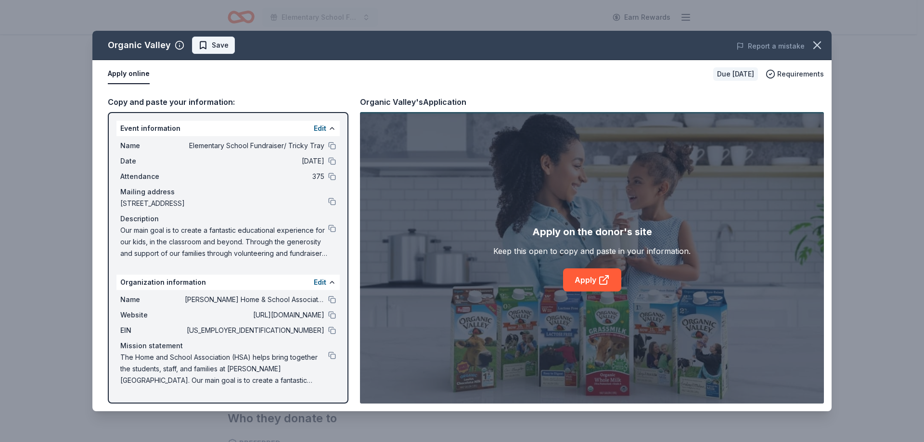
click at [212, 47] on span "Save" at bounding box center [220, 45] width 17 height 12
click at [211, 47] on html "Elementary School Fundraiser/ Tricky Tray Earn Rewards Due in 184 days Share Or…" at bounding box center [462, 29] width 924 height 442
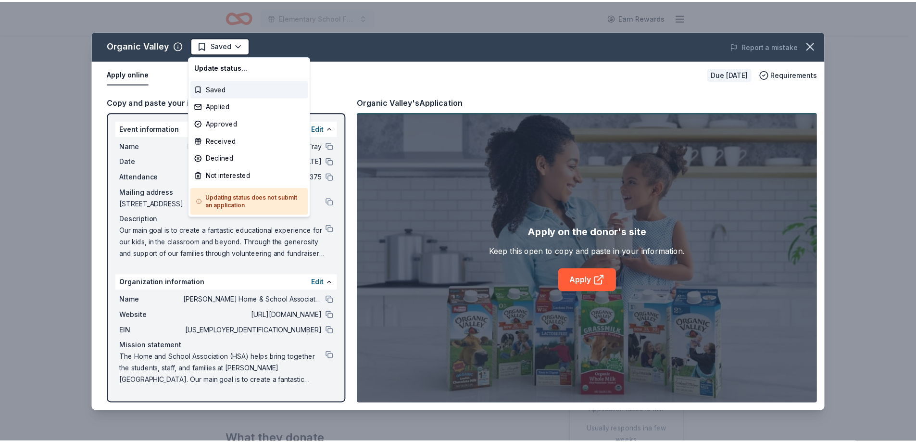
scroll to position [0, 0]
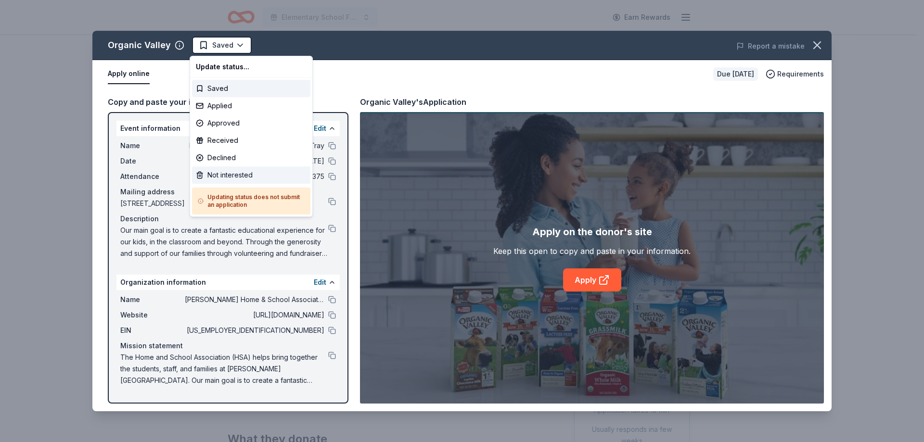
click at [235, 175] on div "Not interested" at bounding box center [251, 174] width 118 height 17
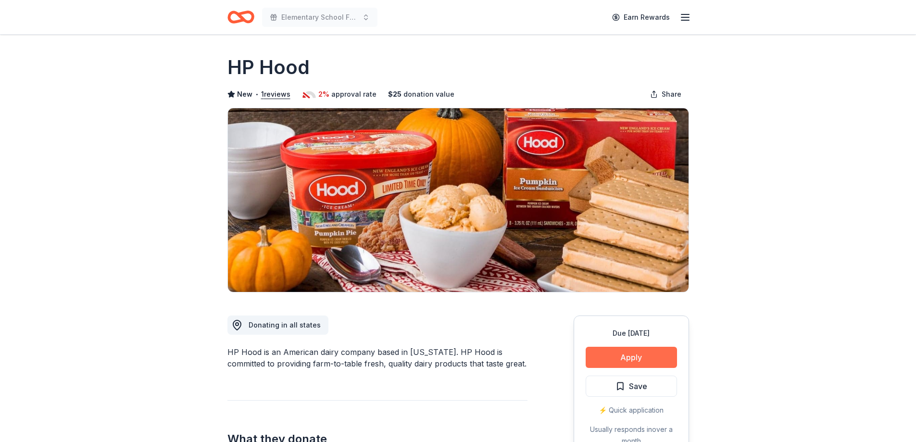
click at [637, 357] on button "Apply" at bounding box center [631, 357] width 91 height 21
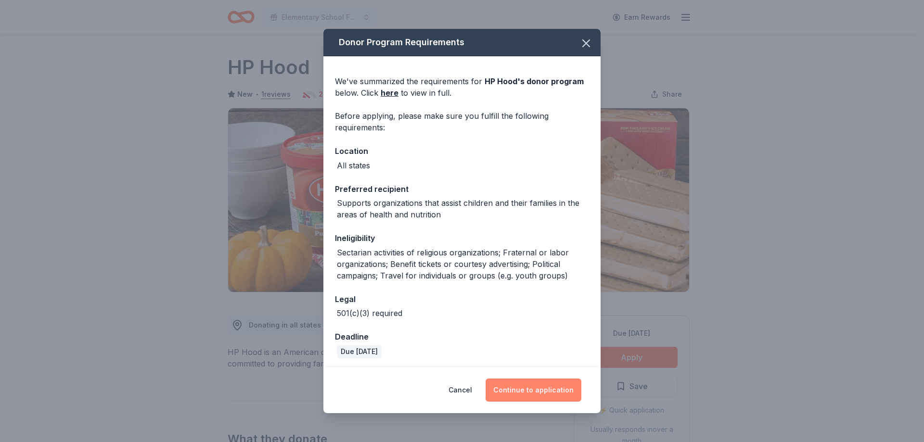
click at [529, 397] on button "Continue to application" at bounding box center [533, 390] width 96 height 23
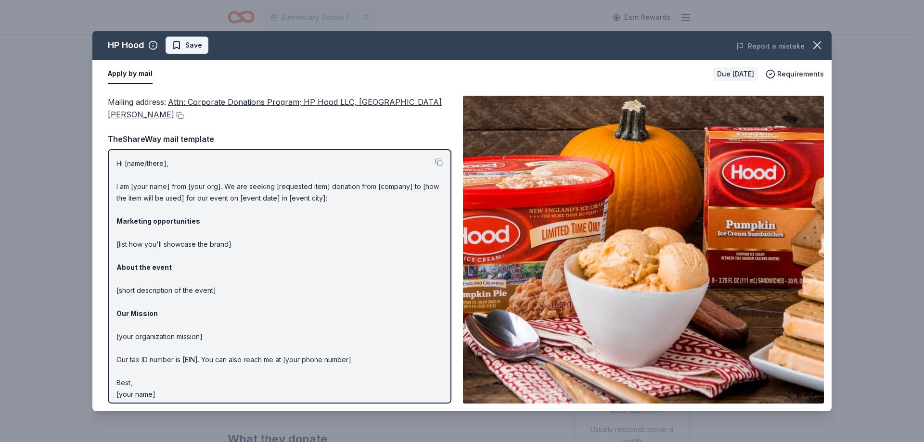
click at [189, 50] on span "Save" at bounding box center [193, 45] width 17 height 12
click at [817, 46] on icon "button" at bounding box center [816, 45] width 7 height 7
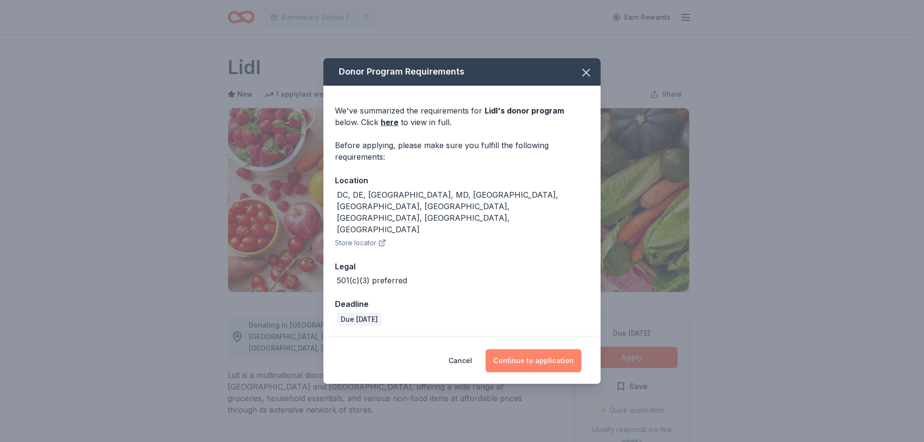
click at [545, 349] on button "Continue to application" at bounding box center [533, 360] width 96 height 23
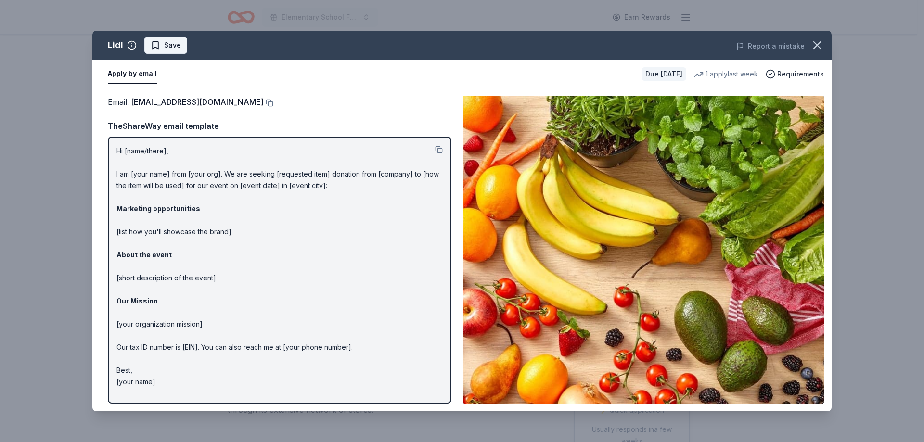
click at [157, 49] on span "Save" at bounding box center [166, 45] width 30 height 12
click at [816, 45] on icon "button" at bounding box center [816, 45] width 7 height 7
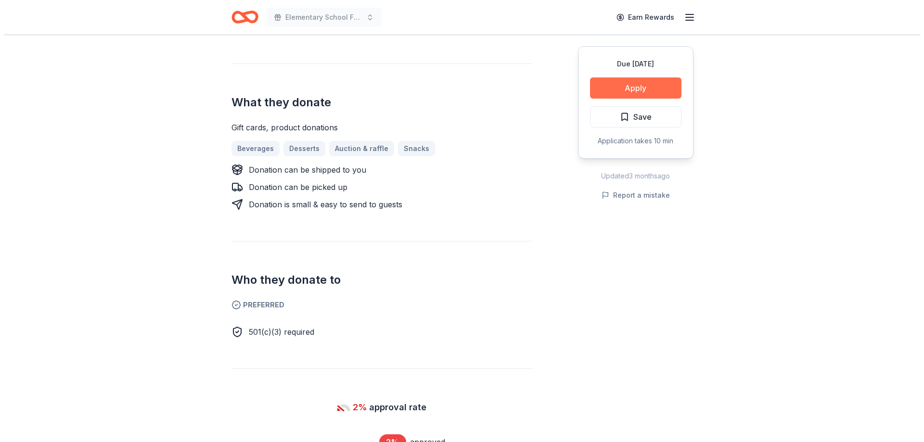
scroll to position [337, 0]
click at [638, 90] on button "Apply" at bounding box center [631, 87] width 91 height 21
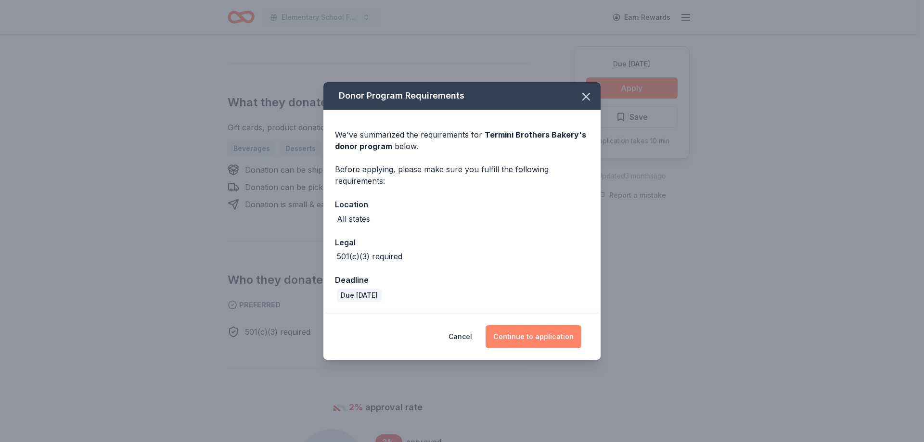
click at [533, 343] on button "Continue to application" at bounding box center [533, 336] width 96 height 23
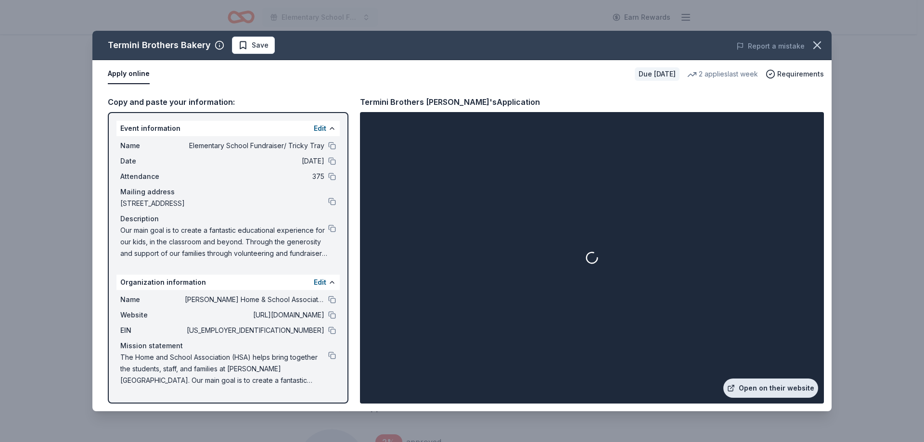
click at [770, 387] on link "Open on their website" at bounding box center [770, 388] width 95 height 19
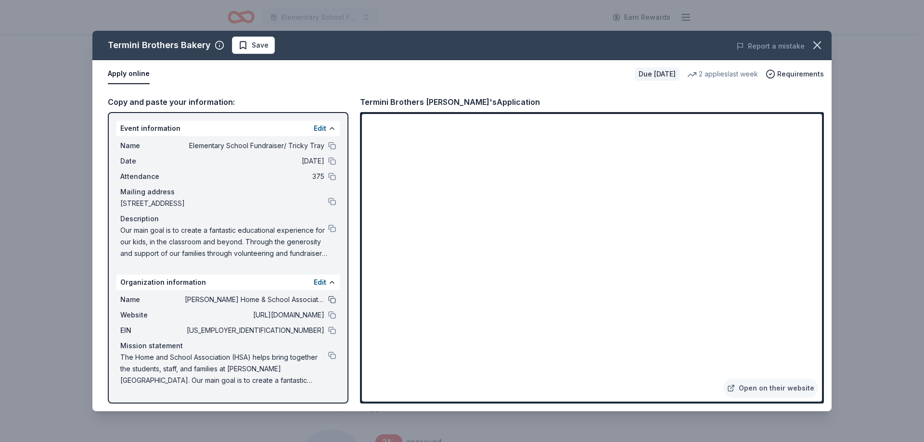
click at [334, 299] on button at bounding box center [332, 300] width 8 height 8
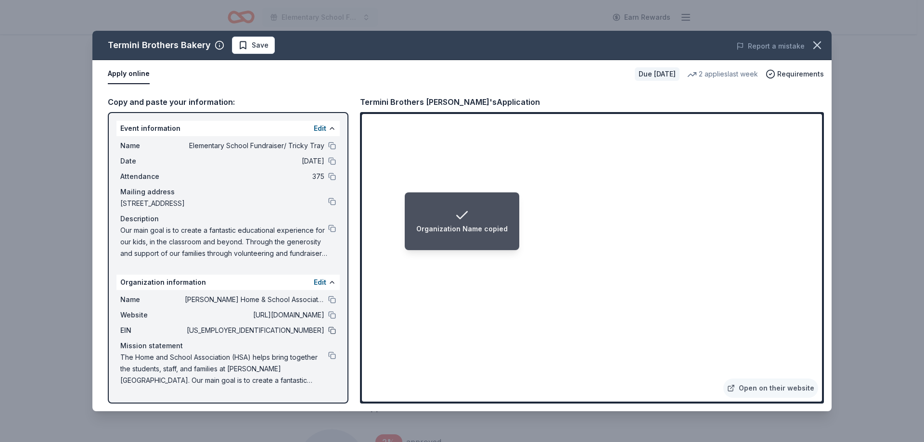
click at [334, 330] on button at bounding box center [332, 331] width 8 height 8
